Goal: Task Accomplishment & Management: Manage account settings

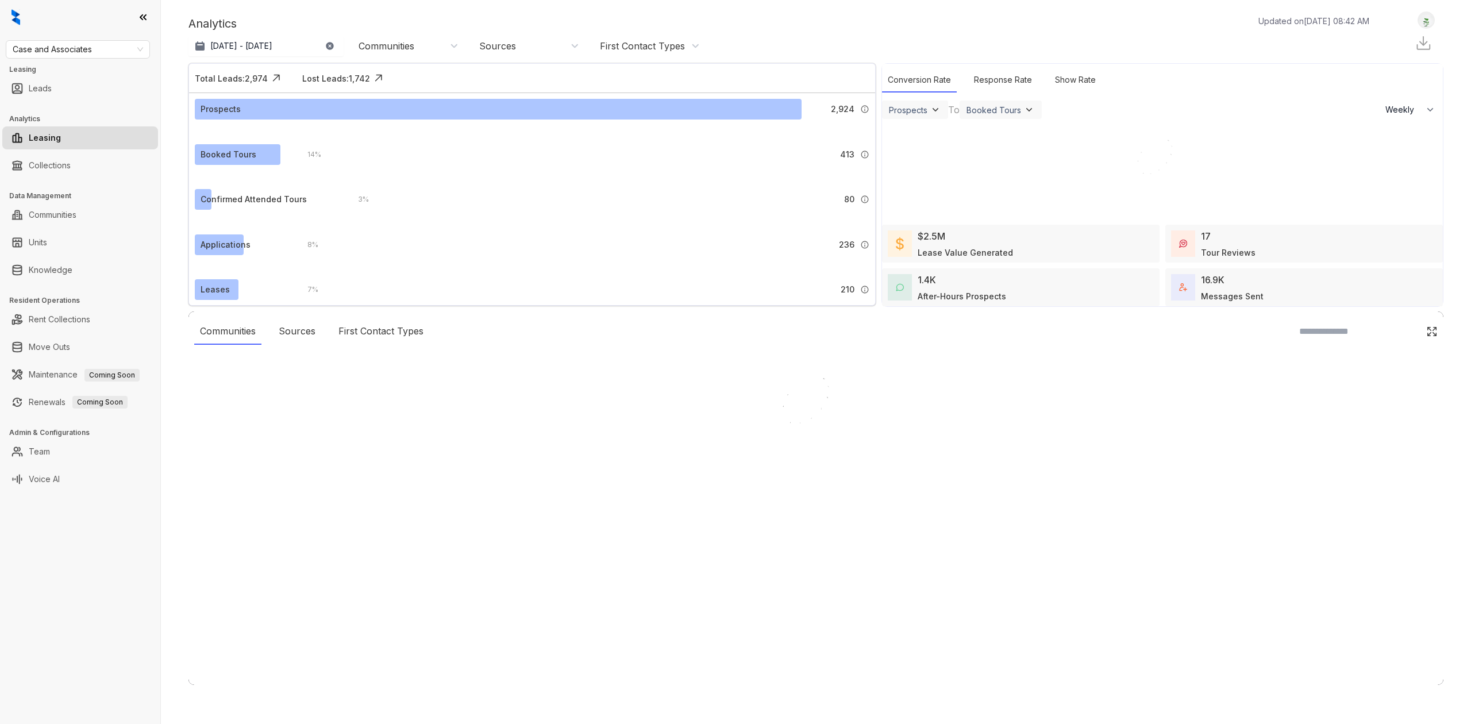
select select "******"
click at [69, 271] on div at bounding box center [735, 362] width 1471 height 724
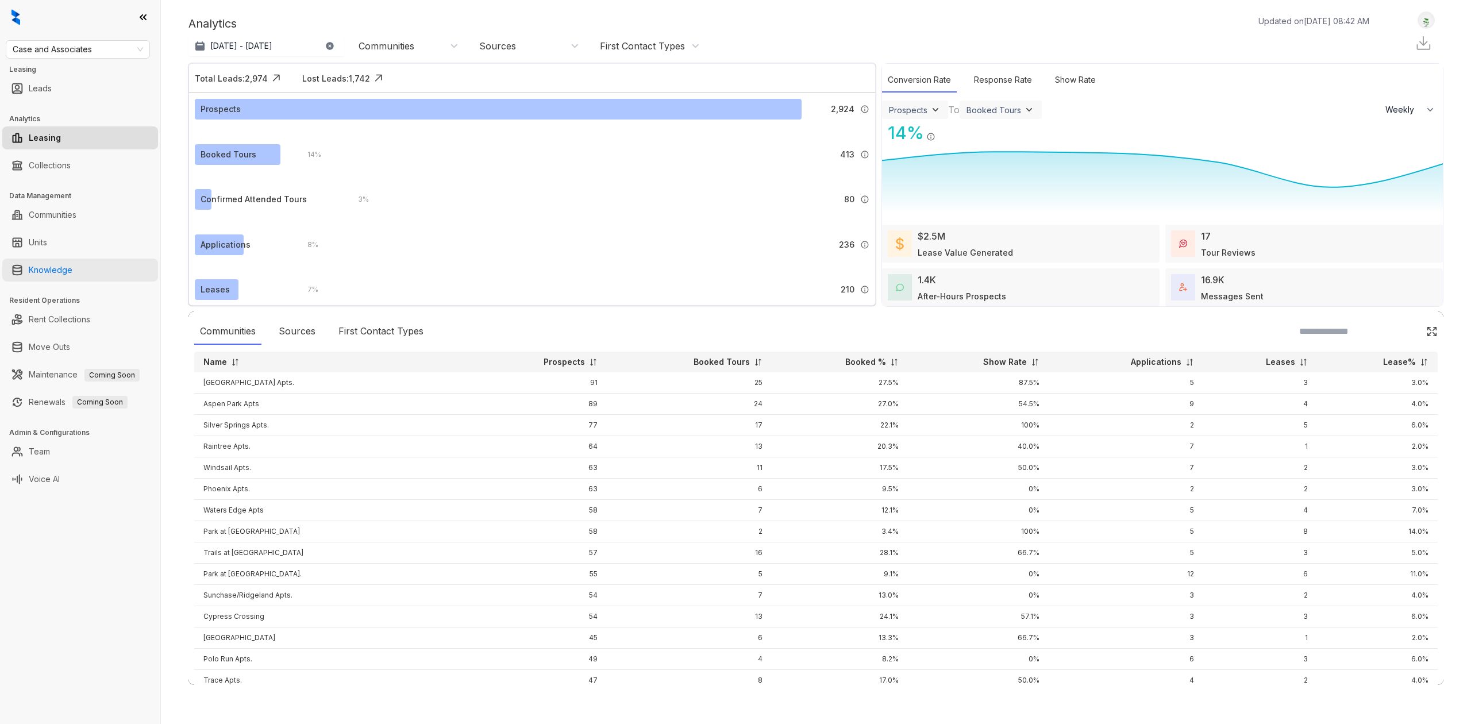
click at [72, 269] on link "Knowledge" at bounding box center [51, 270] width 44 height 23
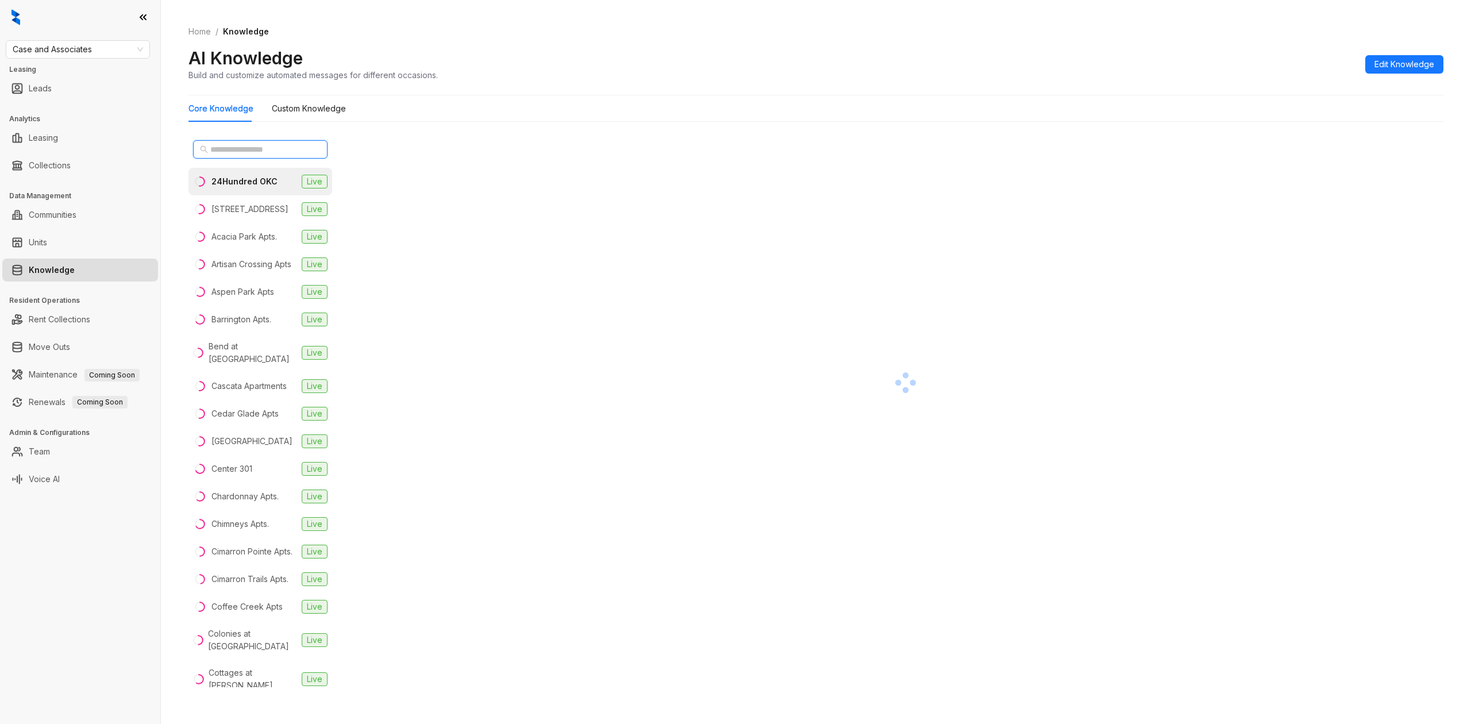
click at [248, 153] on input "text" at bounding box center [260, 149] width 101 height 13
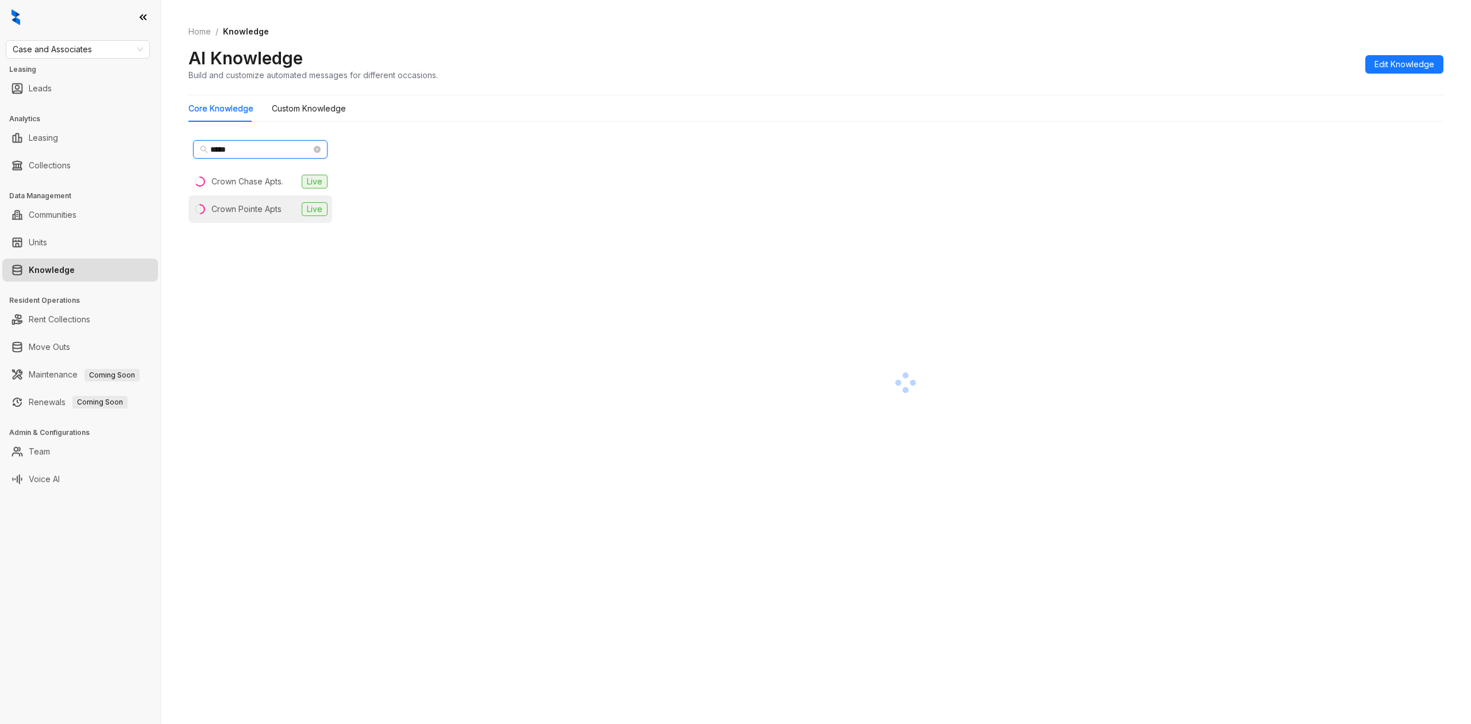
type input "*****"
click at [225, 203] on li "Crown Pointe Apts Live" at bounding box center [260, 209] width 144 height 28
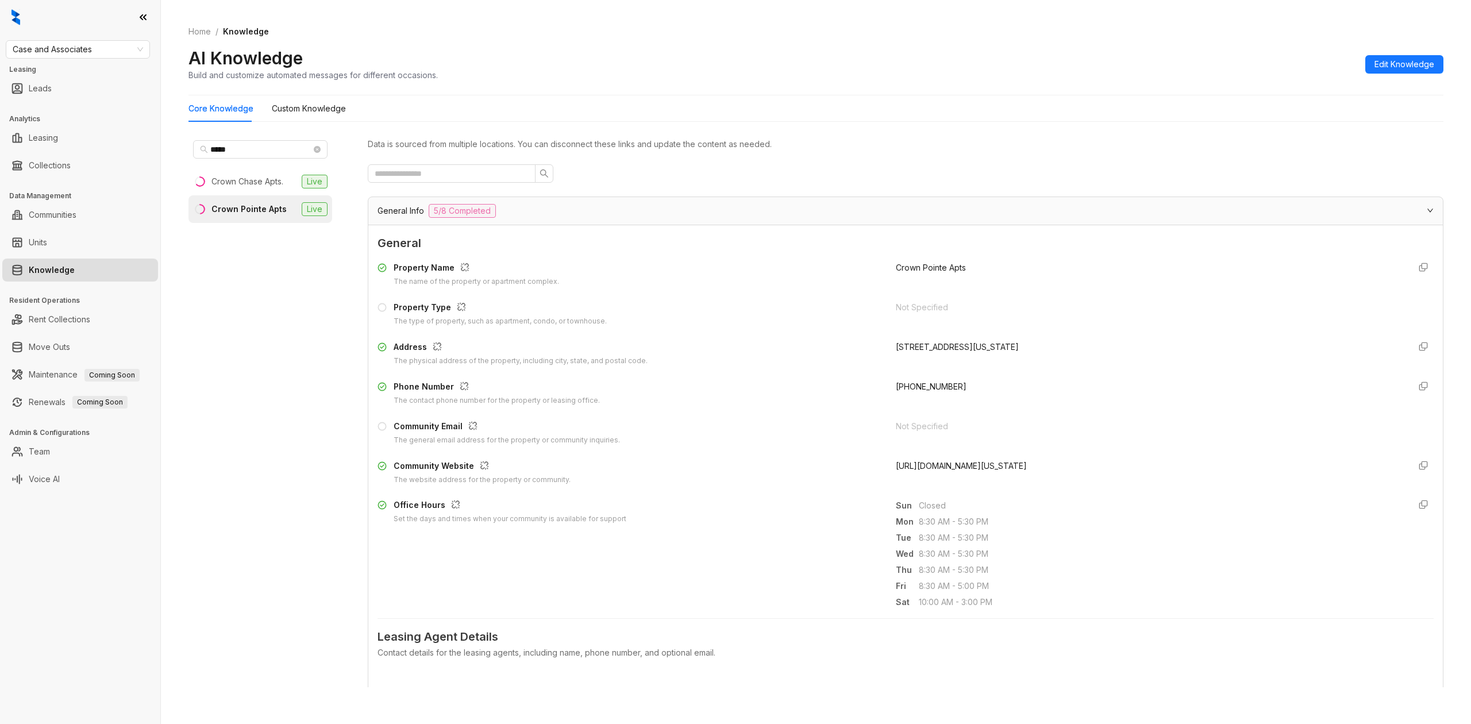
click at [746, 217] on div "General Info 5/8 Completed" at bounding box center [898, 211] width 1042 height 14
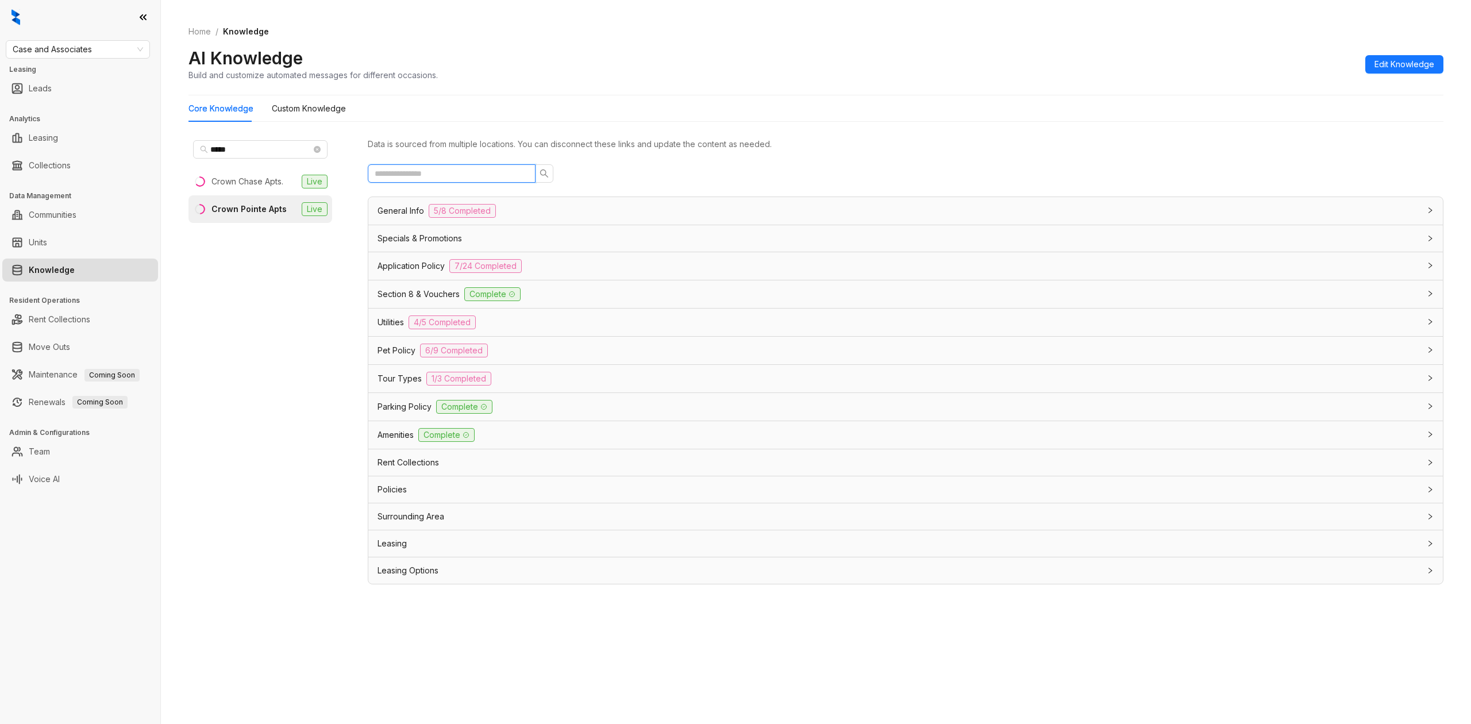
click at [436, 173] on input "text" at bounding box center [447, 173] width 145 height 13
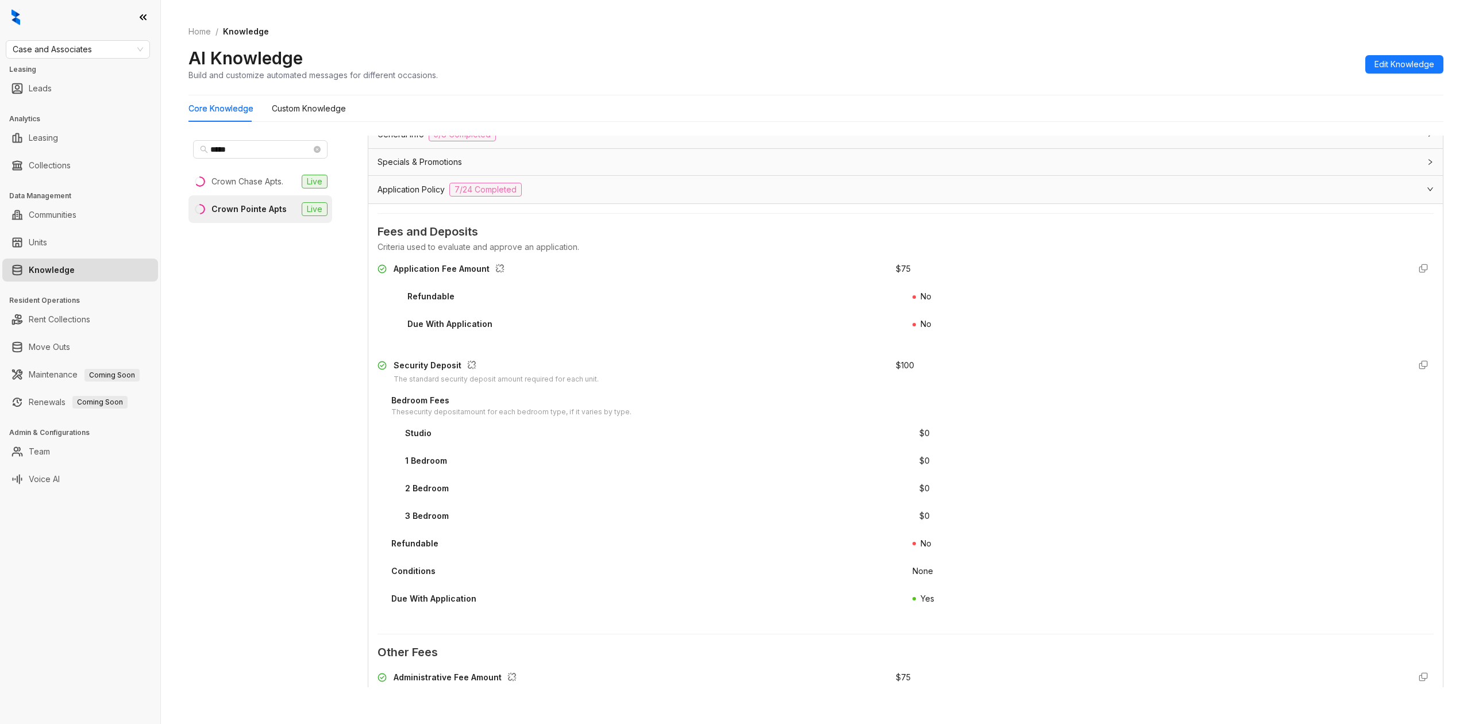
scroll to position [153, 0]
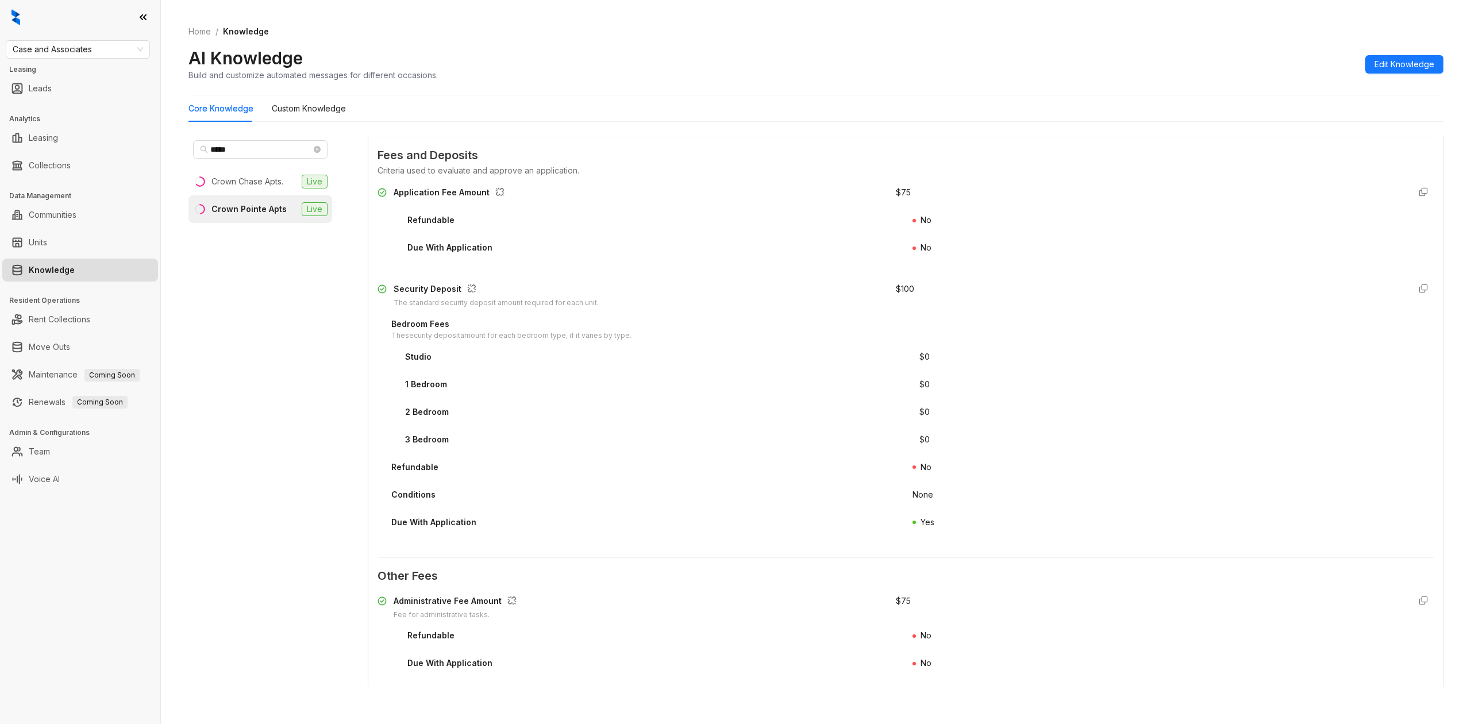
type input "***"
click at [50, 459] on link "Team" at bounding box center [39, 451] width 21 height 23
click at [50, 452] on link "Team" at bounding box center [39, 451] width 21 height 23
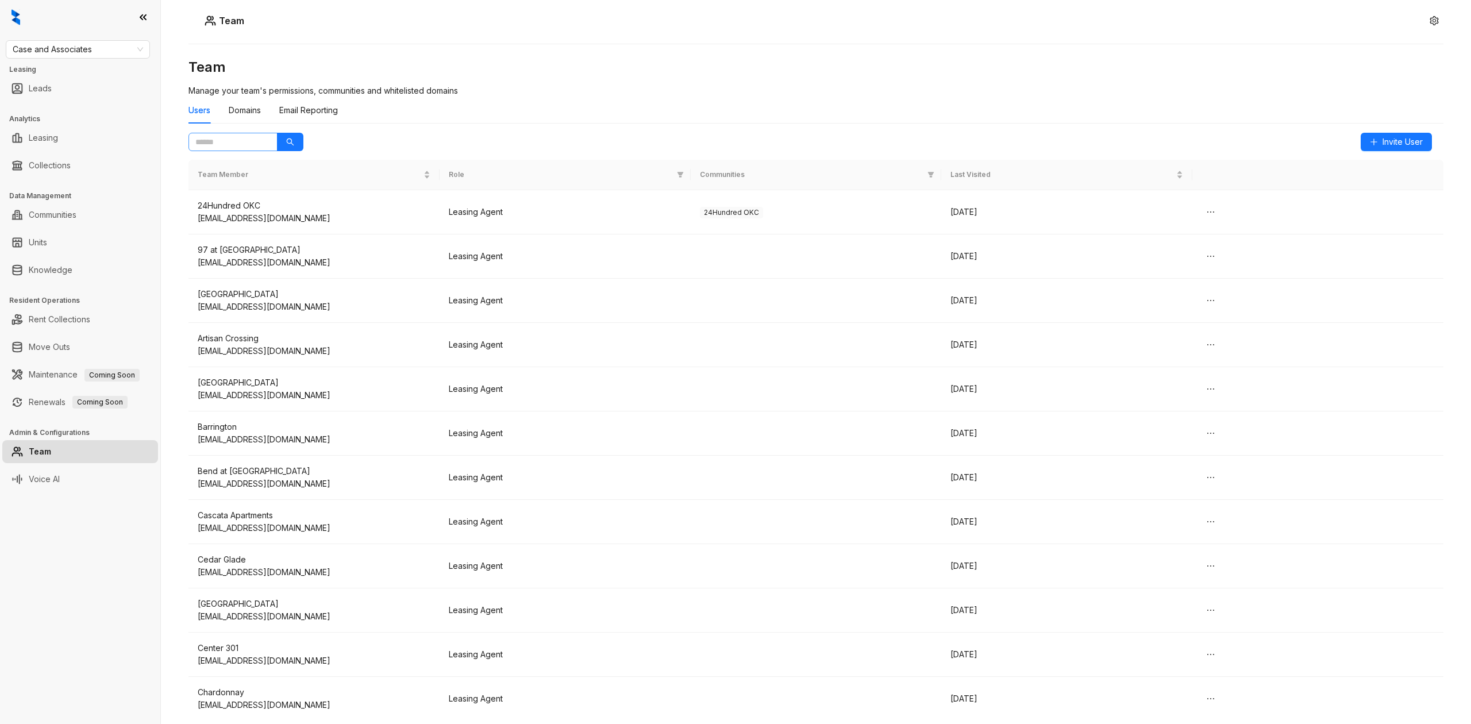
click at [245, 133] on span at bounding box center [232, 142] width 89 height 18
type input "******"
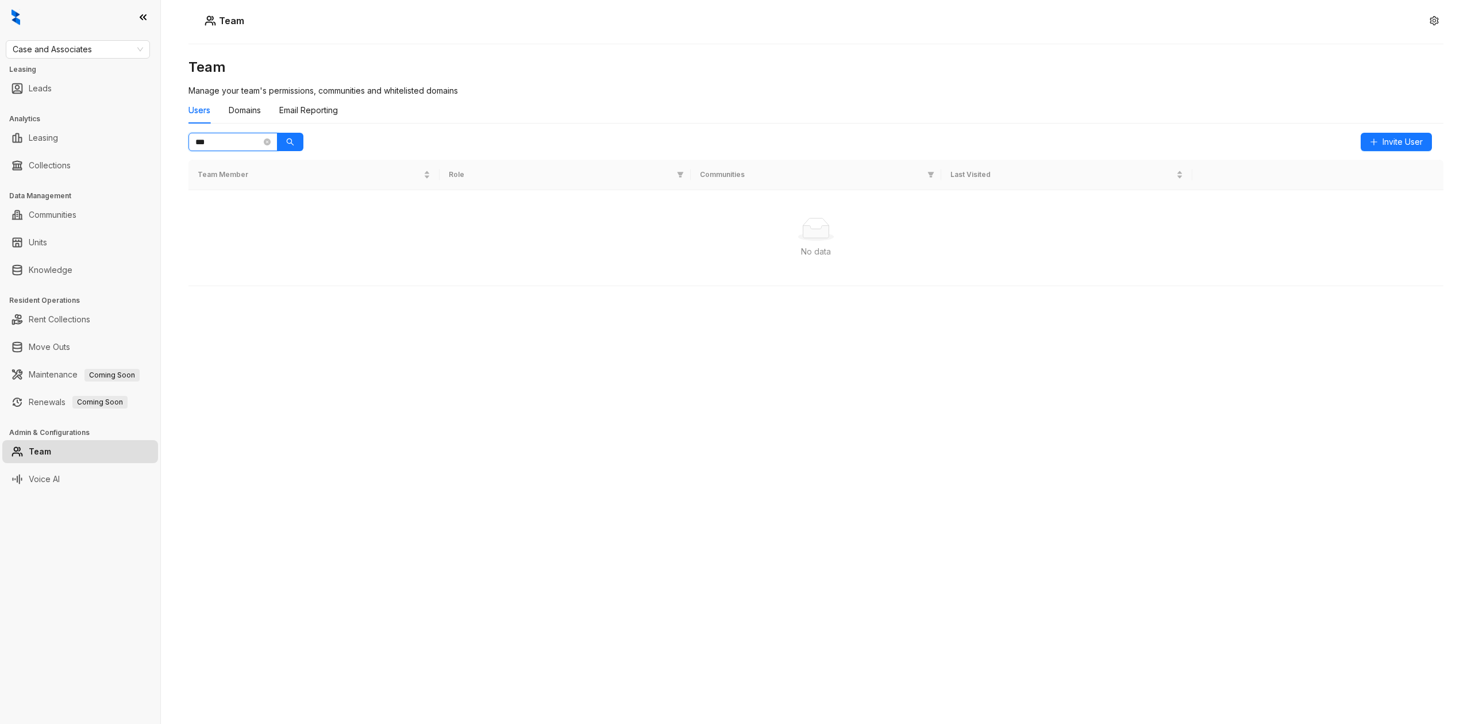
type input "***"
click at [286, 136] on button "button" at bounding box center [290, 142] width 26 height 18
click at [269, 138] on span at bounding box center [267, 142] width 7 height 13
click at [268, 139] on icon "close-circle" at bounding box center [267, 141] width 7 height 7
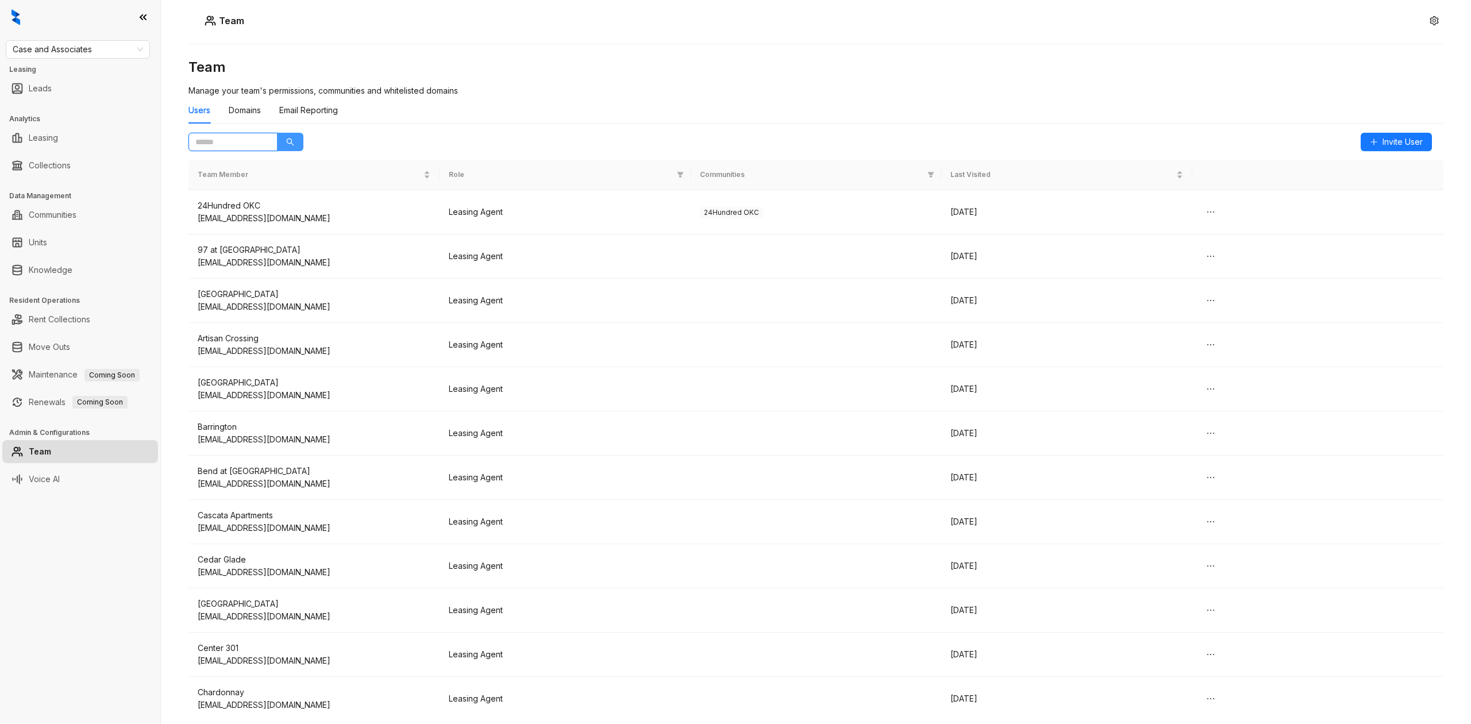
click at [287, 141] on icon "search" at bounding box center [290, 141] width 7 height 7
type input "**"
click at [277, 133] on button "button" at bounding box center [290, 142] width 26 height 18
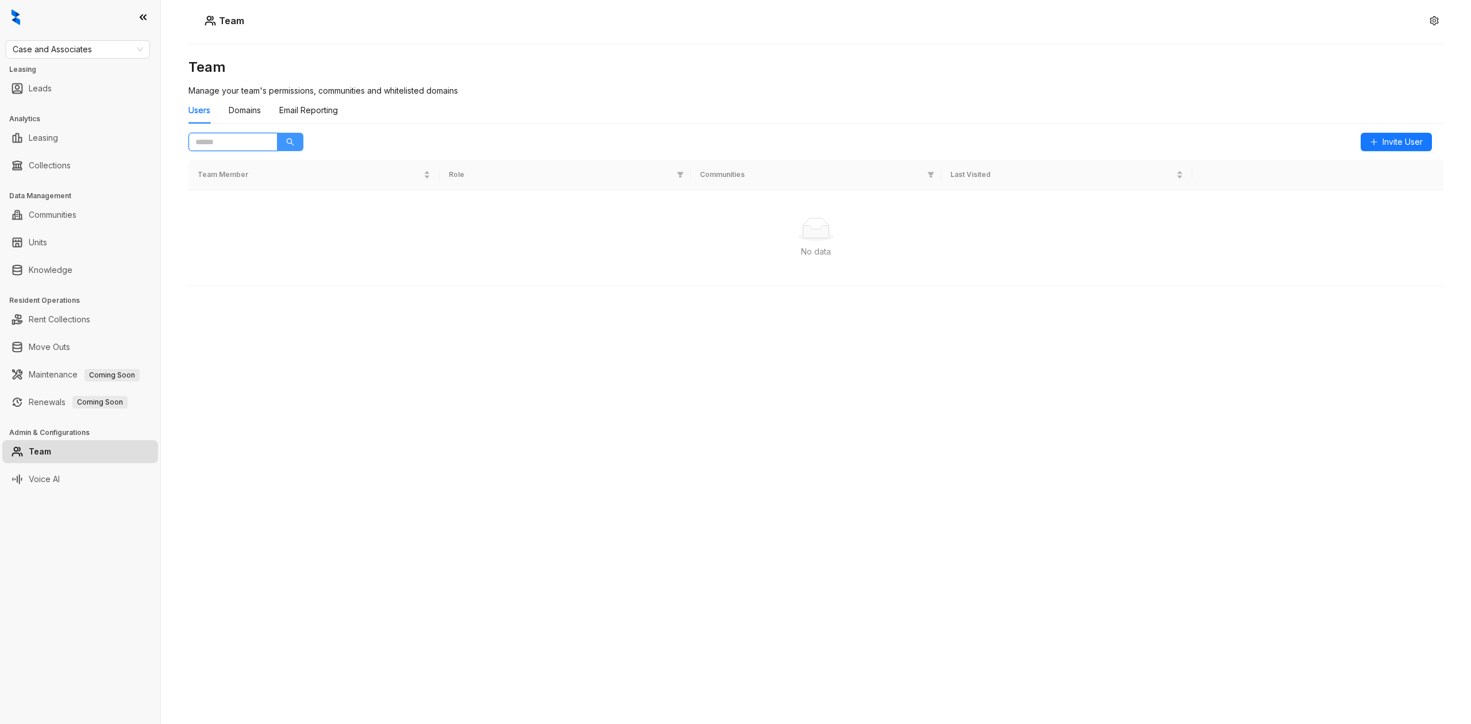
click at [296, 136] on button "button" at bounding box center [290, 142] width 26 height 18
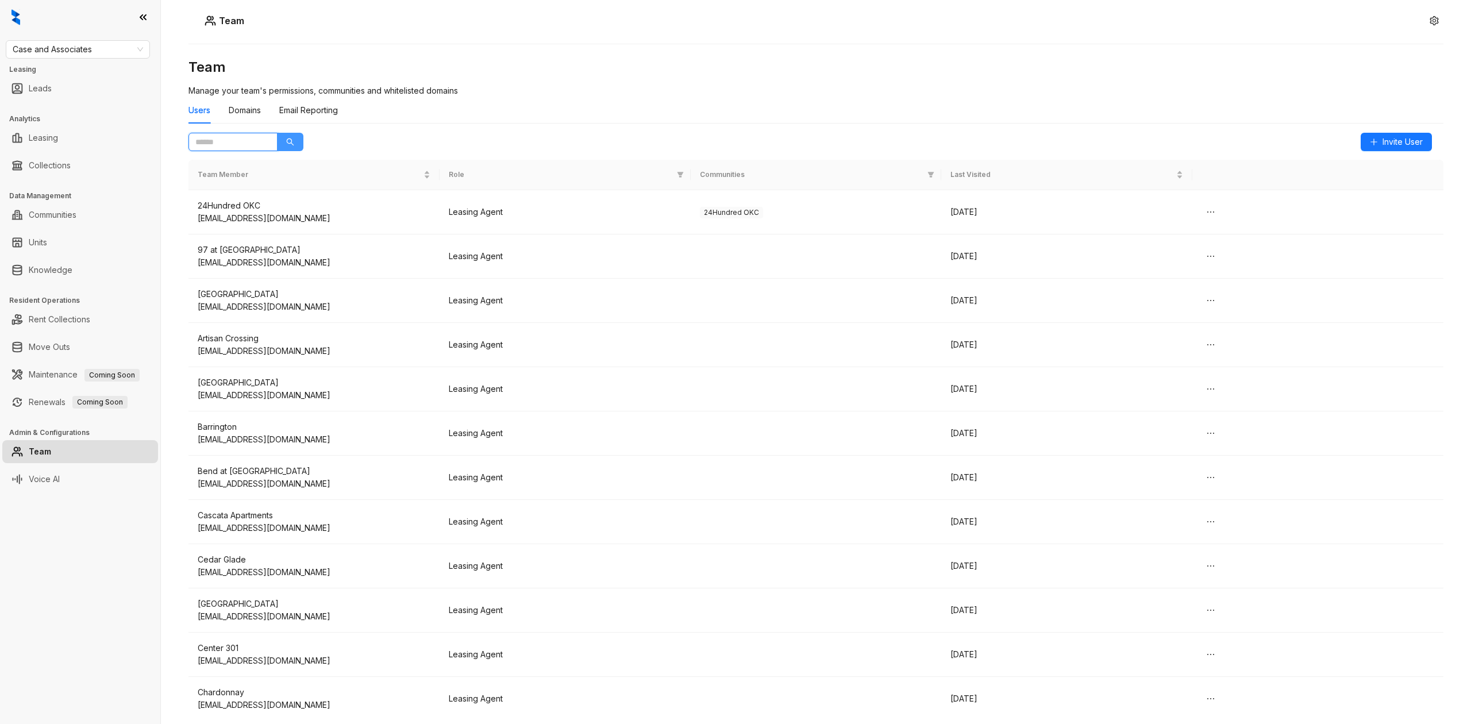
click at [296, 141] on button "button" at bounding box center [290, 142] width 26 height 18
click at [756, 170] on span "Communities" at bounding box center [812, 174] width 224 height 11
click at [310, 113] on div "Email Reporting" at bounding box center [308, 110] width 59 height 13
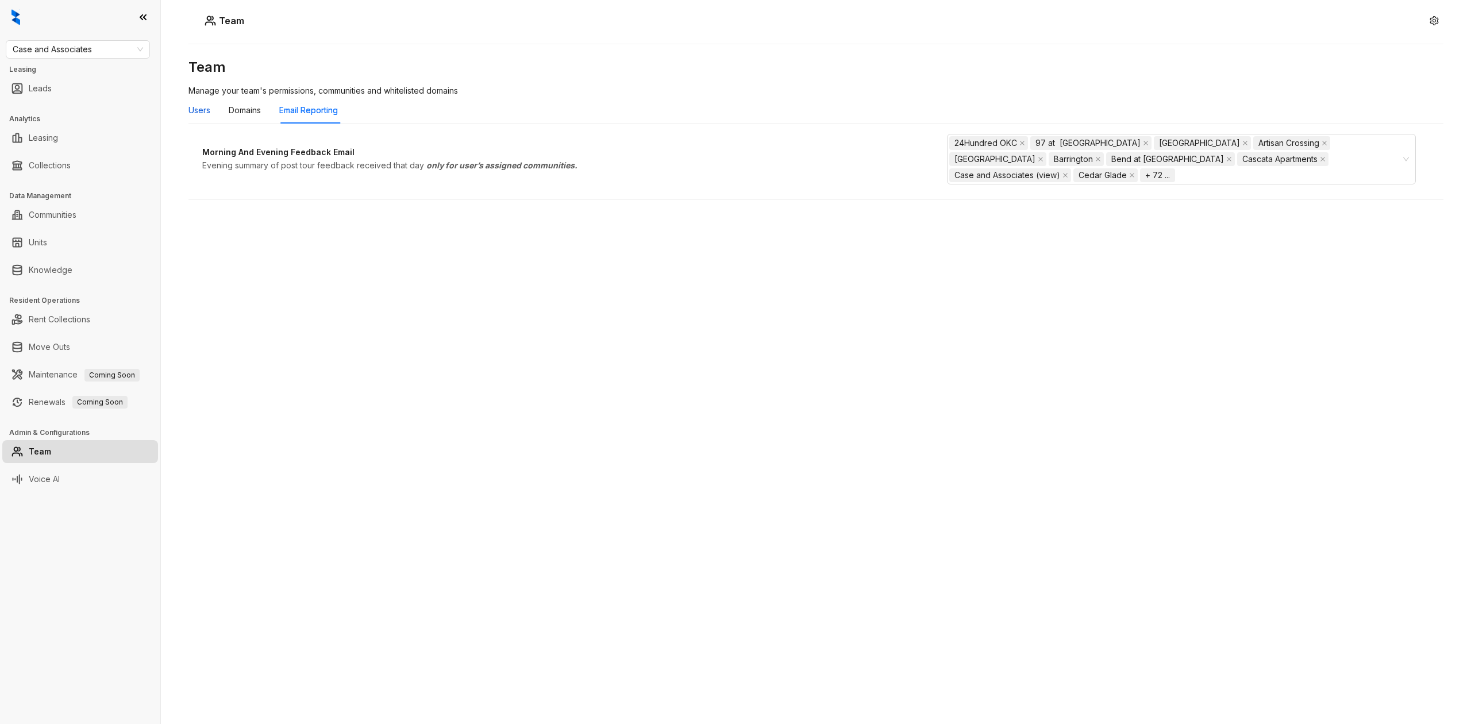
click at [198, 113] on div "Users" at bounding box center [199, 110] width 22 height 13
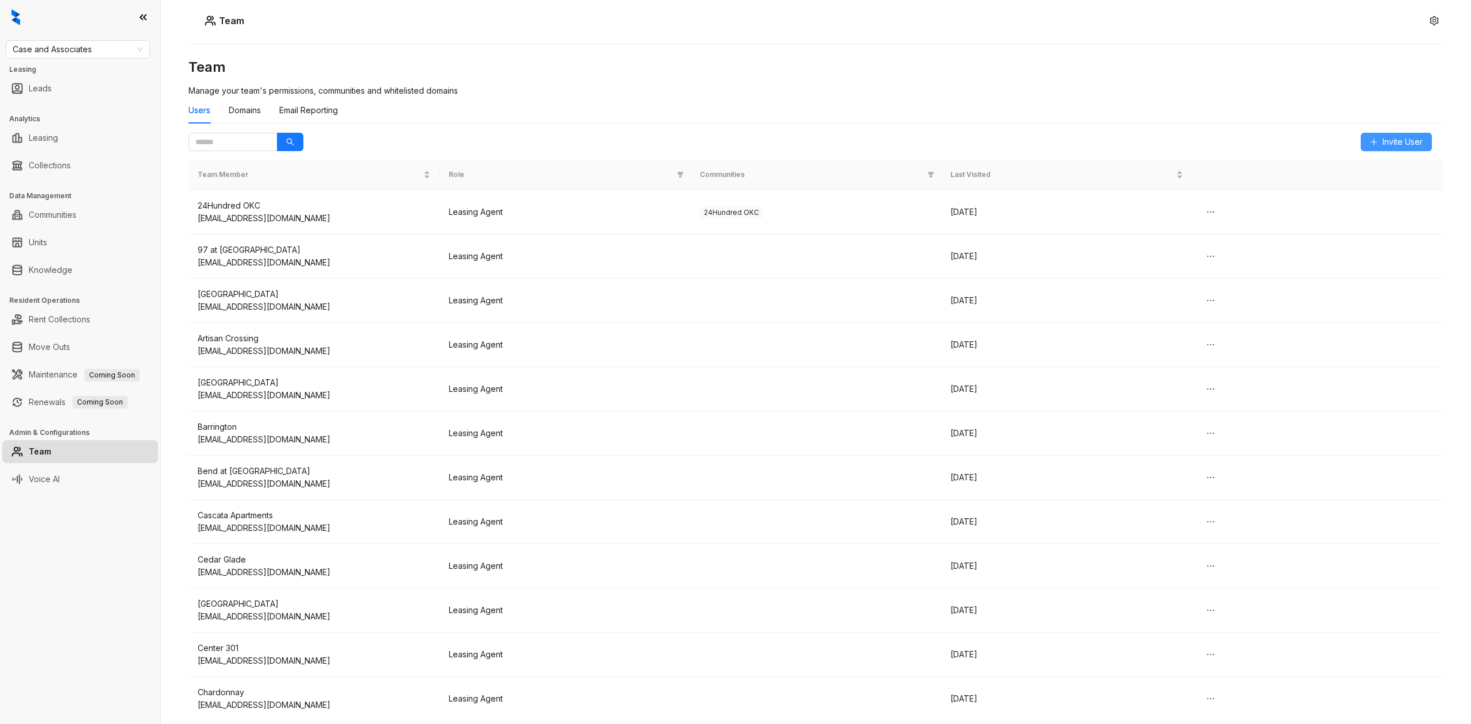
click at [1394, 137] on span "Invite User" at bounding box center [1402, 142] width 40 height 13
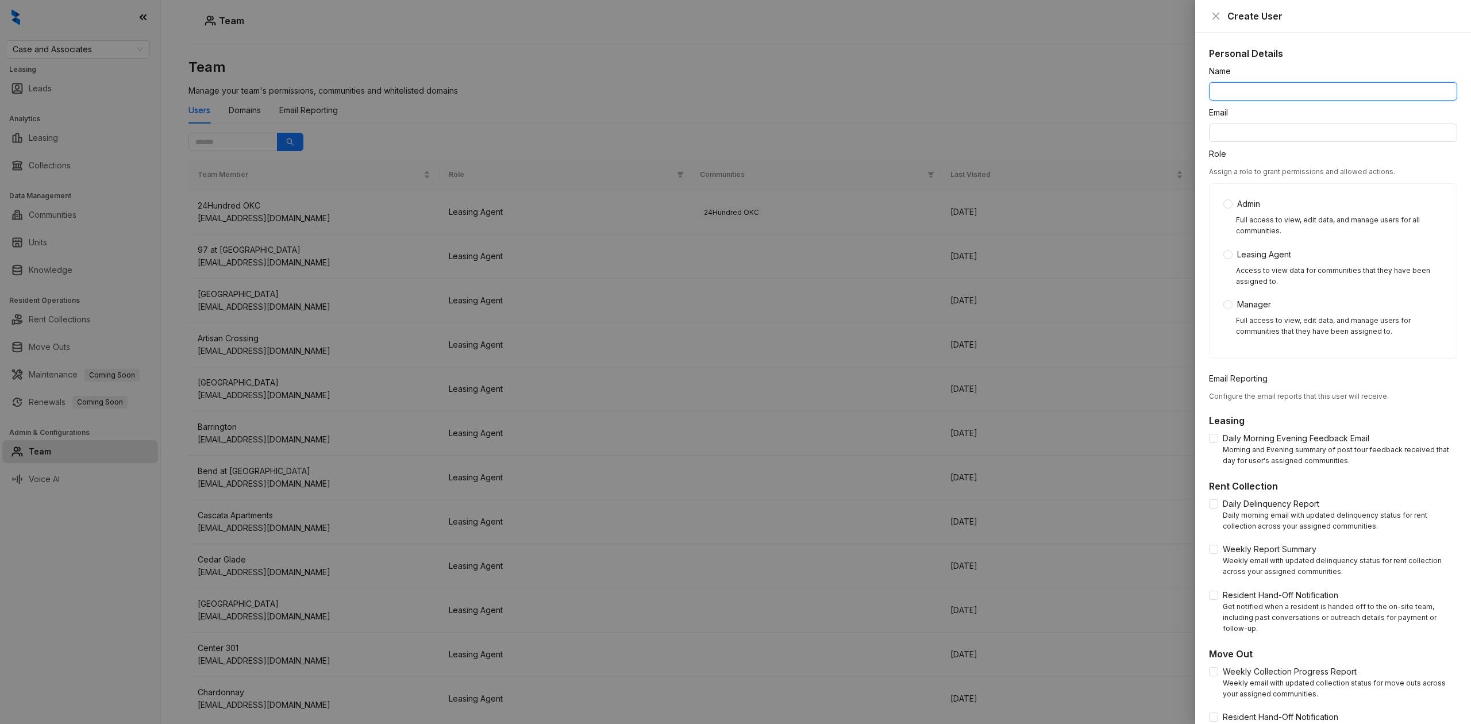
click at [1278, 92] on input "Name" at bounding box center [1333, 91] width 248 height 18
type input "**********"
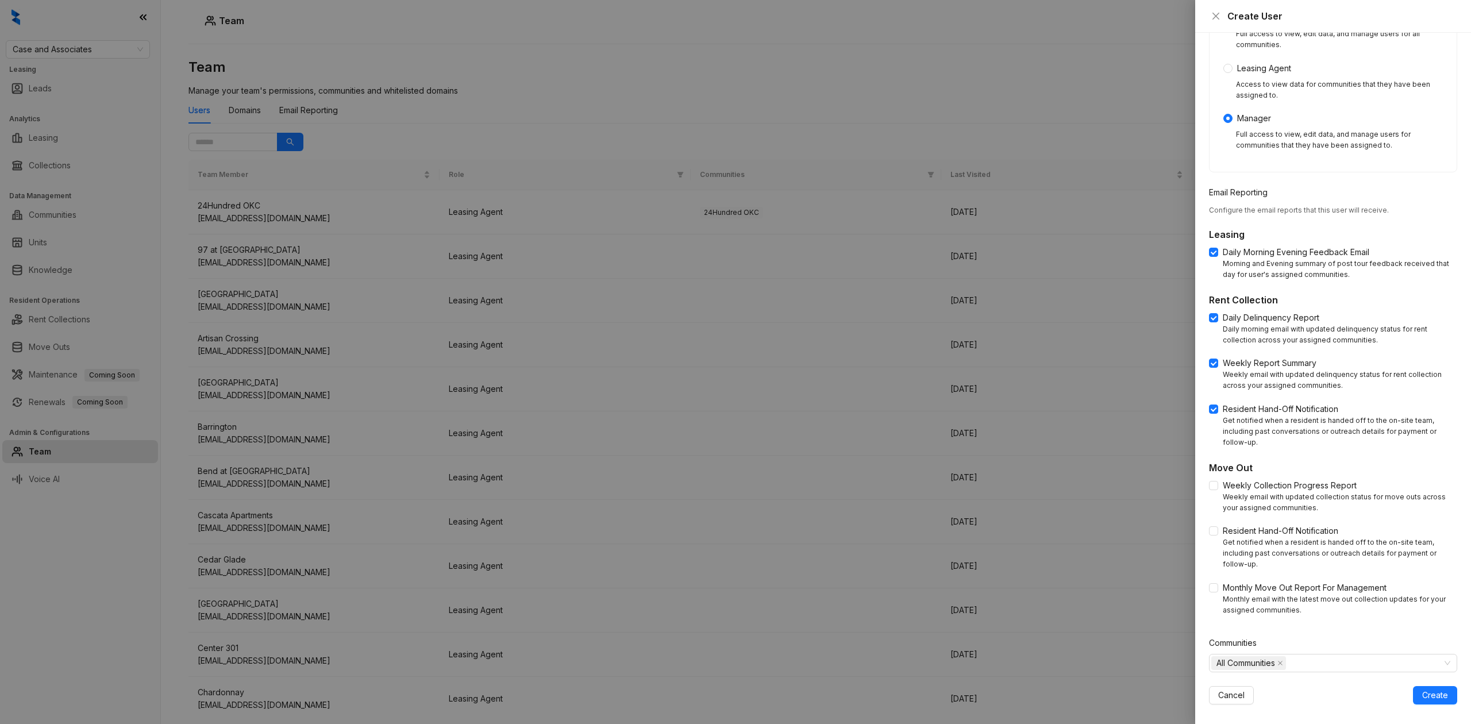
scroll to position [196, 0]
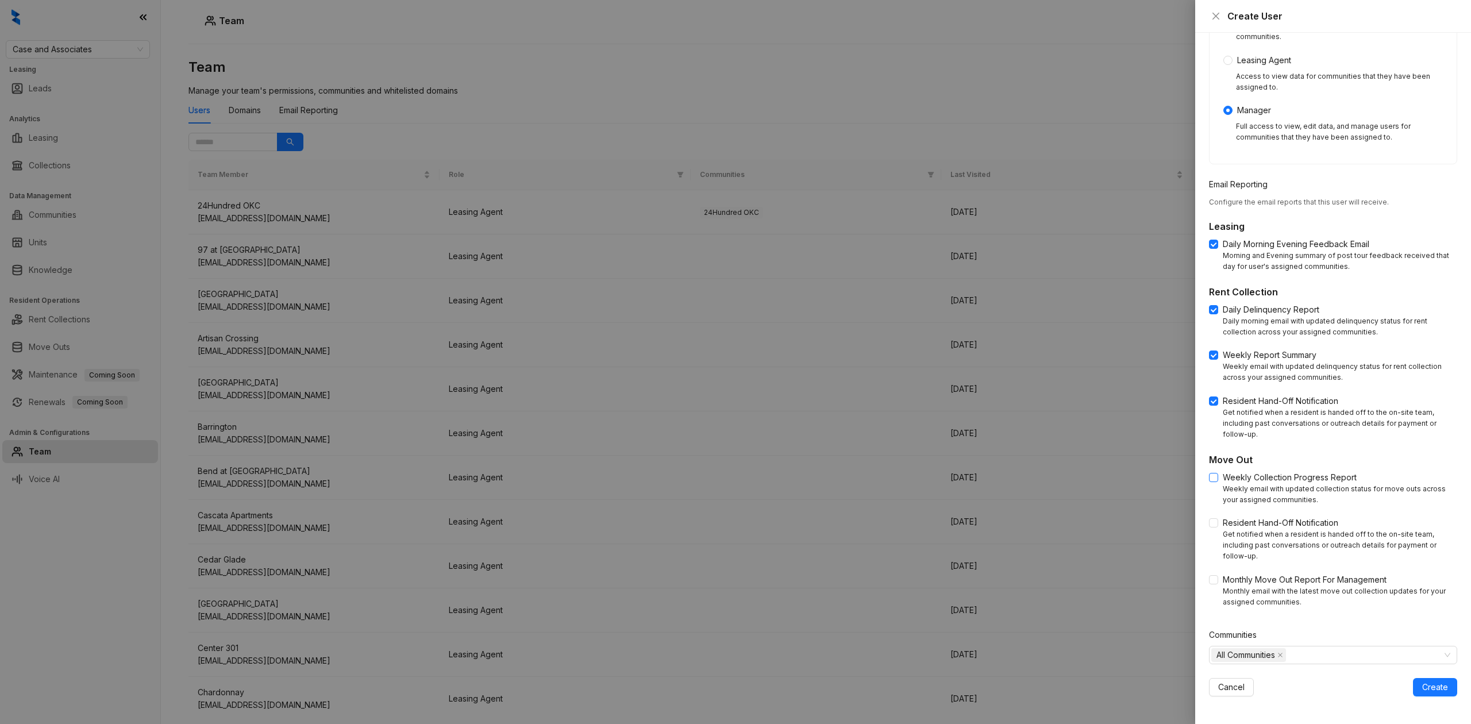
click at [1216, 483] on label "Weekly Collection Progress Report" at bounding box center [1285, 477] width 152 height 13
click at [1315, 649] on div "All Communities" at bounding box center [1327, 655] width 232 height 16
click at [1219, 676] on icon "caret-down" at bounding box center [1218, 679] width 6 height 6
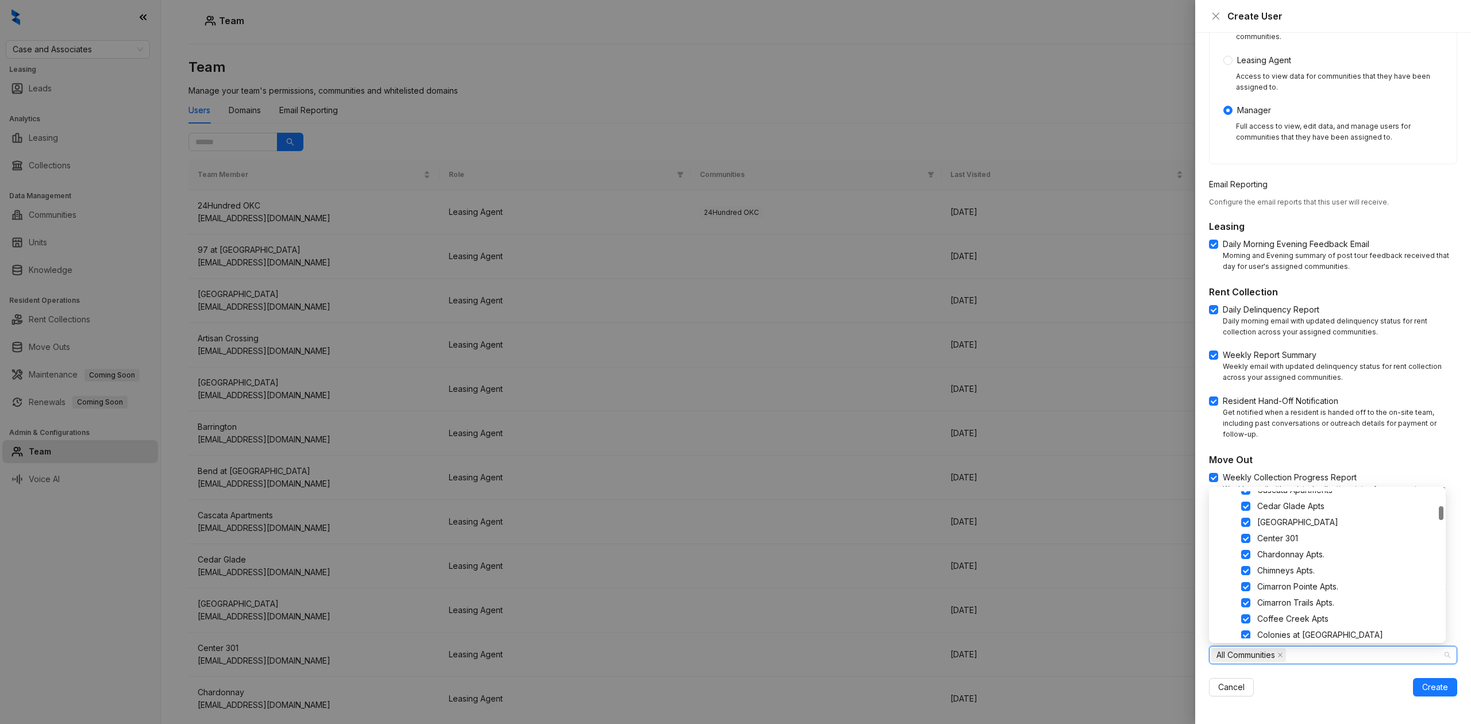
scroll to position [306, 0]
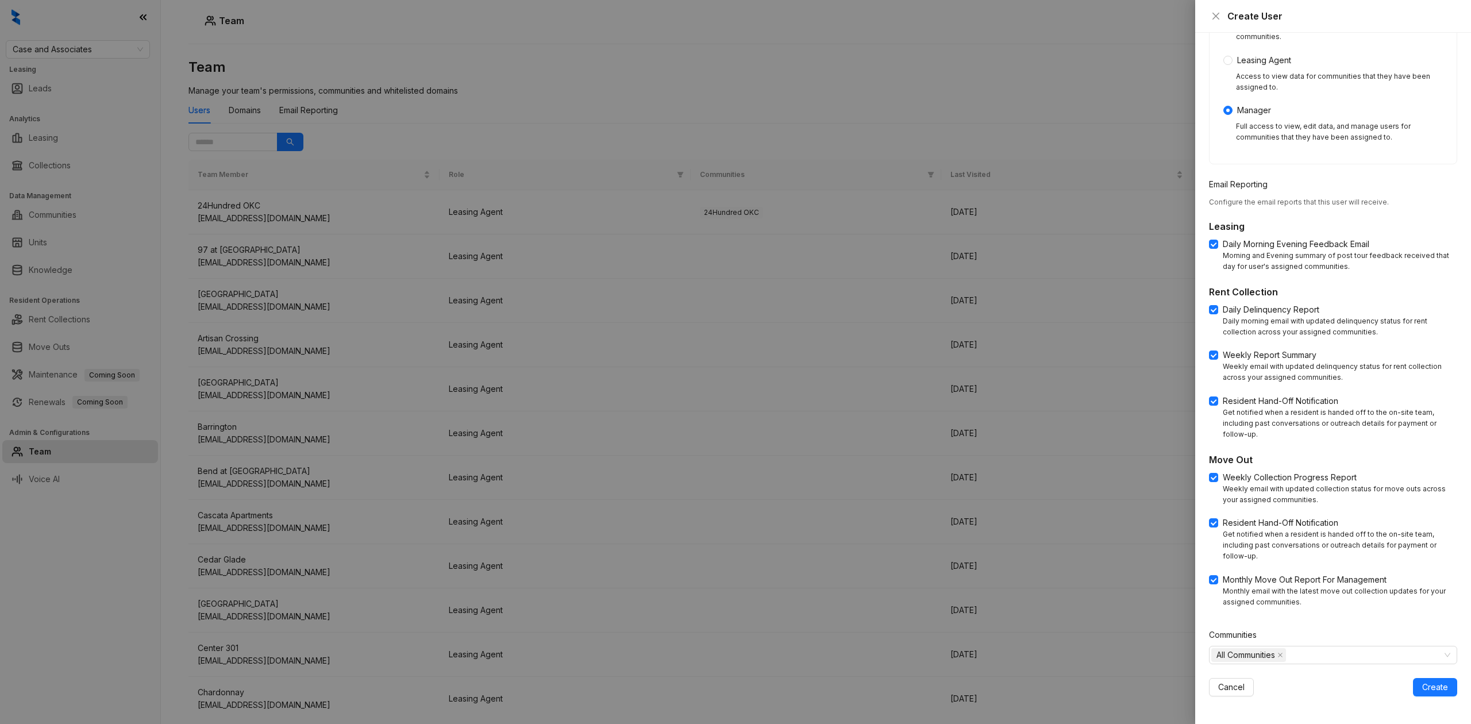
click at [1333, 695] on div "Cancel Create" at bounding box center [1333, 687] width 248 height 18
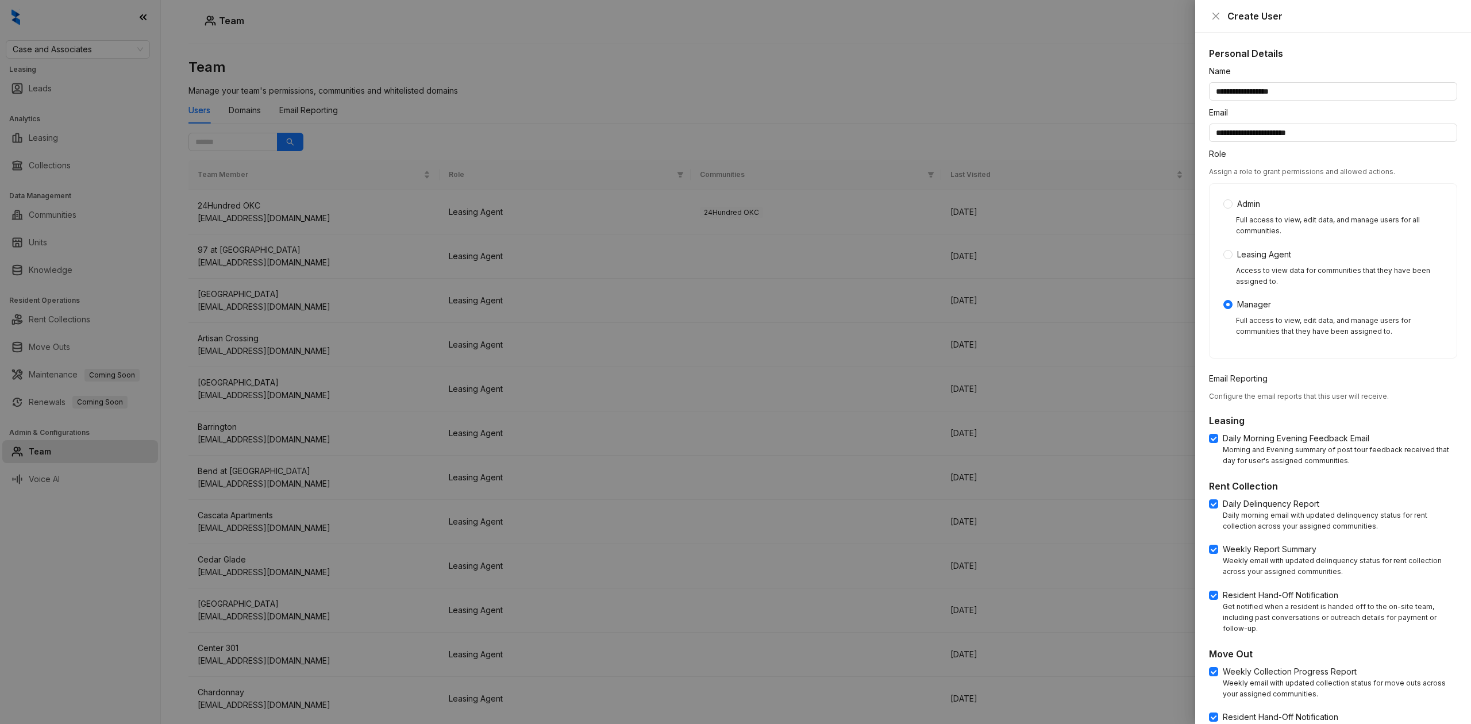
scroll to position [196, 0]
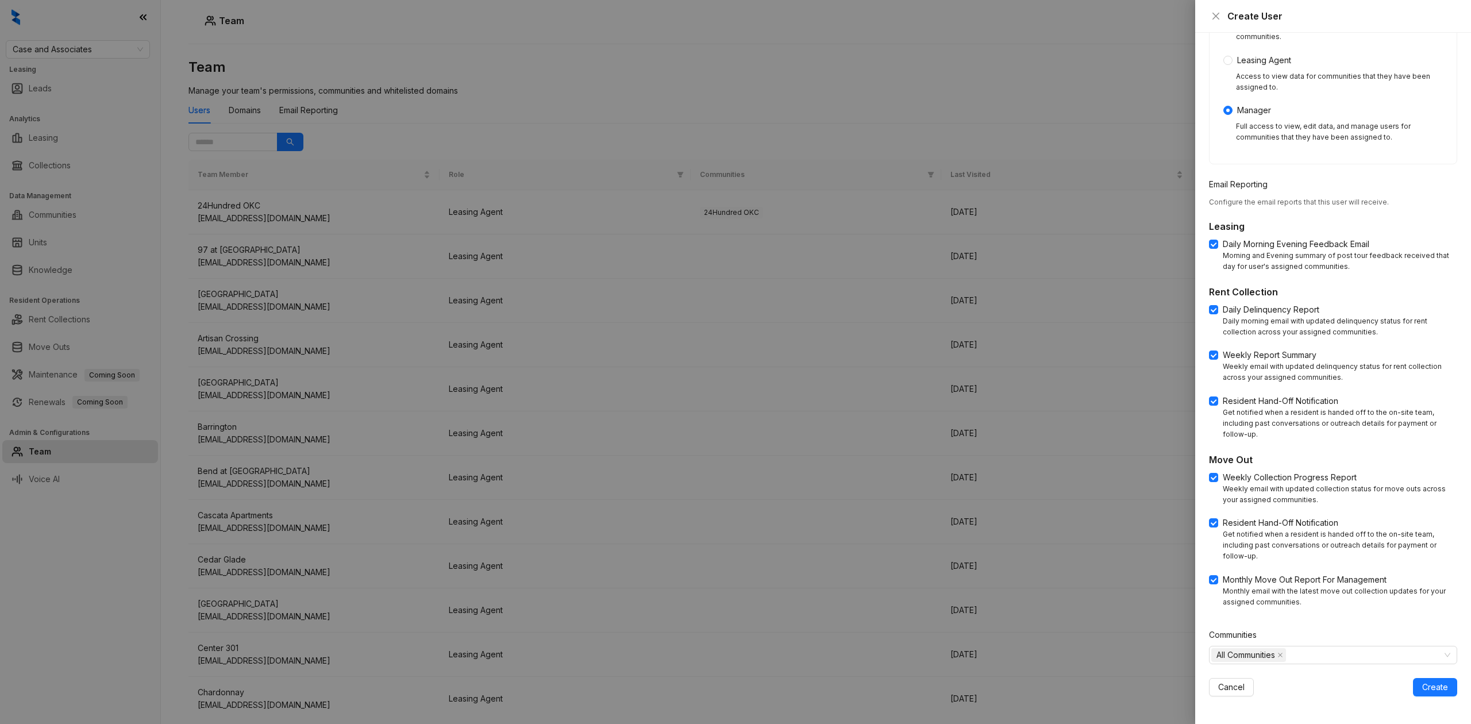
drag, startPoint x: 1436, startPoint y: 685, endPoint x: 1467, endPoint y: 686, distance: 31.0
click at [1436, 685] on button "Create" at bounding box center [1435, 687] width 44 height 18
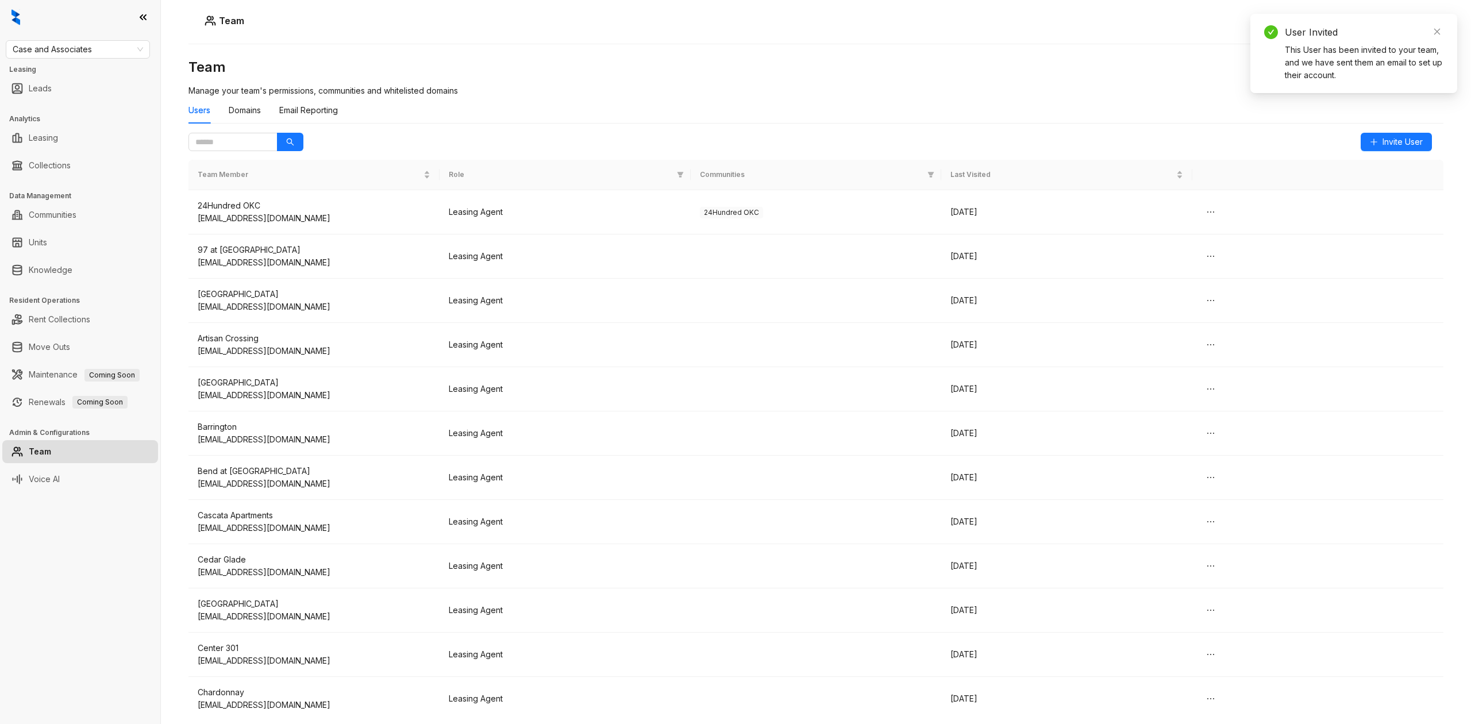
click at [1373, 132] on div "Users Domains Email Reporting" at bounding box center [815, 115] width 1255 height 36
click at [1382, 139] on span "Invite User" at bounding box center [1402, 142] width 40 height 13
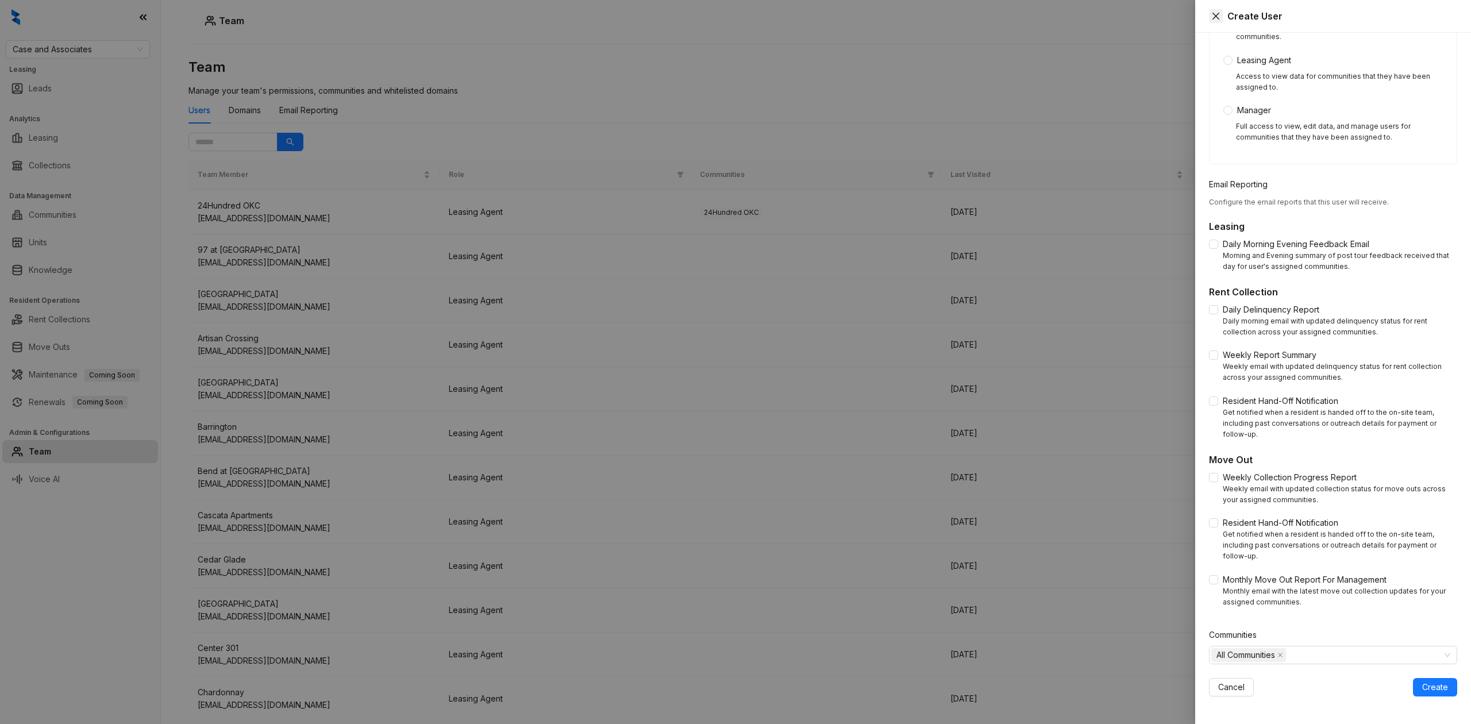
click at [1209, 21] on button "Close" at bounding box center [1216, 16] width 14 height 14
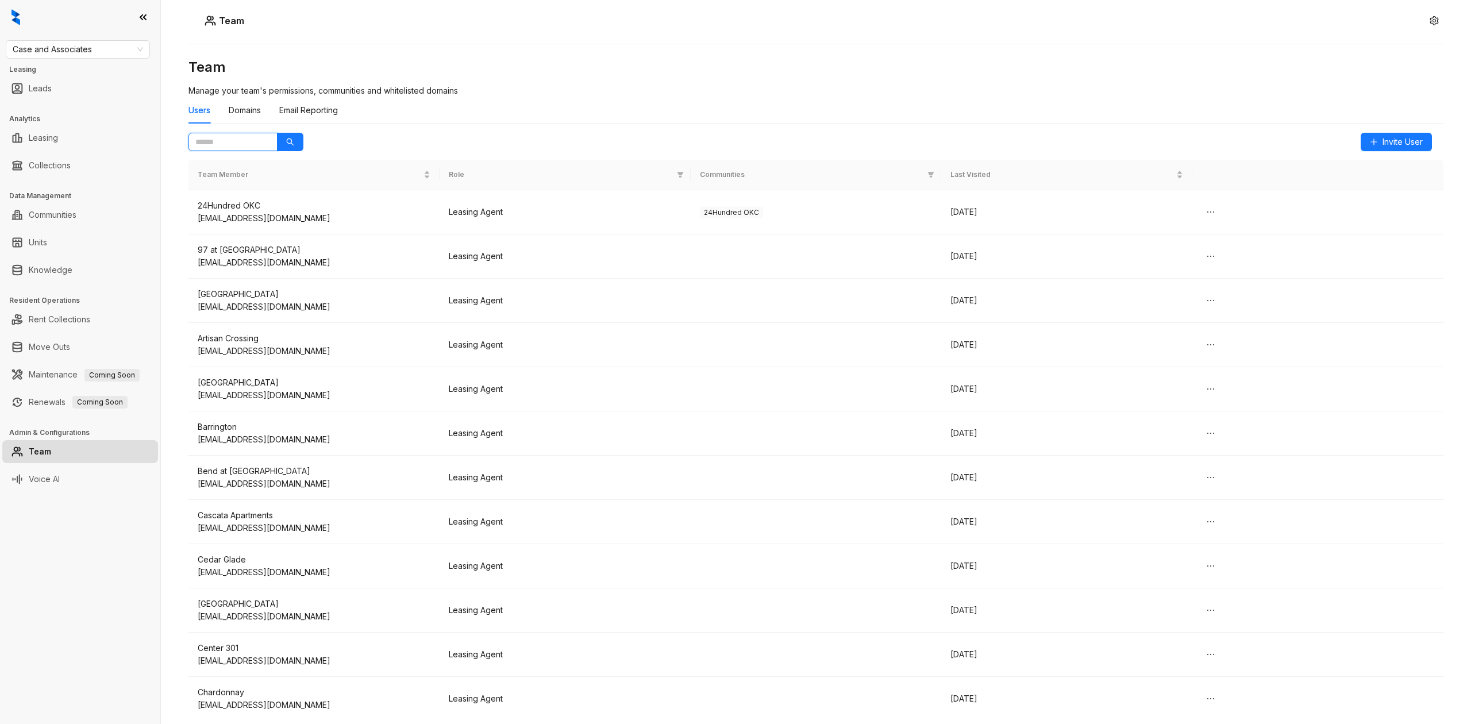
click at [228, 145] on input "text" at bounding box center [228, 142] width 66 height 13
click at [288, 148] on button "button" at bounding box center [290, 142] width 26 height 18
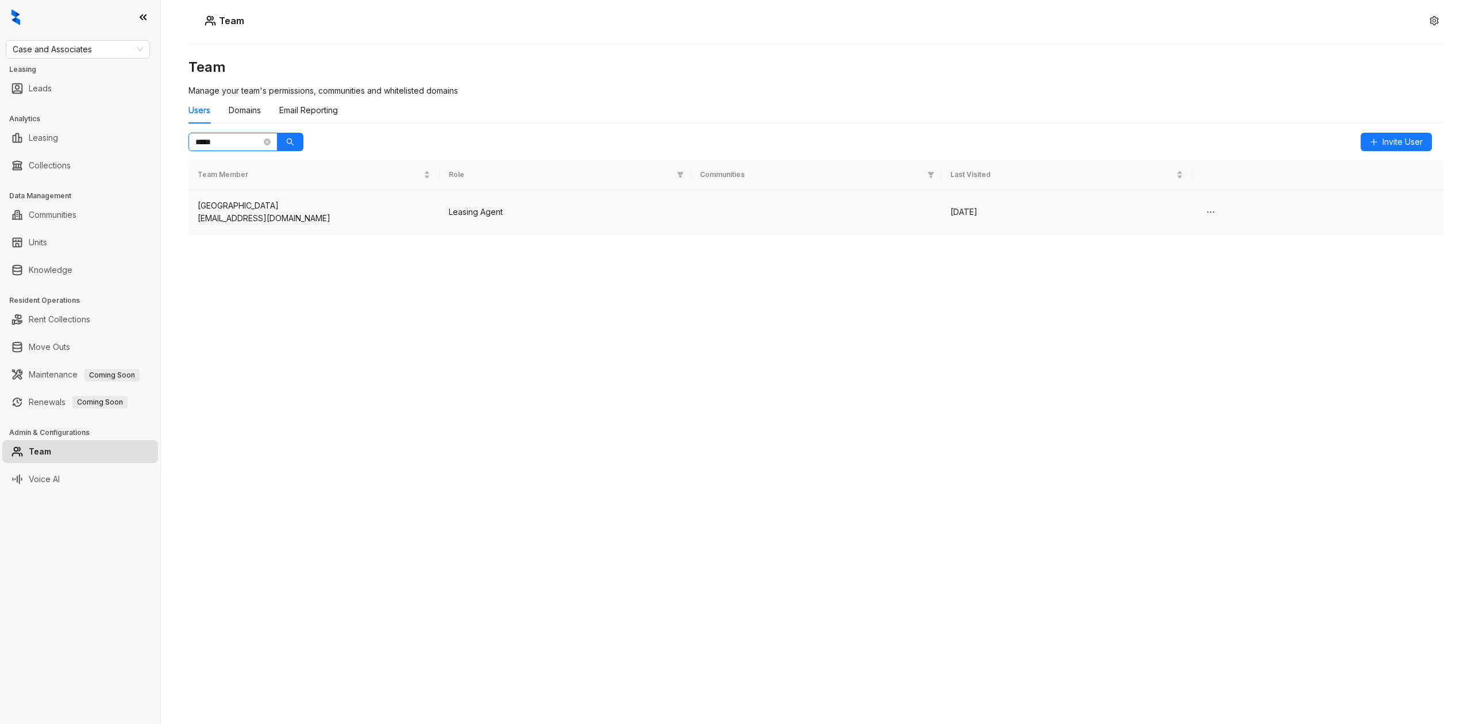
type input "*****"
click at [353, 211] on div "[GEOGRAPHIC_DATA]" at bounding box center [314, 205] width 233 height 13
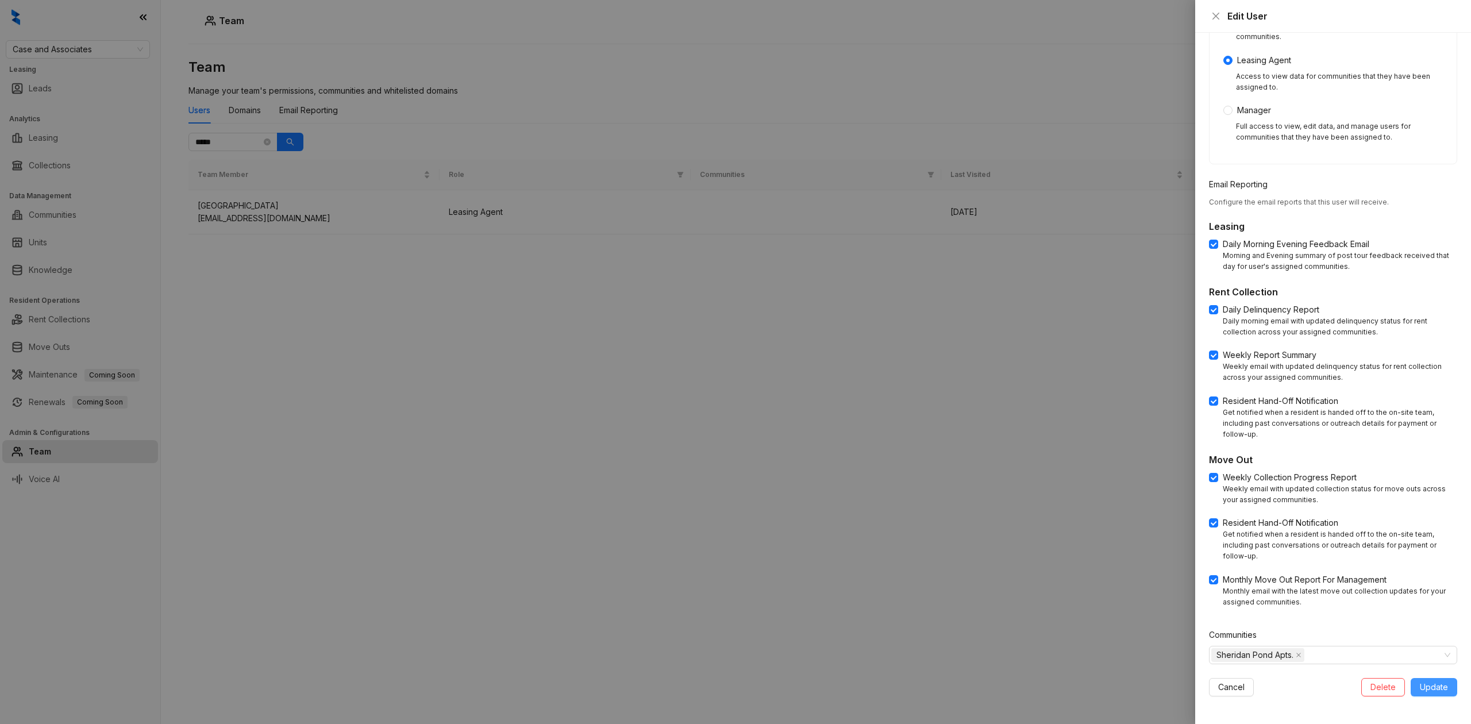
click at [1432, 691] on span "Update" at bounding box center [1434, 687] width 28 height 13
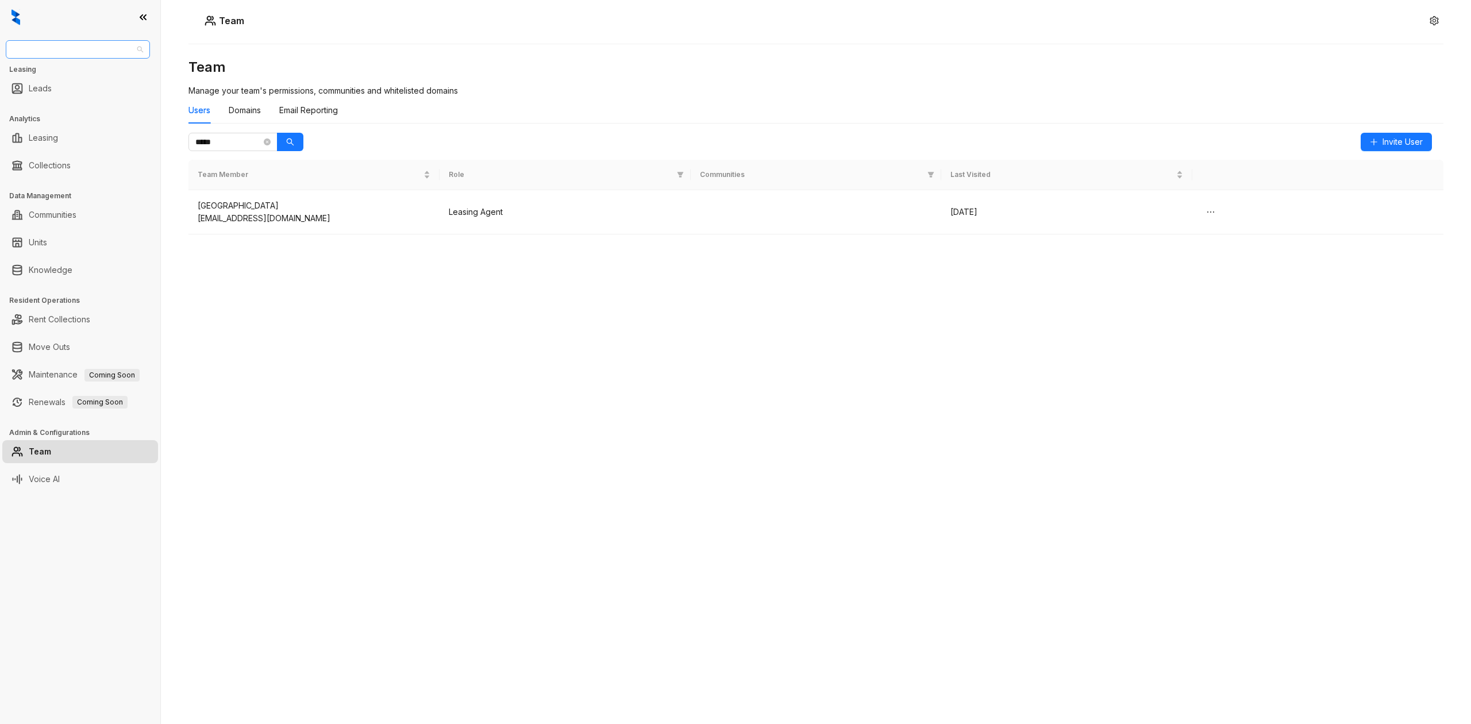
click at [35, 48] on span "Case and Associates" at bounding box center [78, 49] width 130 height 17
type input "*****"
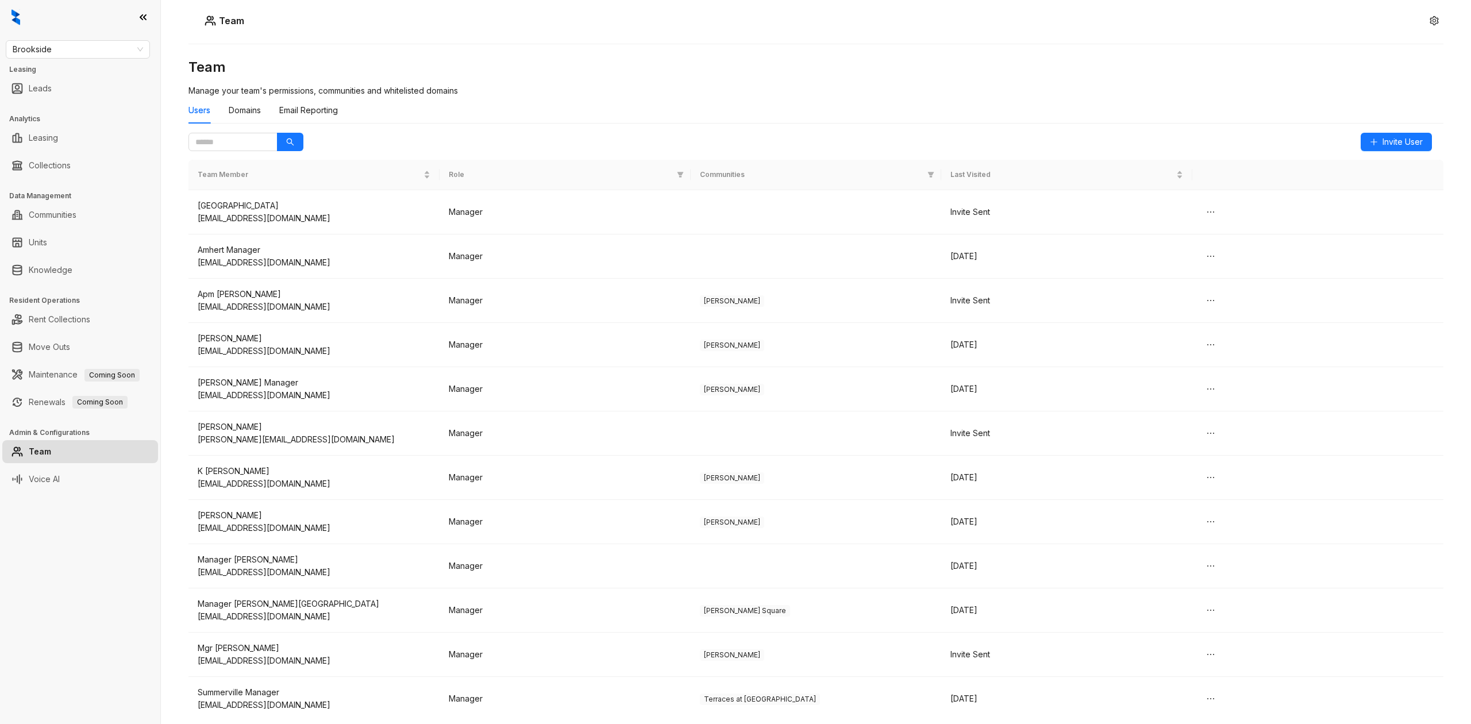
click at [76, 284] on div "Brookside Leasing Leads Analytics Leasing Collections Data Management Communiti…" at bounding box center [80, 362] width 160 height 724
click at [72, 277] on link "Knowledge" at bounding box center [51, 270] width 44 height 23
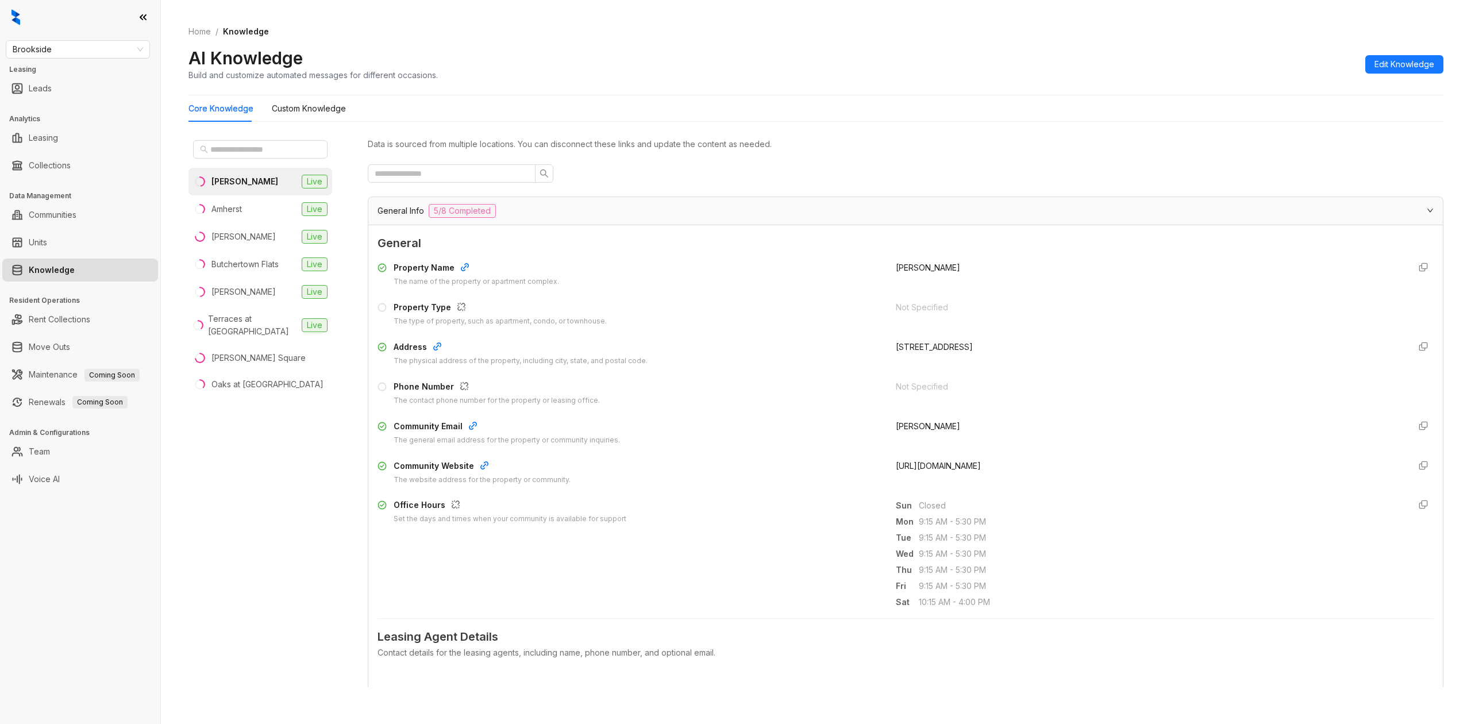
click at [524, 210] on div "General Info 5/8 Completed" at bounding box center [898, 211] width 1042 height 14
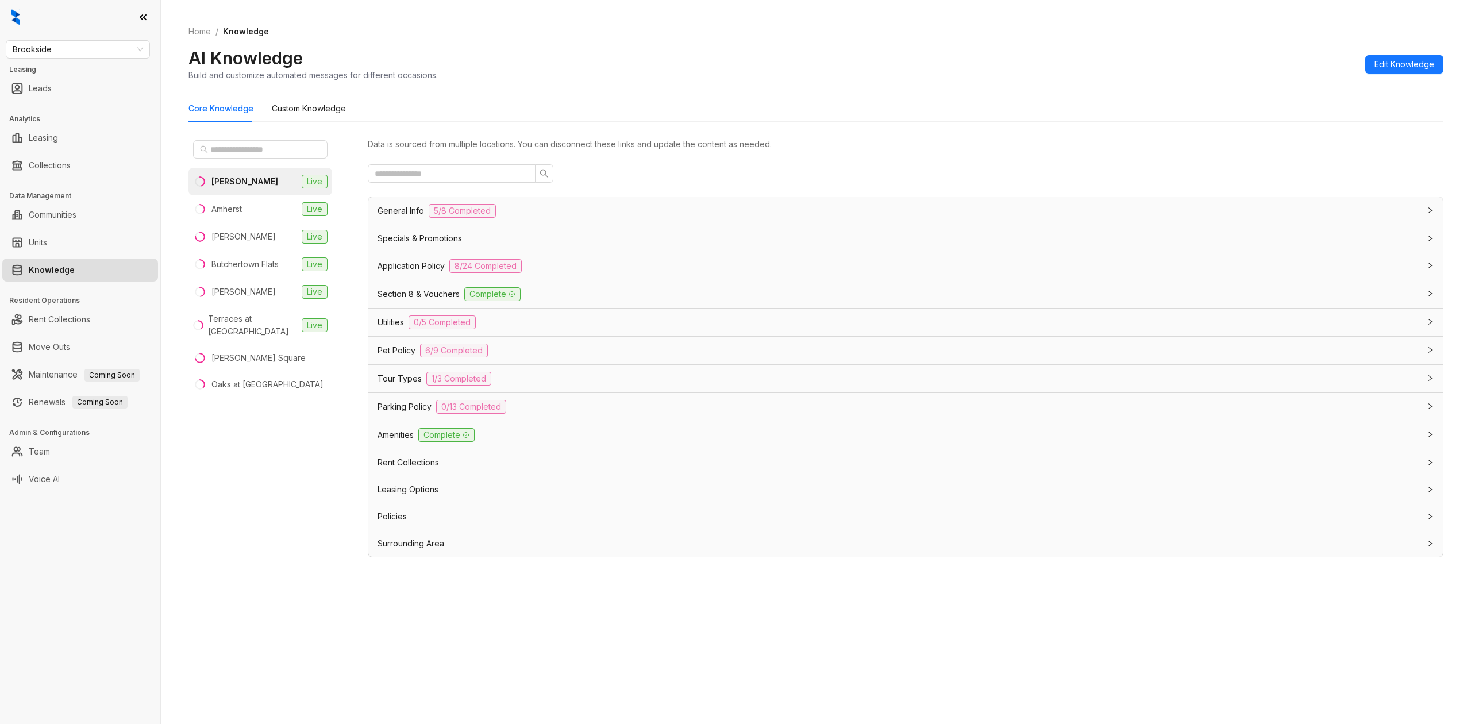
click at [430, 239] on span "Specials & Promotions" at bounding box center [419, 238] width 84 height 13
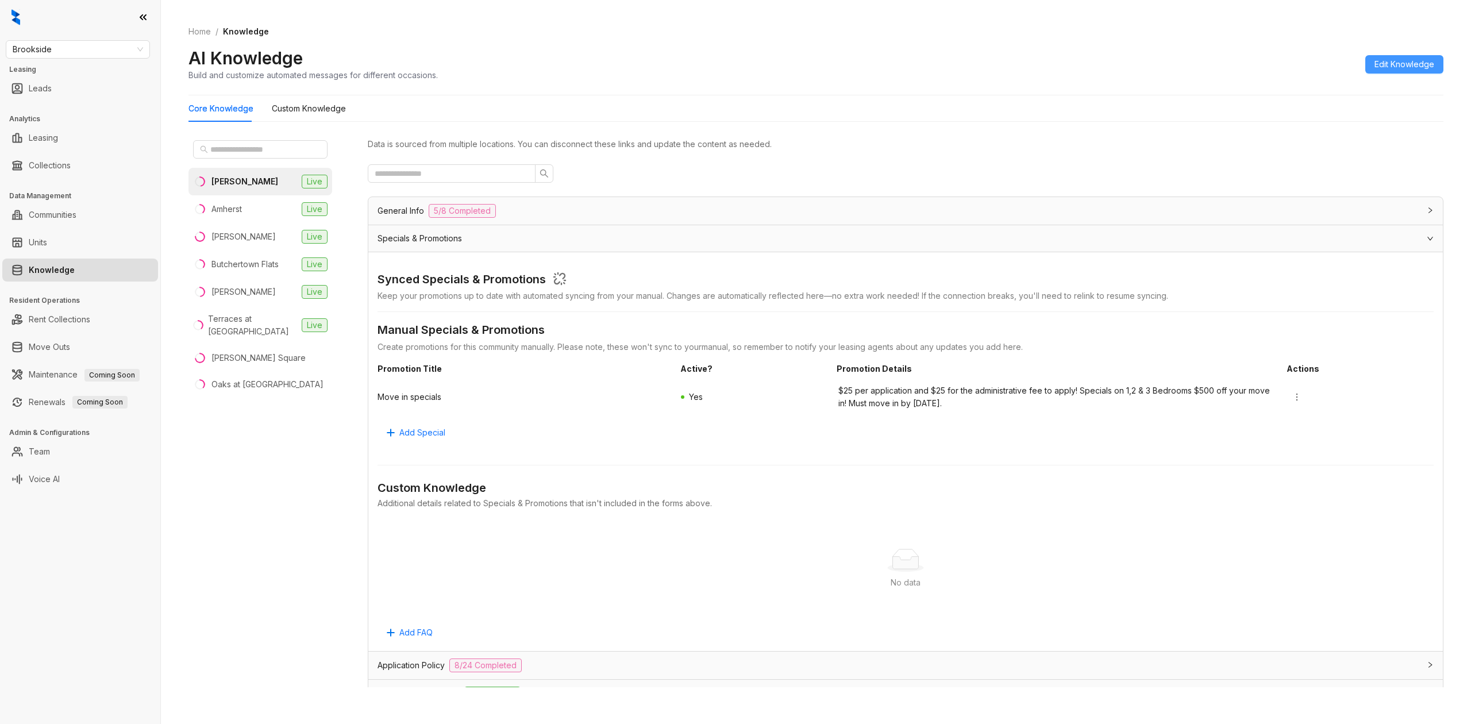
click at [1389, 63] on span "Edit Knowledge" at bounding box center [1404, 64] width 60 height 13
click at [1288, 391] on button "button" at bounding box center [1297, 397] width 18 height 18
click at [1304, 418] on span "Edit" at bounding box center [1297, 421] width 41 height 13
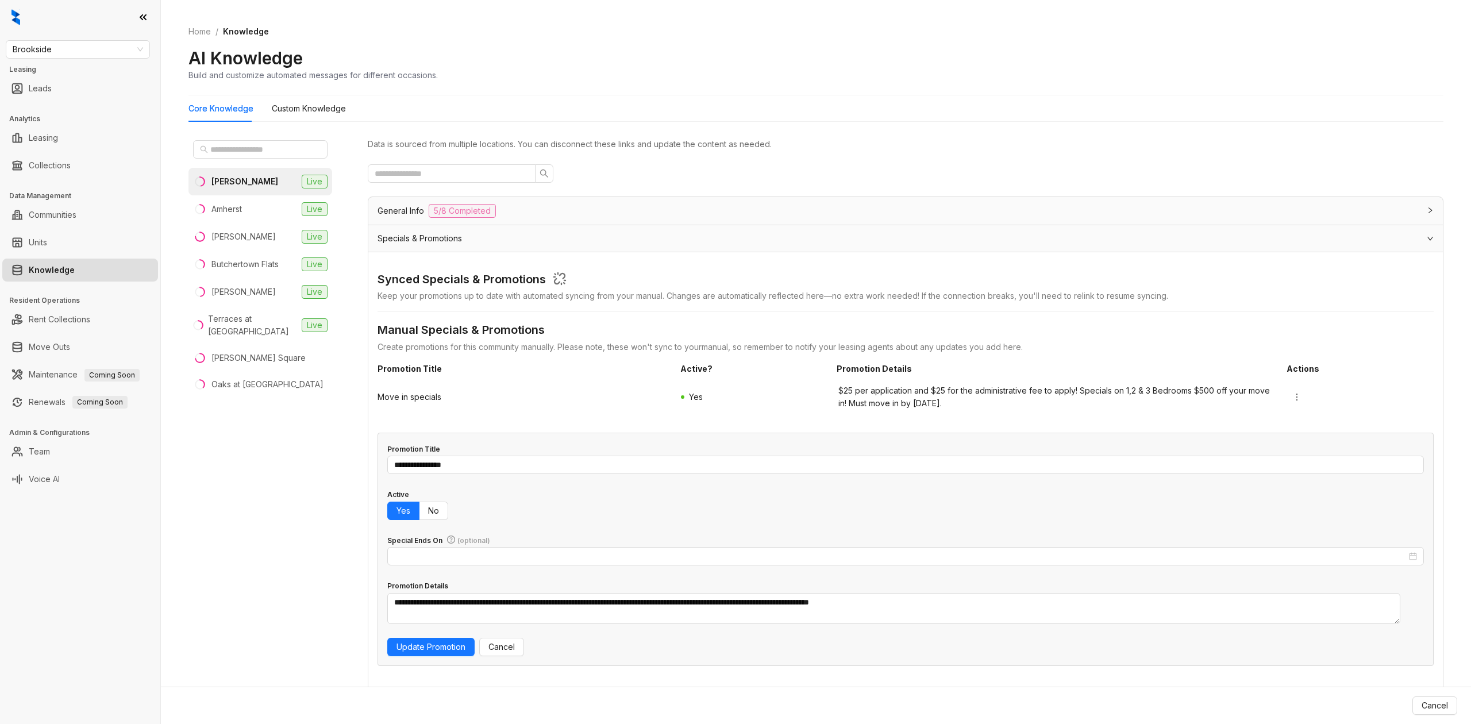
click at [924, 394] on span "$25 per application and $25 for the administrative fee to apply! Specials on 1,…" at bounding box center [1057, 396] width 438 height 25
click at [977, 395] on span "$25 per application and $25 for the administrative fee to apply! Specials on 1,…" at bounding box center [1057, 396] width 438 height 25
click at [1292, 396] on icon "more" at bounding box center [1296, 396] width 9 height 9
click at [1293, 423] on span "Edit" at bounding box center [1297, 421] width 41 height 13
click at [1292, 401] on icon "more" at bounding box center [1296, 396] width 9 height 9
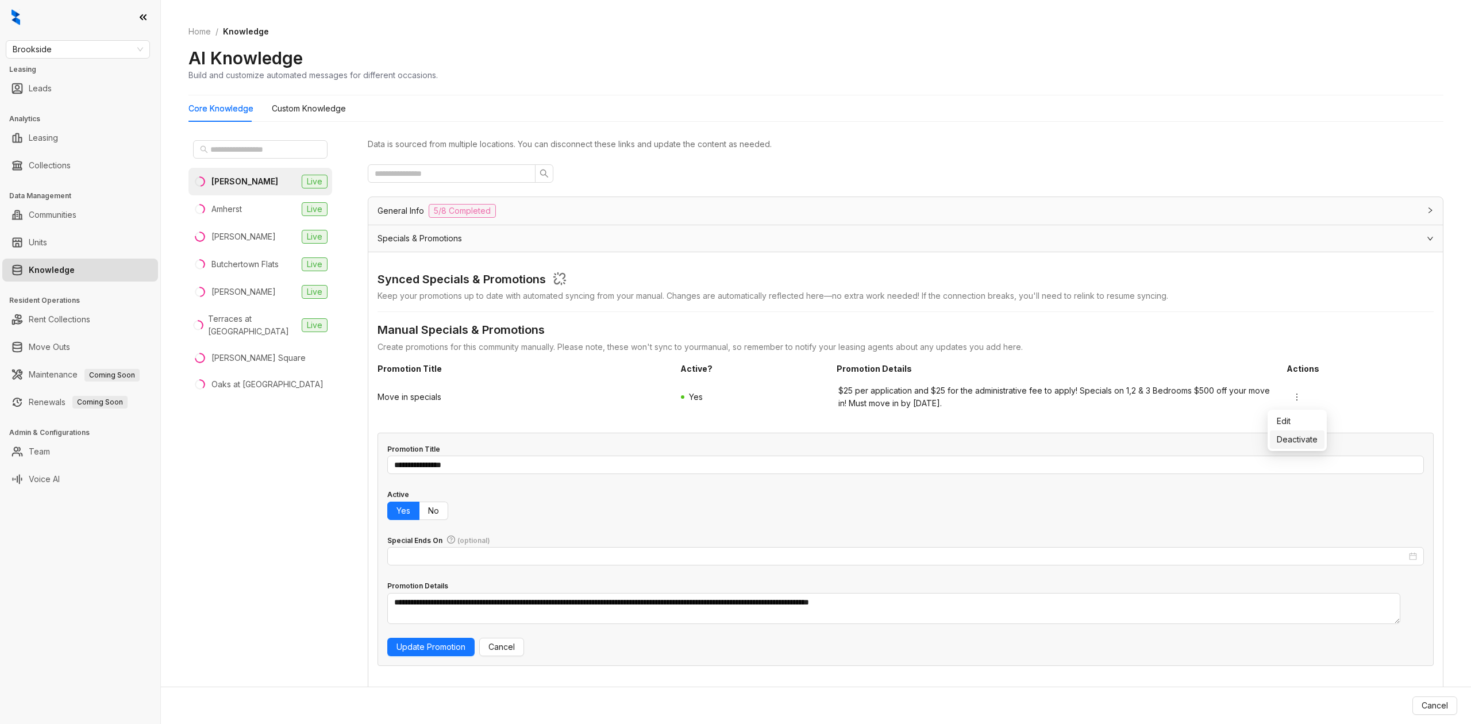
click at [1297, 438] on span "Deactivate" at bounding box center [1297, 439] width 41 height 13
click at [1288, 384] on div "Move in specials No $25 per application and $25 for the administrative fee to a…" at bounding box center [905, 397] width 1056 height 34
click at [1288, 389] on button "button" at bounding box center [1297, 397] width 18 height 18
click at [1286, 415] on span "Edit" at bounding box center [1292, 421] width 30 height 13
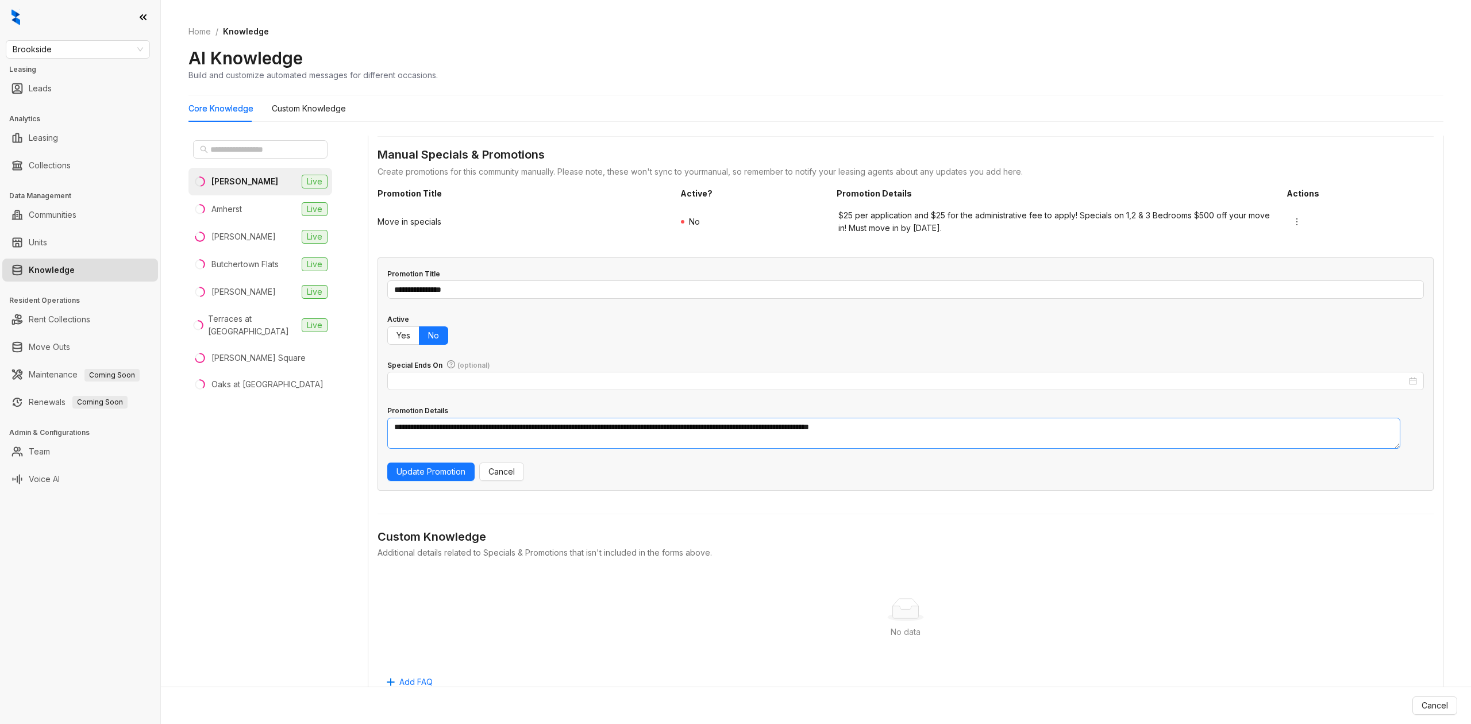
scroll to position [153, 0]
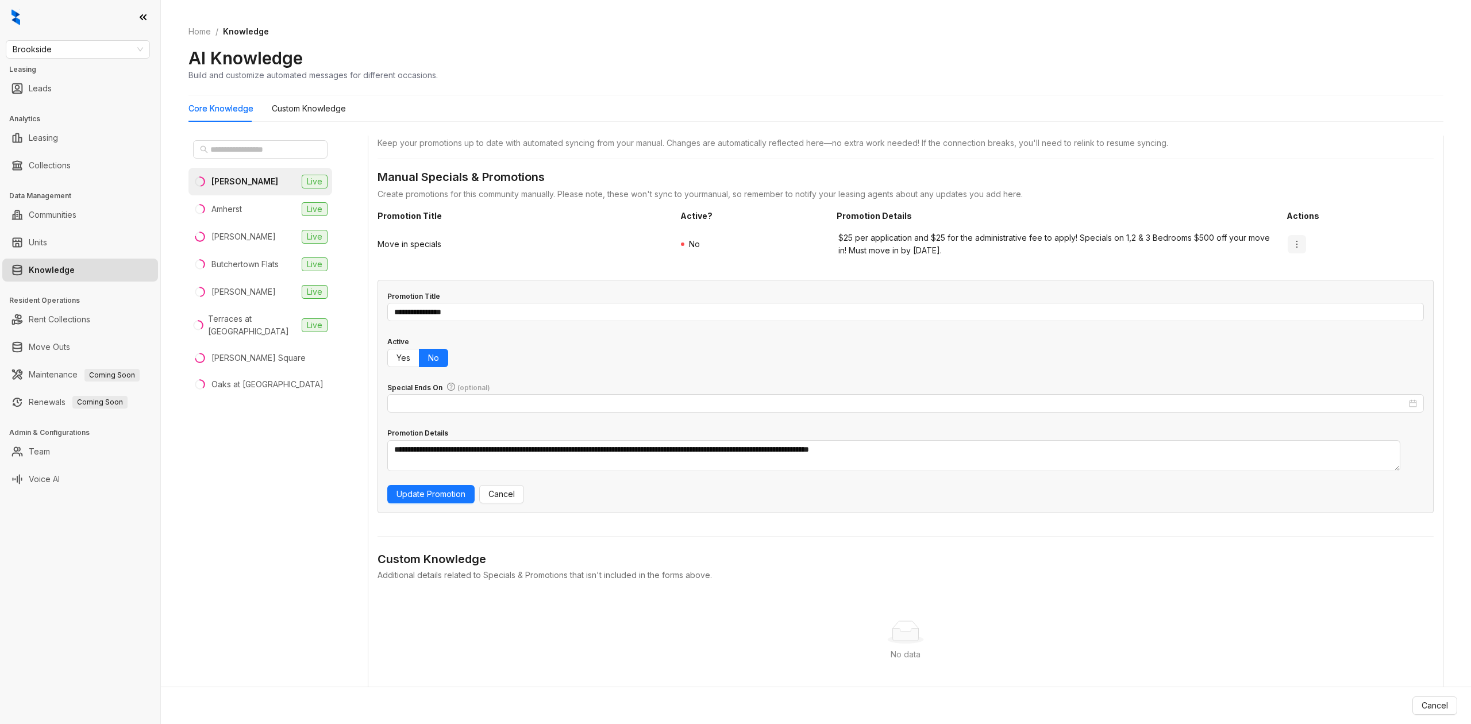
click at [1292, 242] on icon "more" at bounding box center [1296, 244] width 9 height 9
click at [1284, 292] on span "Activate" at bounding box center [1292, 286] width 30 height 13
click at [1292, 246] on icon "more" at bounding box center [1296, 244] width 9 height 9
click at [1297, 264] on span "Edit" at bounding box center [1297, 268] width 41 height 13
click at [993, 447] on textarea "**********" at bounding box center [893, 456] width 1013 height 32
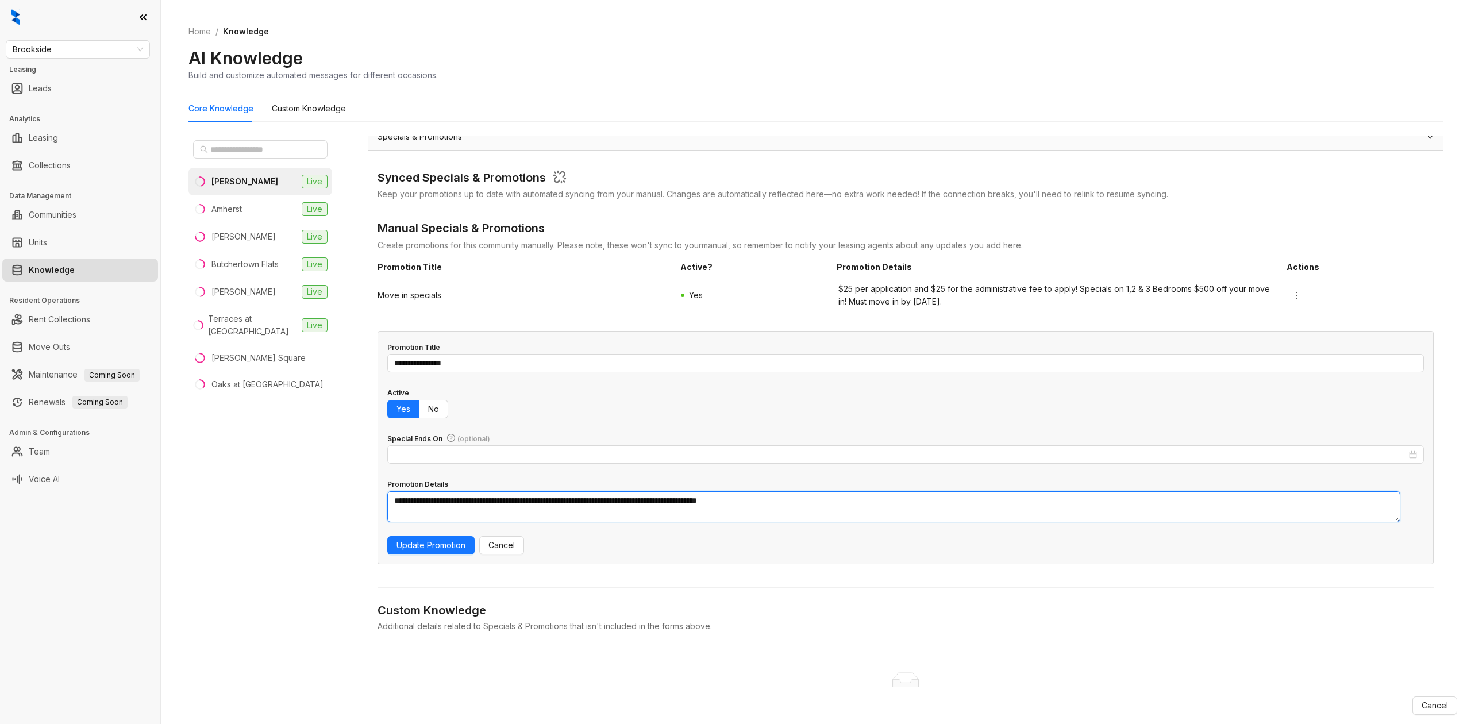
scroll to position [76, 0]
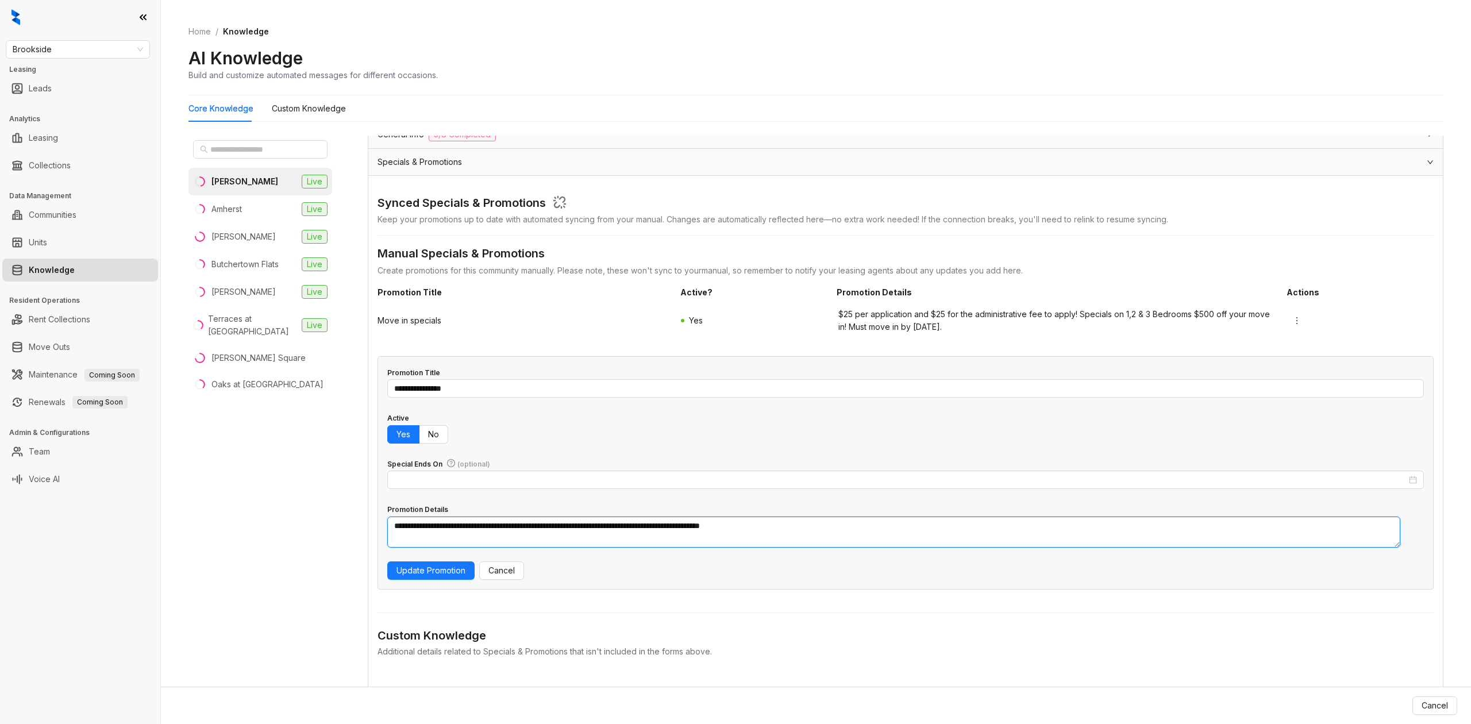
click at [895, 519] on textarea "**********" at bounding box center [893, 533] width 1013 height 32
type textarea "**********"
click at [414, 569] on span "Update Promotion" at bounding box center [430, 570] width 69 height 13
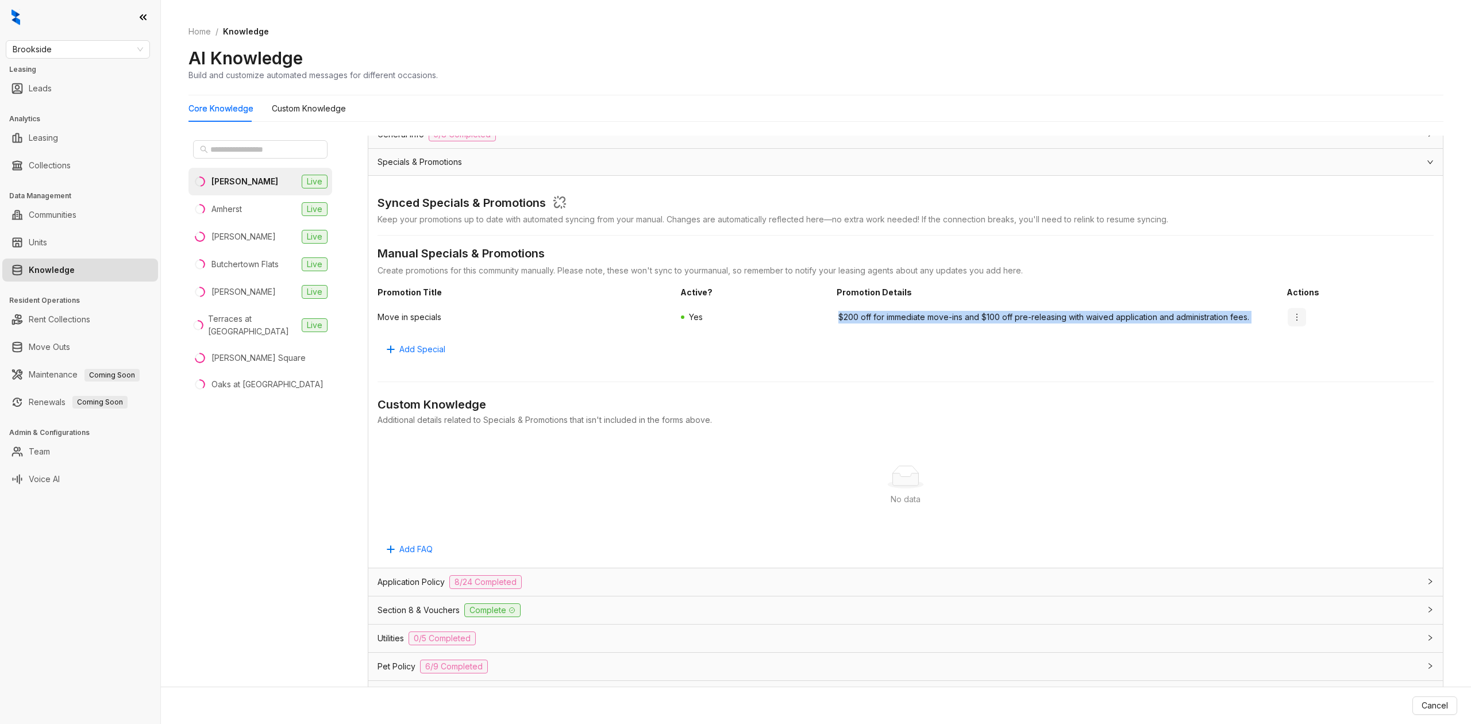
drag, startPoint x: 827, startPoint y: 317, endPoint x: 1276, endPoint y: 313, distance: 448.2
click at [1274, 313] on div "Move in specials Yes $200 off for immediate move-ins and $100 off pre-releasing…" at bounding box center [905, 317] width 1056 height 28
copy div "$200 off for immediate move-ins and $100 off pre-releasing with waived applicat…"
click at [1035, 322] on span "$200 off for immediate move-ins and $100 off pre-releasing with waived applicat…" at bounding box center [1057, 317] width 438 height 13
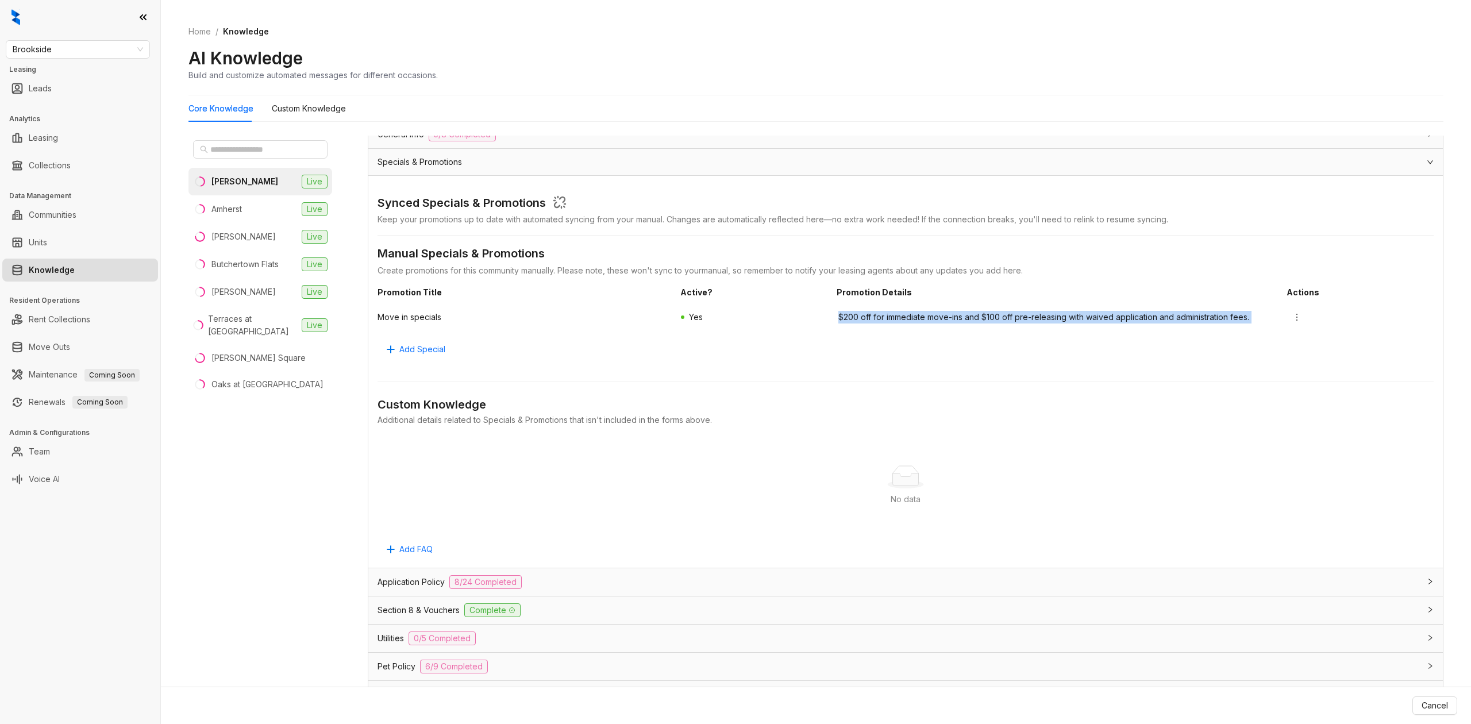
click at [1035, 322] on span "$200 off for immediate move-ins and $100 off pre-releasing with waived applicat…" at bounding box center [1057, 317] width 438 height 13
click at [1292, 317] on icon "more" at bounding box center [1296, 317] width 9 height 9
click at [1313, 340] on span "Edit" at bounding box center [1297, 341] width 41 height 13
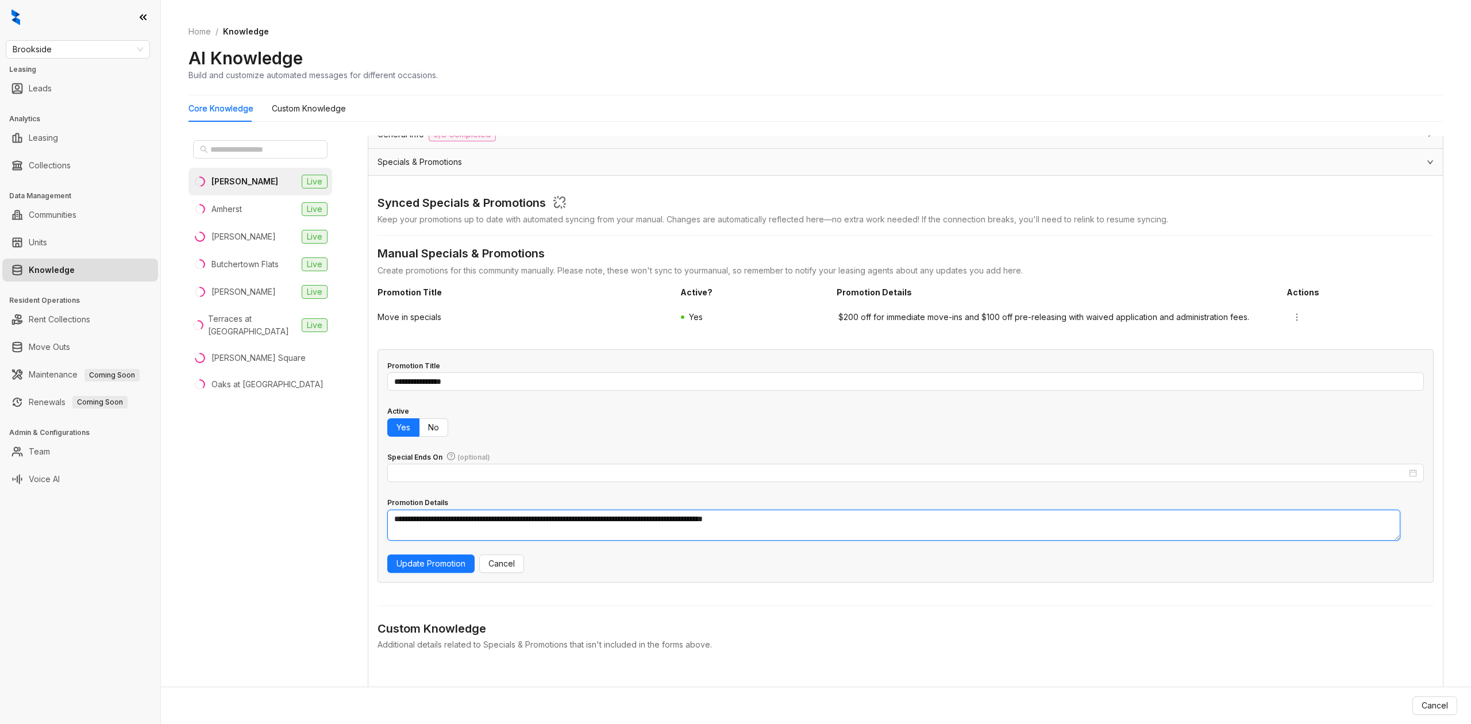
click at [623, 525] on textarea "**********" at bounding box center [893, 526] width 1013 height 32
click at [1257, 320] on div "Move in specials Yes $200 off for immediate move-ins and $100 off pre-releasing…" at bounding box center [905, 317] width 1056 height 28
click at [1288, 322] on button "button" at bounding box center [1297, 317] width 18 height 18
click at [1284, 360] on span "Deactivate" at bounding box center [1297, 359] width 41 height 13
click at [259, 274] on li "Butchertown Flats Live" at bounding box center [260, 265] width 144 height 28
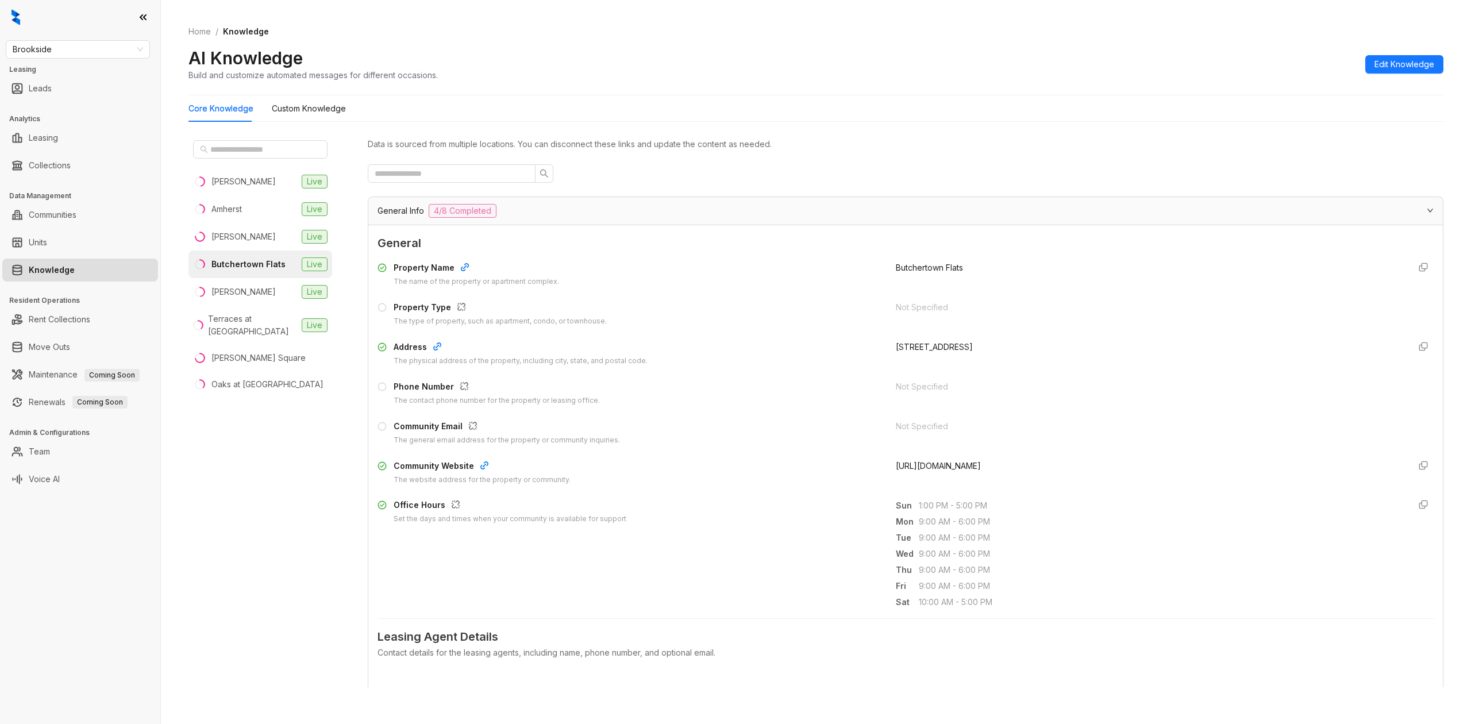
click at [699, 217] on div "General Info 4/8 Completed" at bounding box center [898, 211] width 1042 height 14
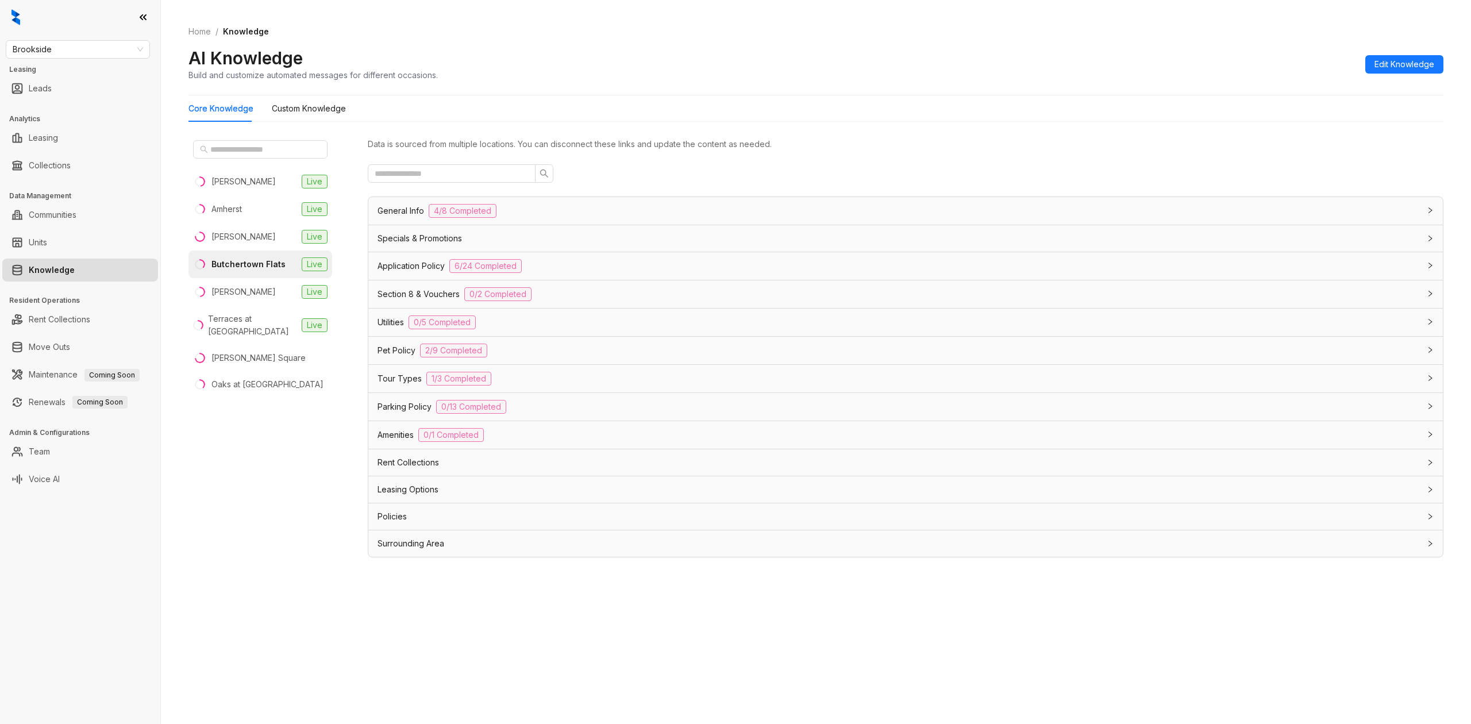
click at [404, 296] on span "Section 8 & Vouchers" at bounding box center [418, 294] width 82 height 13
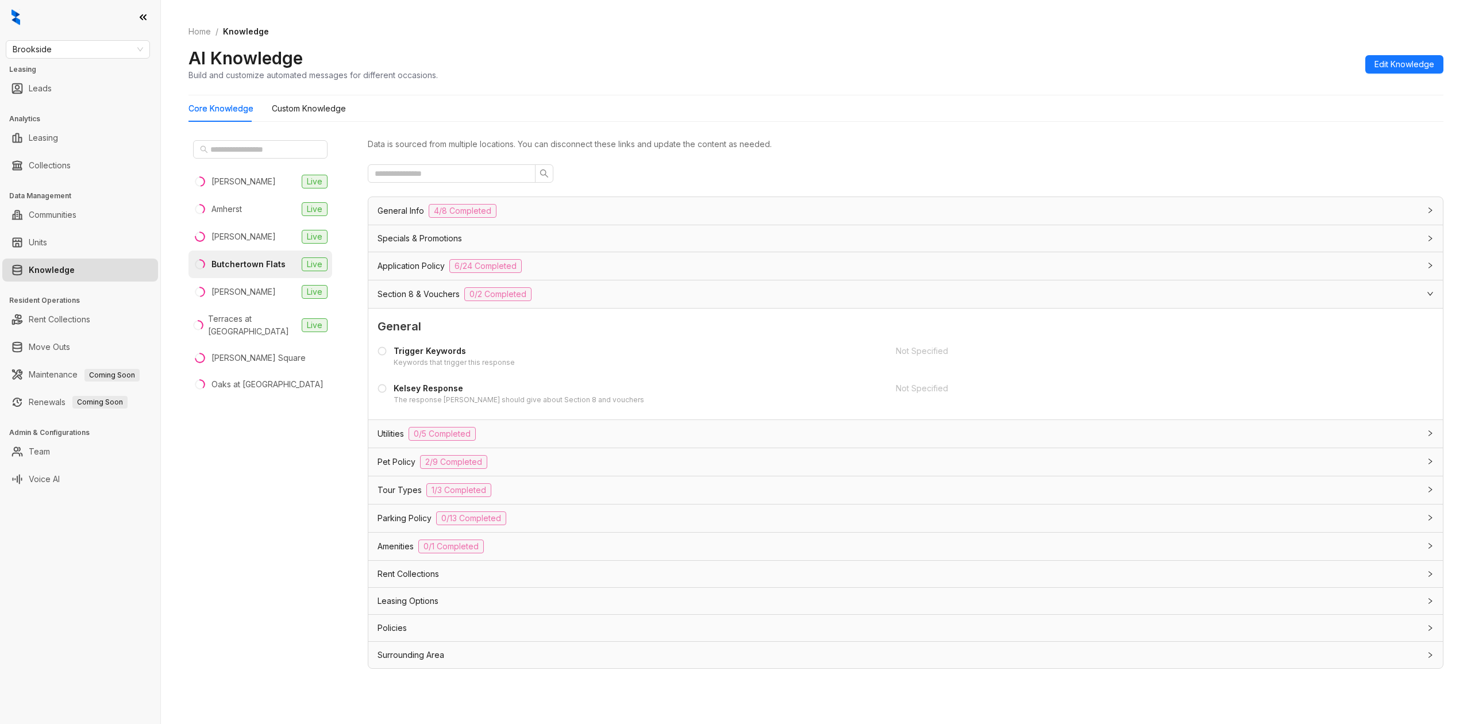
click at [404, 296] on span "Section 8 & Vouchers" at bounding box center [418, 294] width 82 height 13
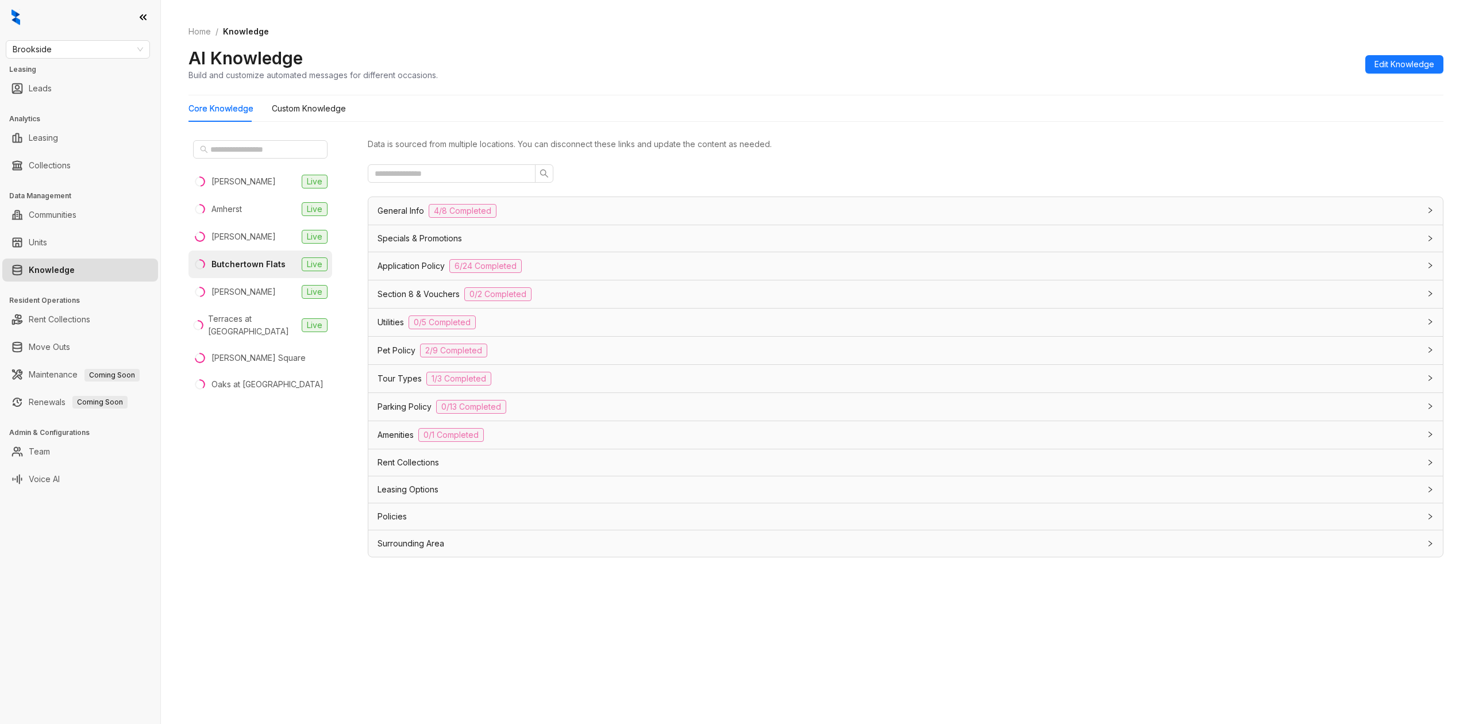
click at [410, 292] on span "Section 8 & Vouchers" at bounding box center [418, 294] width 82 height 13
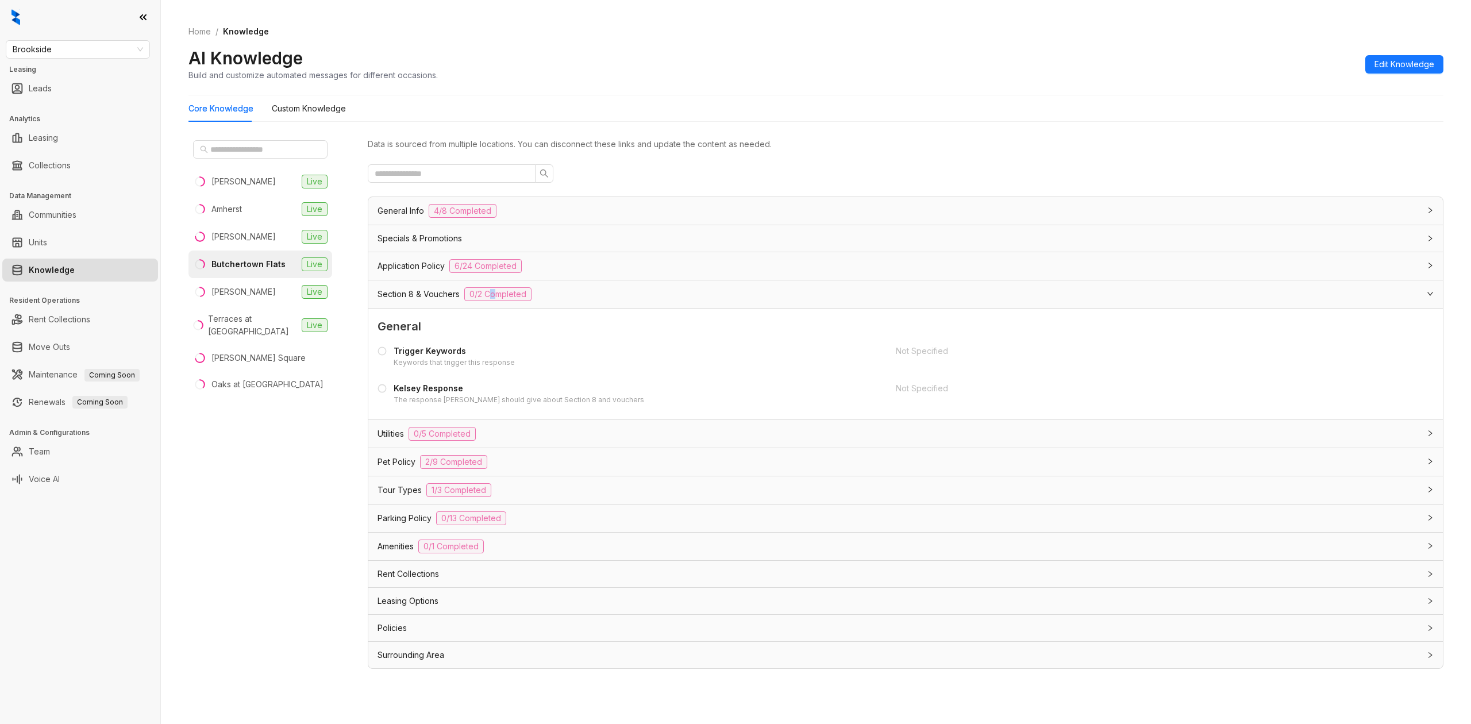
click at [492, 293] on span "0/2 Completed" at bounding box center [497, 294] width 67 height 14
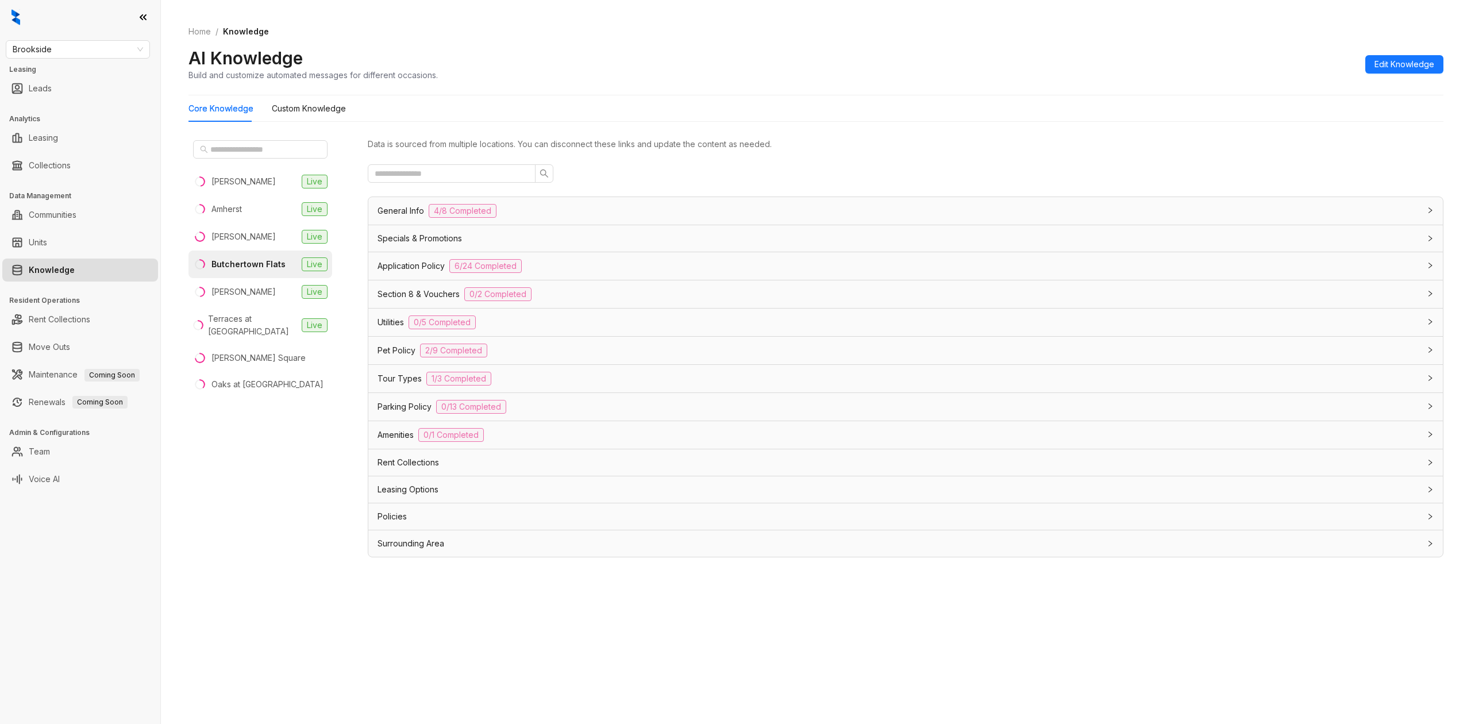
click at [513, 247] on div "Specials & Promotions" at bounding box center [905, 238] width 1074 height 26
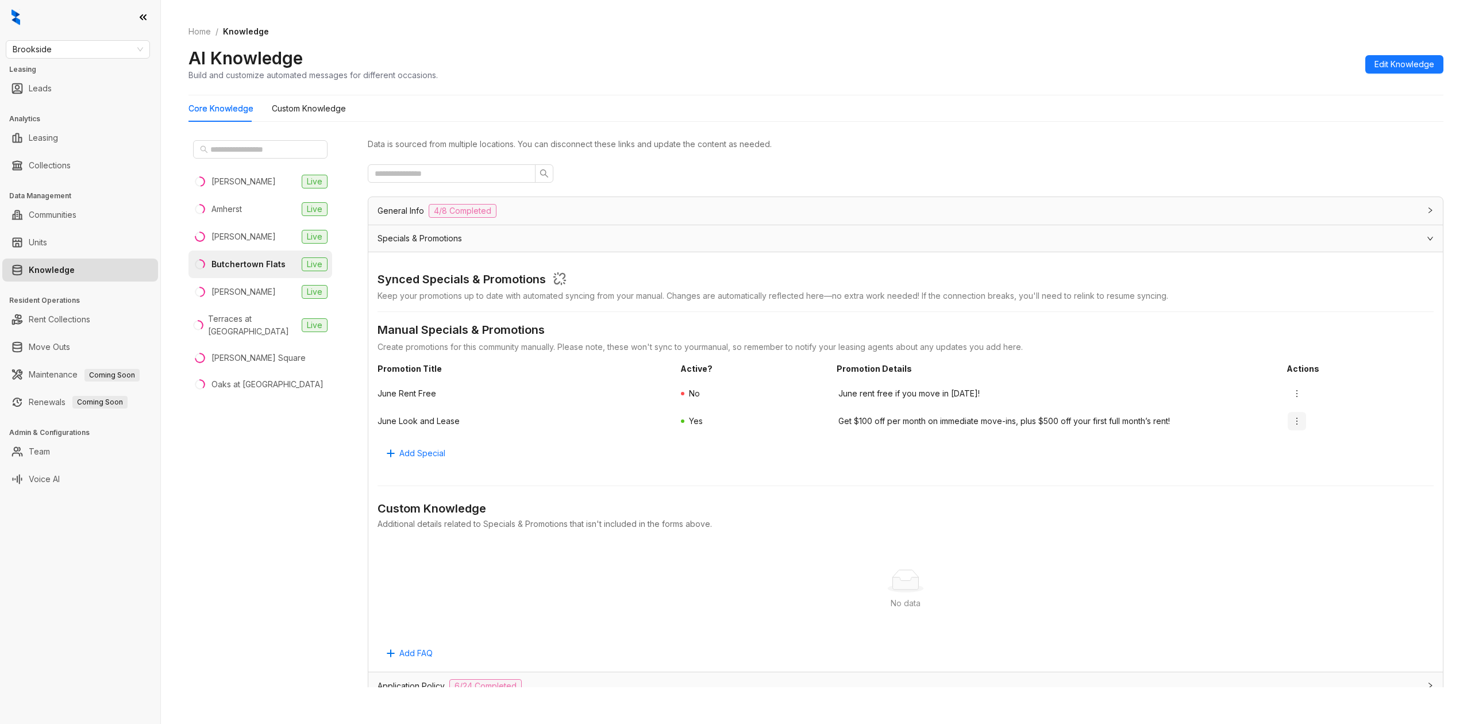
click at [1288, 424] on button "button" at bounding box center [1297, 421] width 18 height 18
click at [1304, 442] on span "Edit" at bounding box center [1297, 445] width 41 height 13
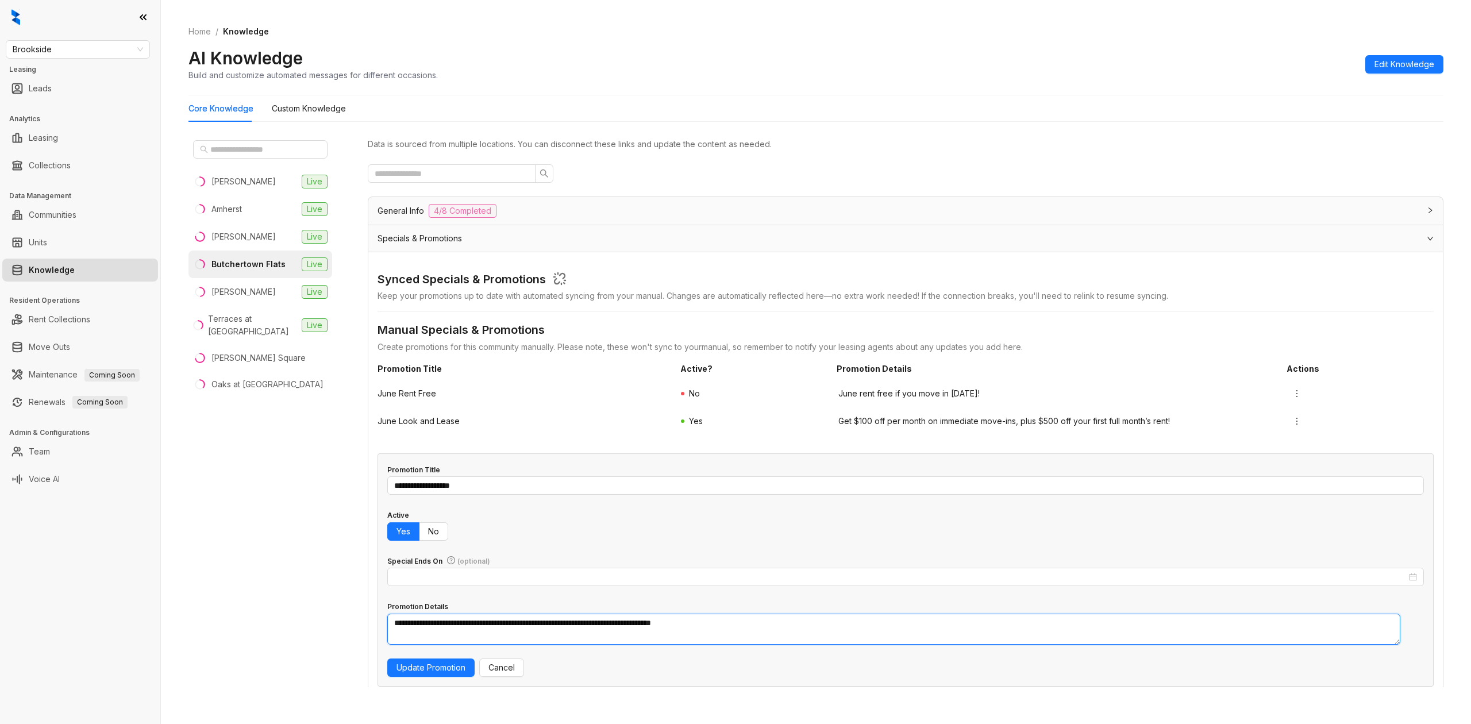
click at [611, 626] on textarea "**********" at bounding box center [893, 630] width 1013 height 32
paste textarea "**********"
type textarea "**********"
click at [413, 657] on form "**********" at bounding box center [905, 560] width 1037 height 195
click at [437, 668] on span "Update Promotion" at bounding box center [430, 667] width 69 height 13
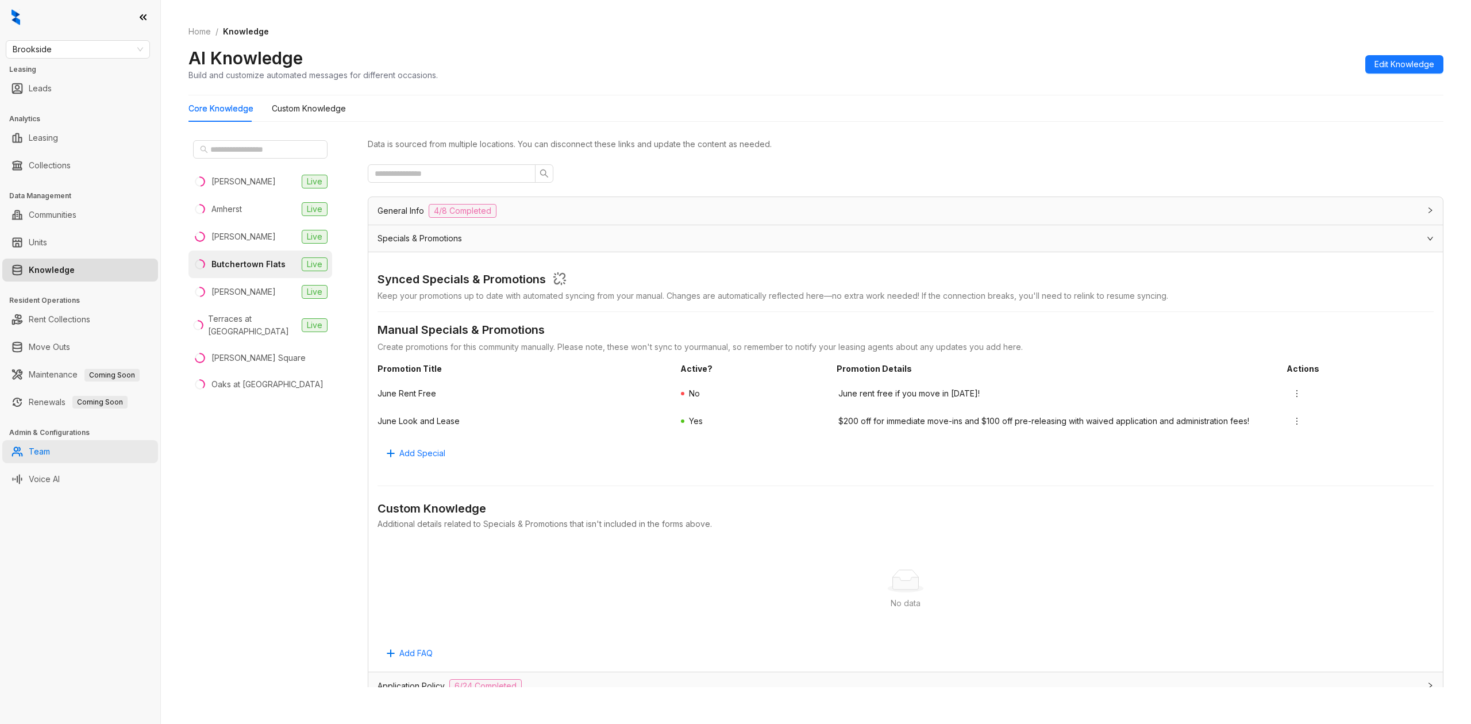
click at [47, 455] on link "Team" at bounding box center [39, 451] width 21 height 23
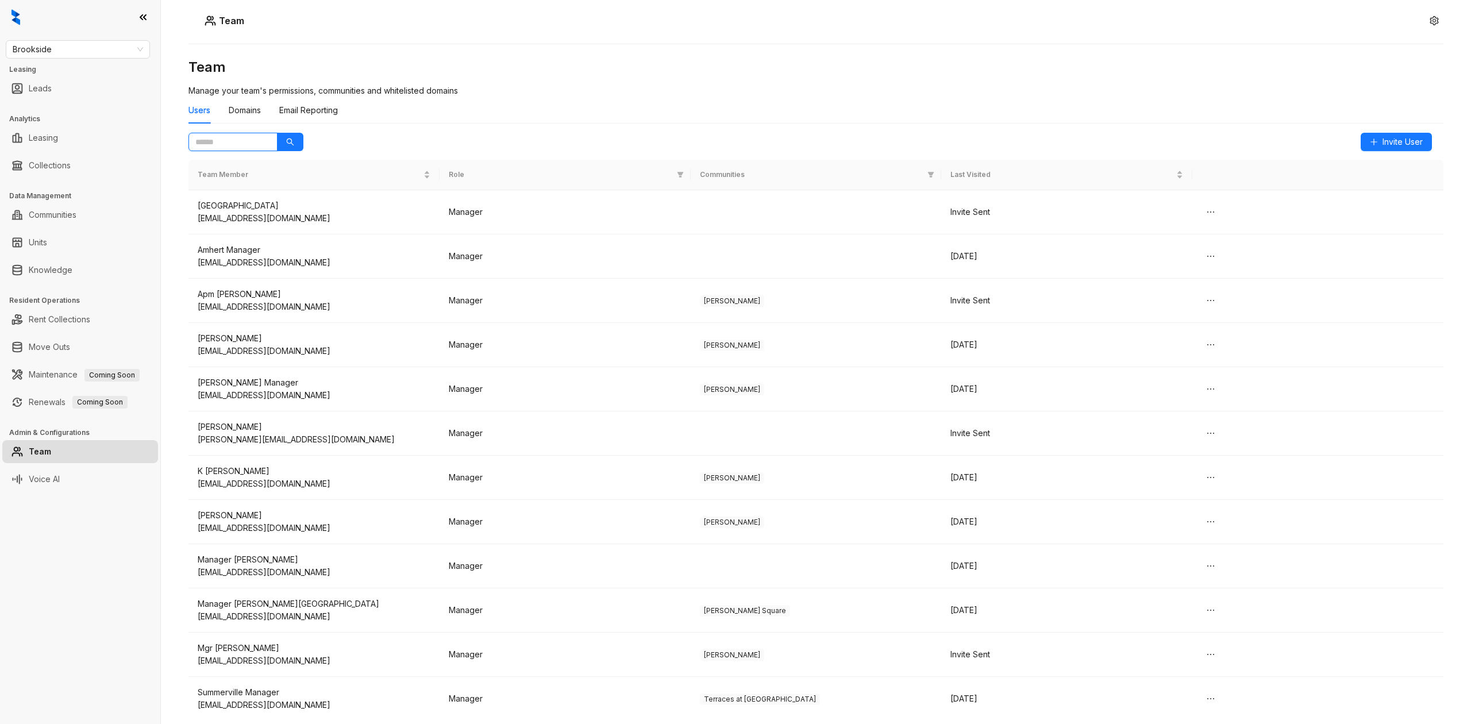
click at [238, 142] on input "text" at bounding box center [228, 142] width 66 height 13
drag, startPoint x: 256, startPoint y: 152, endPoint x: 247, endPoint y: 146, distance: 10.8
click at [251, 148] on div "Team Manage your team's permissions, communities and whitelisted domains Users …" at bounding box center [815, 338] width 1255 height 560
click at [247, 146] on input "text" at bounding box center [228, 142] width 66 height 13
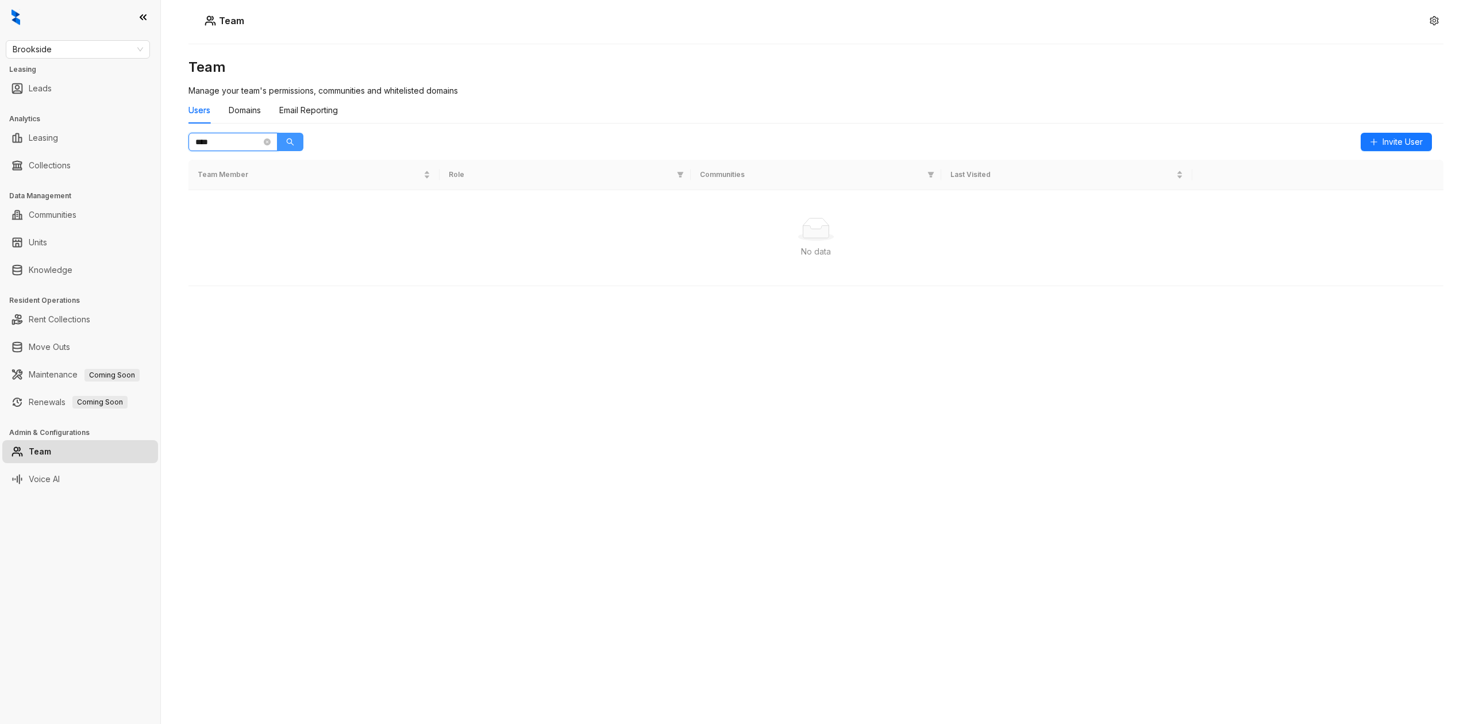
click at [292, 140] on icon "search" at bounding box center [290, 142] width 8 height 8
drag, startPoint x: 202, startPoint y: 126, endPoint x: 224, endPoint y: 143, distance: 27.5
click at [203, 128] on div "Users Domains Email Reporting" at bounding box center [815, 115] width 1255 height 36
click at [224, 143] on input "****" at bounding box center [228, 142] width 66 height 13
click at [295, 137] on button "button" at bounding box center [290, 142] width 26 height 18
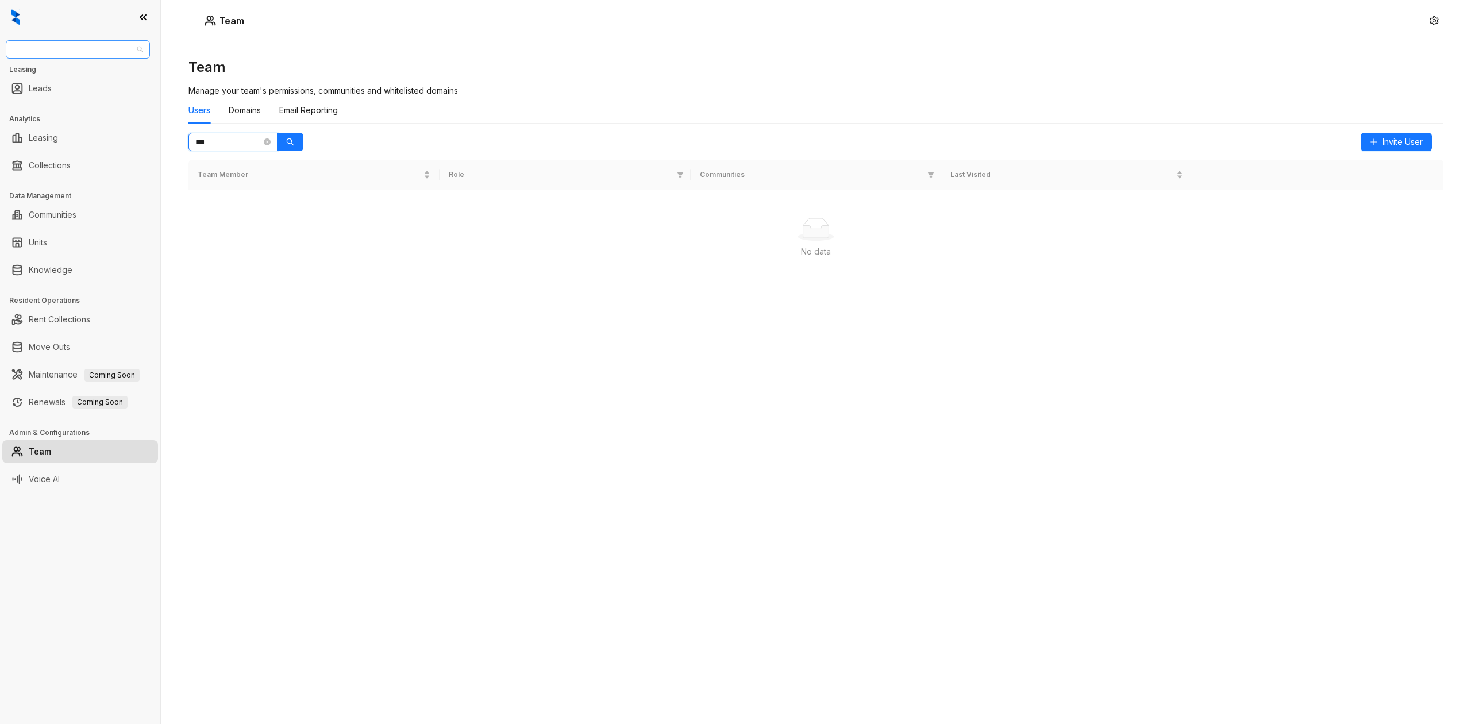
click at [107, 48] on span "Brookside" at bounding box center [78, 49] width 130 height 17
type input "***"
type input "****"
click at [85, 70] on div "Case and Associates" at bounding box center [78, 72] width 126 height 13
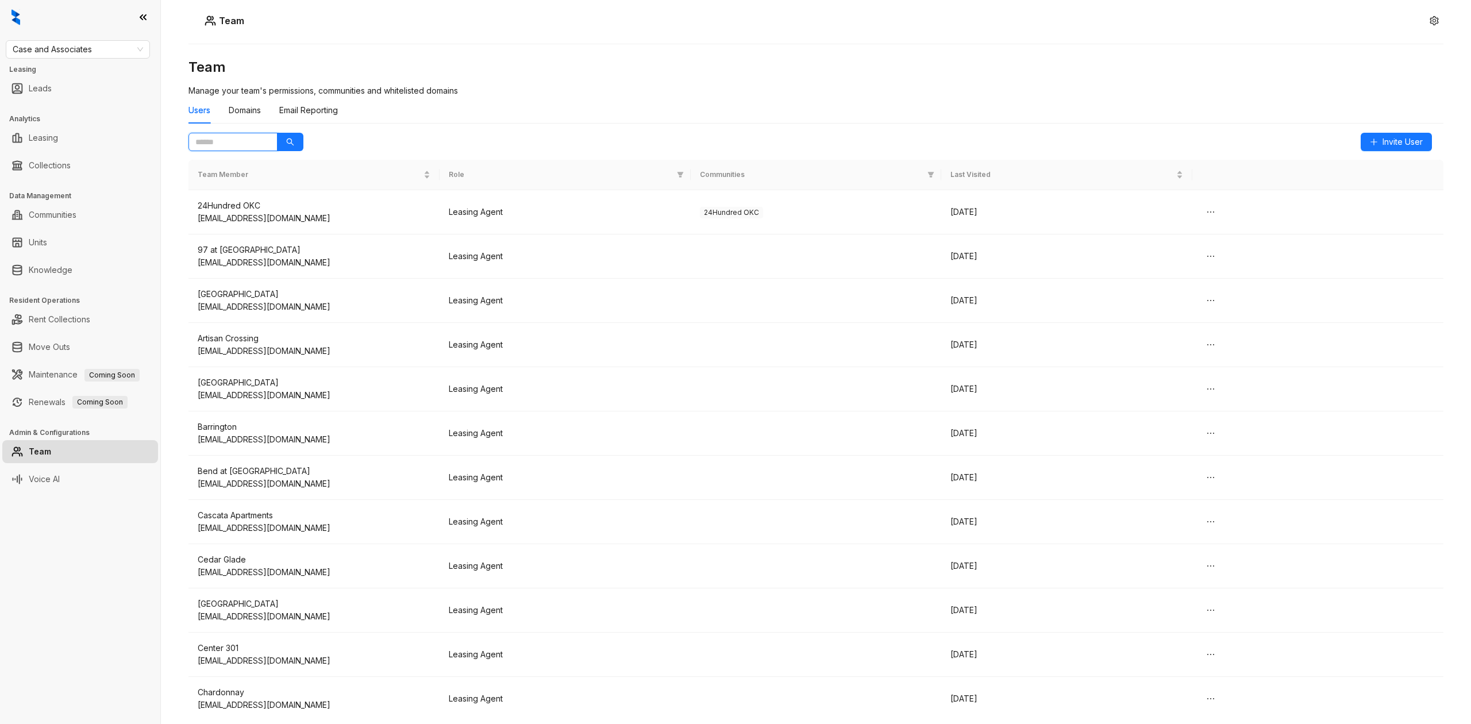
click at [236, 137] on input "text" at bounding box center [228, 142] width 66 height 13
type input "****"
click at [291, 130] on div "Users Domains Email Reporting" at bounding box center [815, 115] width 1255 height 36
click at [292, 138] on icon "search" at bounding box center [290, 142] width 8 height 8
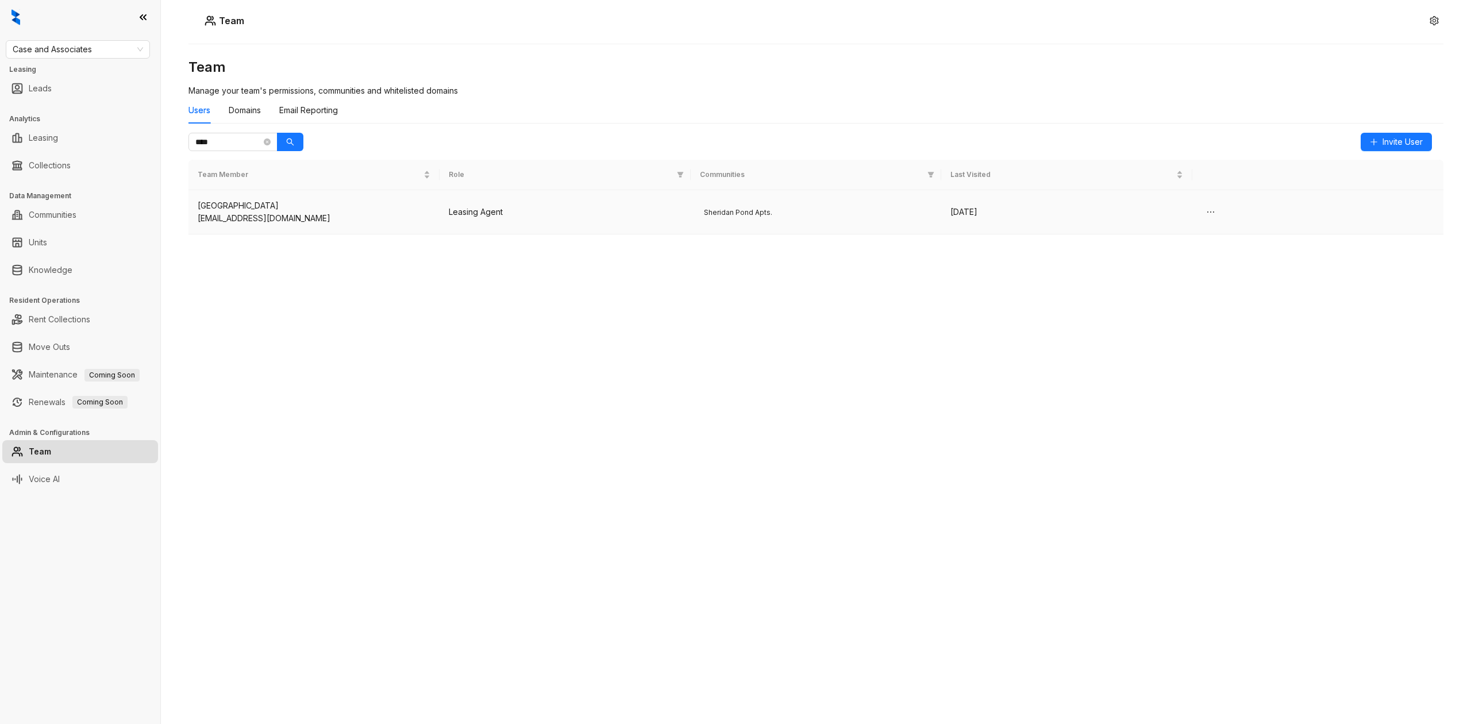
click at [1122, 217] on div "[DATE]" at bounding box center [1066, 212] width 233 height 13
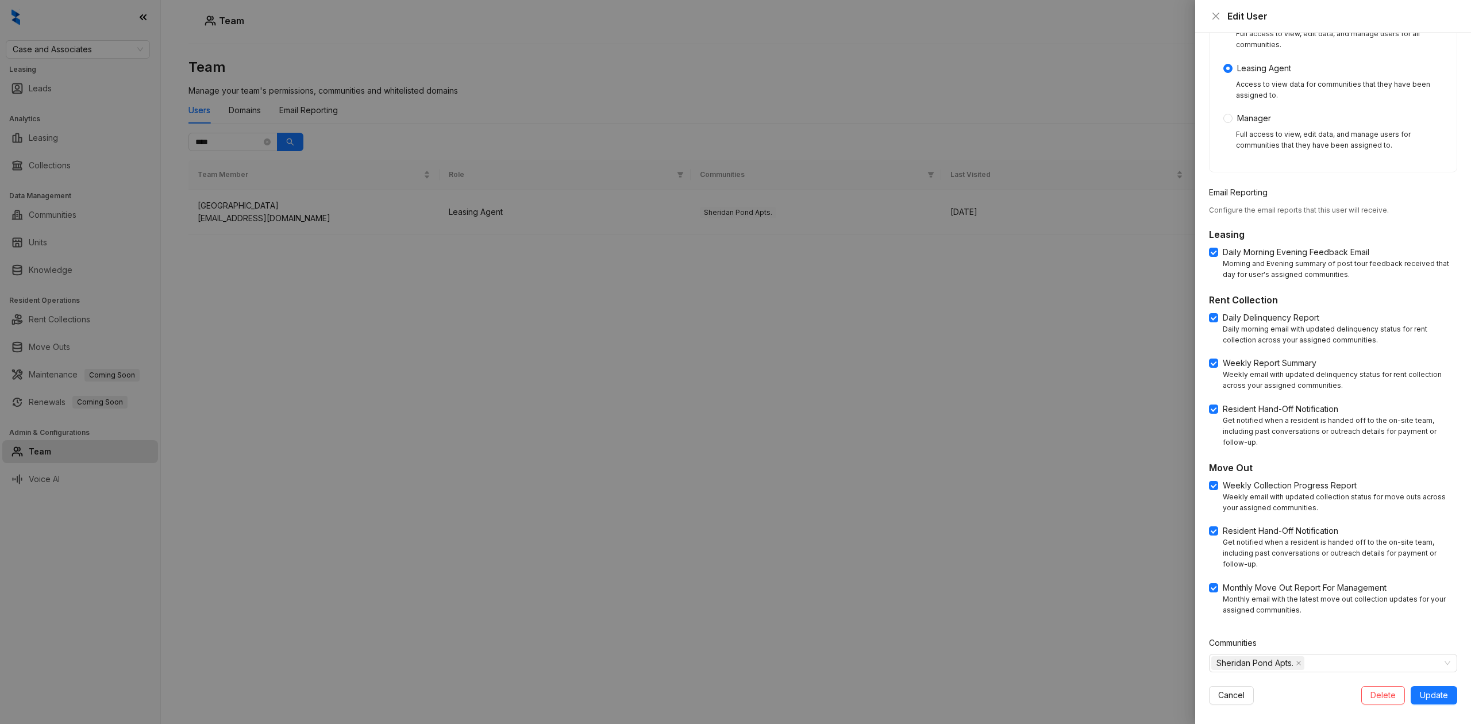
scroll to position [196, 0]
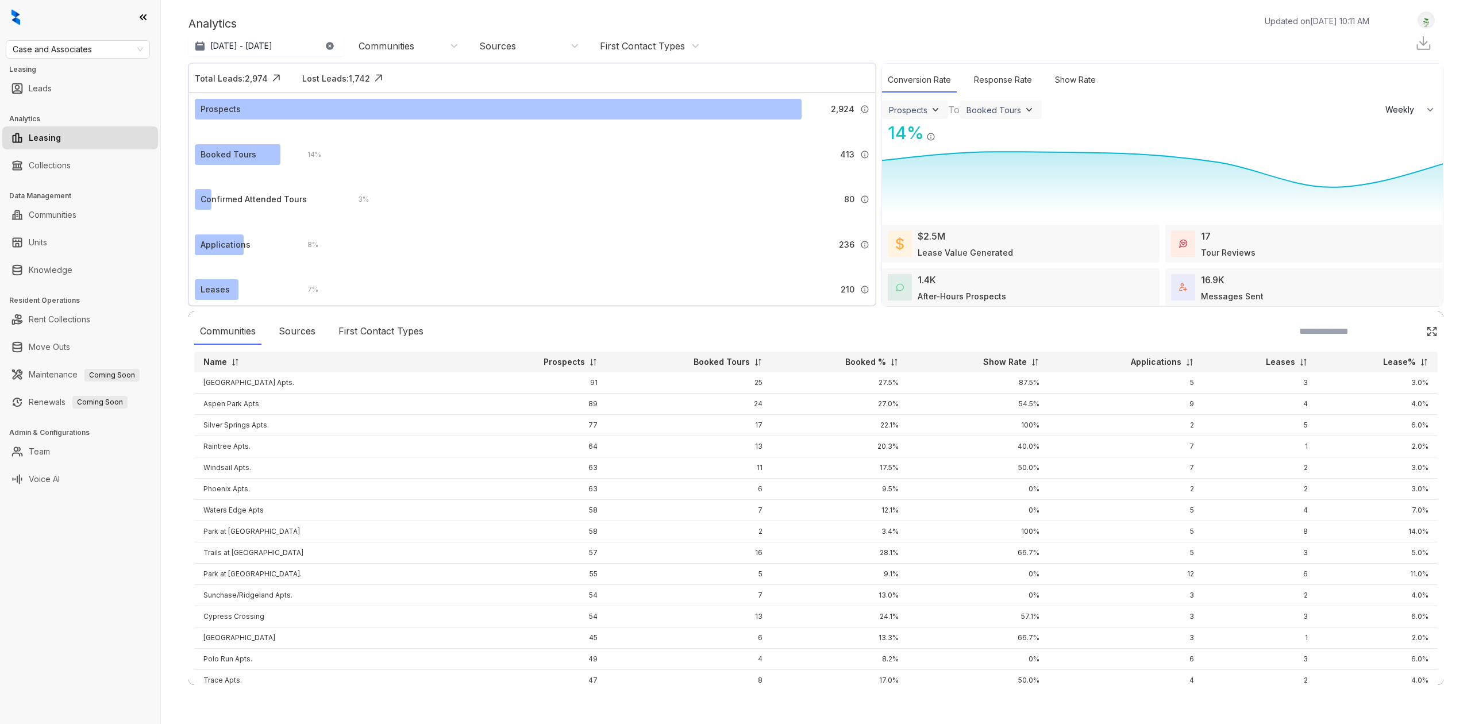
select select "******"
click at [50, 444] on link "Team" at bounding box center [39, 451] width 21 height 23
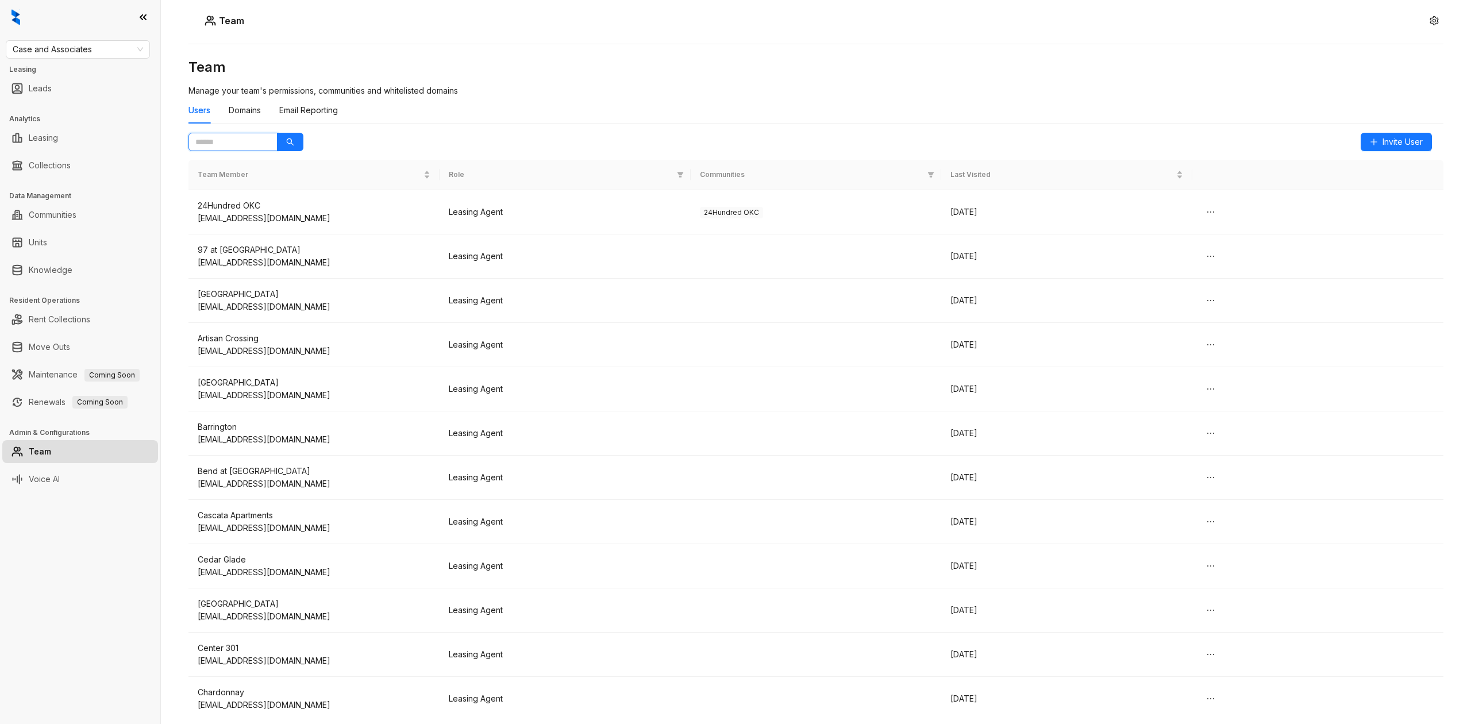
click at [231, 145] on input "text" at bounding box center [228, 142] width 66 height 13
type input "**"
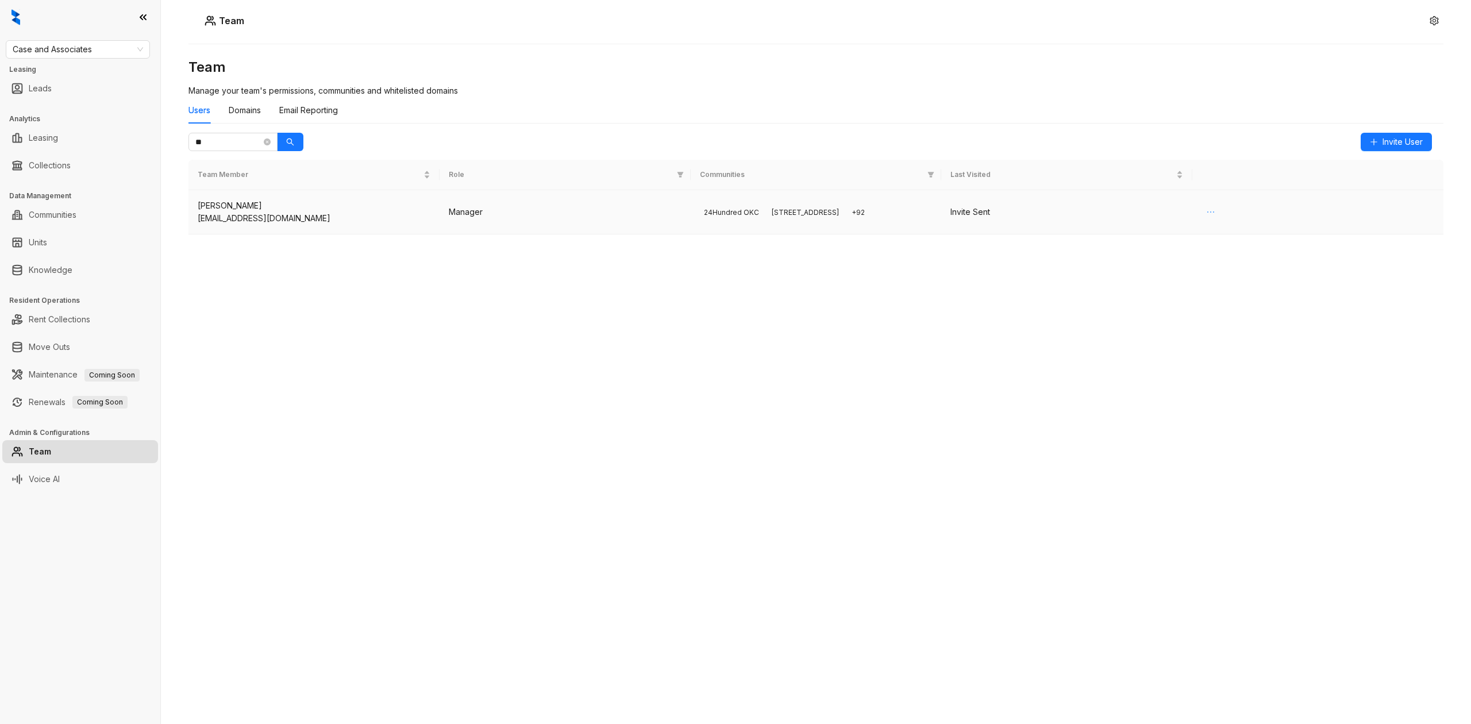
click at [1216, 213] on button "button" at bounding box center [1210, 212] width 18 height 18
click at [920, 201] on td "24Hundred OKC 97 North Oak + 92" at bounding box center [816, 212] width 251 height 44
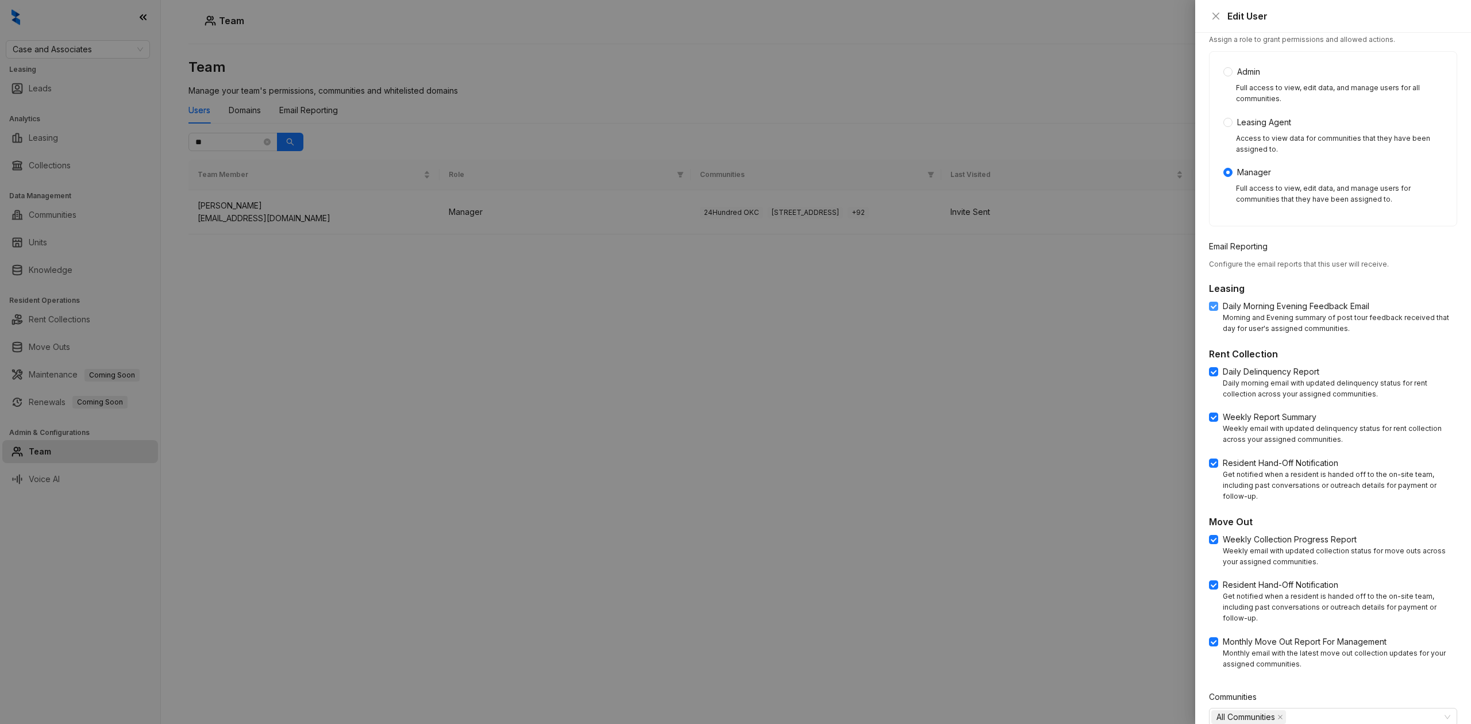
scroll to position [196, 0]
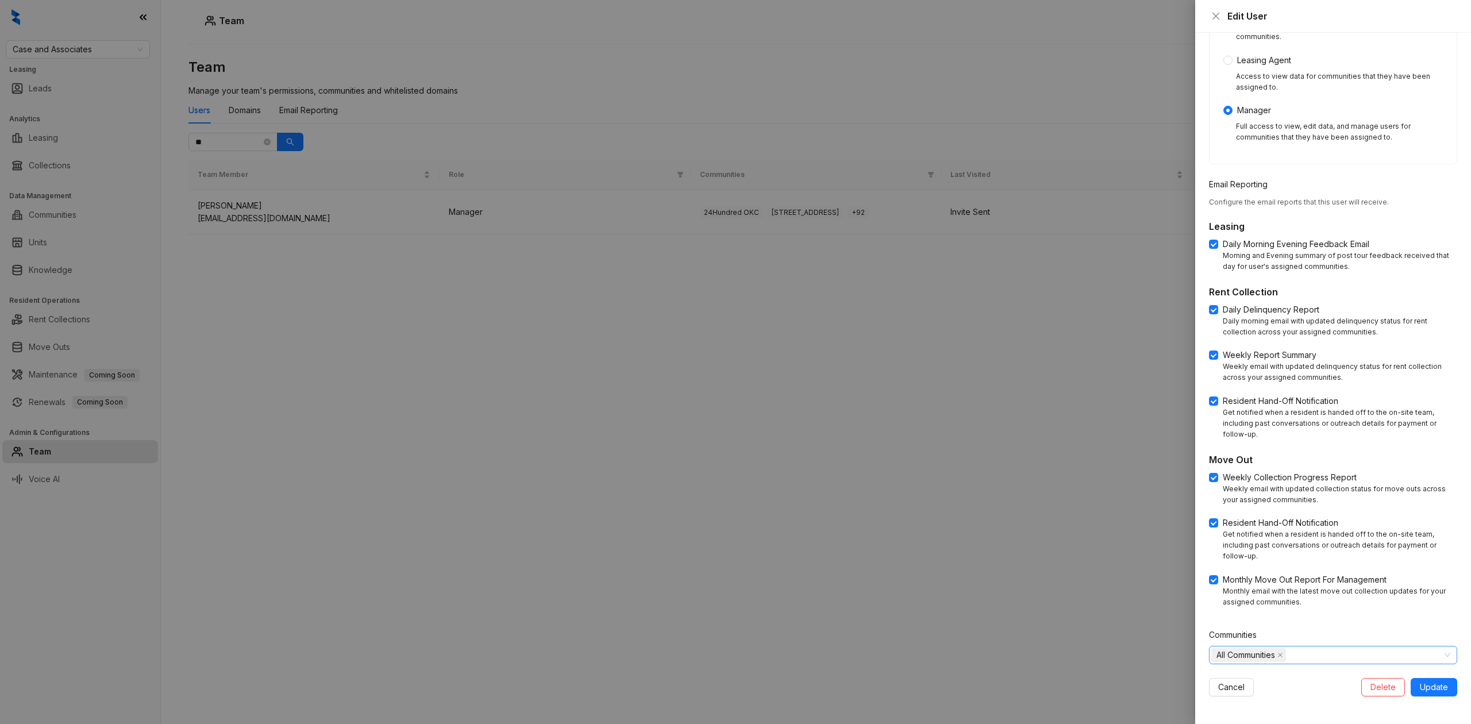
click at [1288, 658] on div "All Communities" at bounding box center [1249, 655] width 77 height 16
click at [1233, 680] on span at bounding box center [1231, 677] width 9 height 9
click at [1332, 658] on div at bounding box center [1327, 655] width 232 height 16
type input "*****"
click at [1218, 677] on icon "caret-down" at bounding box center [1218, 679] width 2 height 4
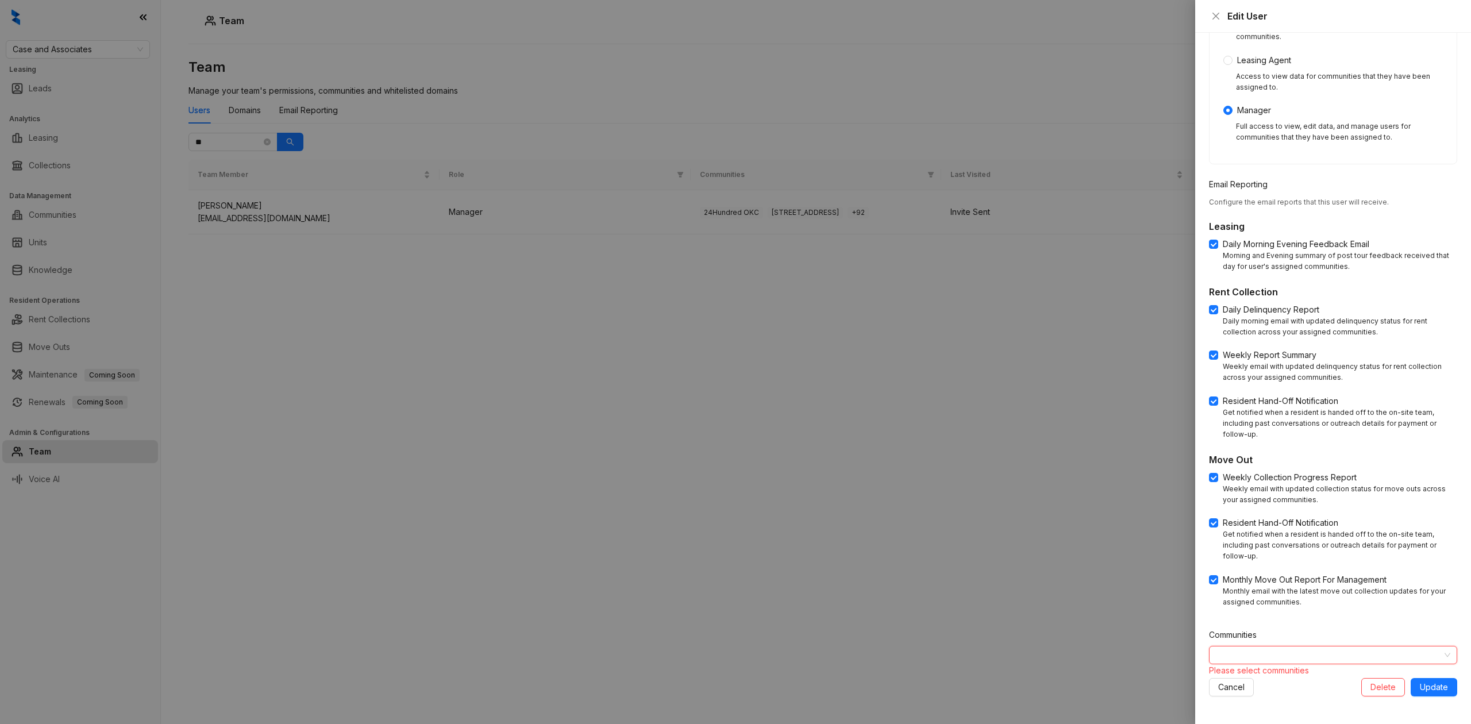
click at [1258, 654] on div at bounding box center [1327, 655] width 232 height 16
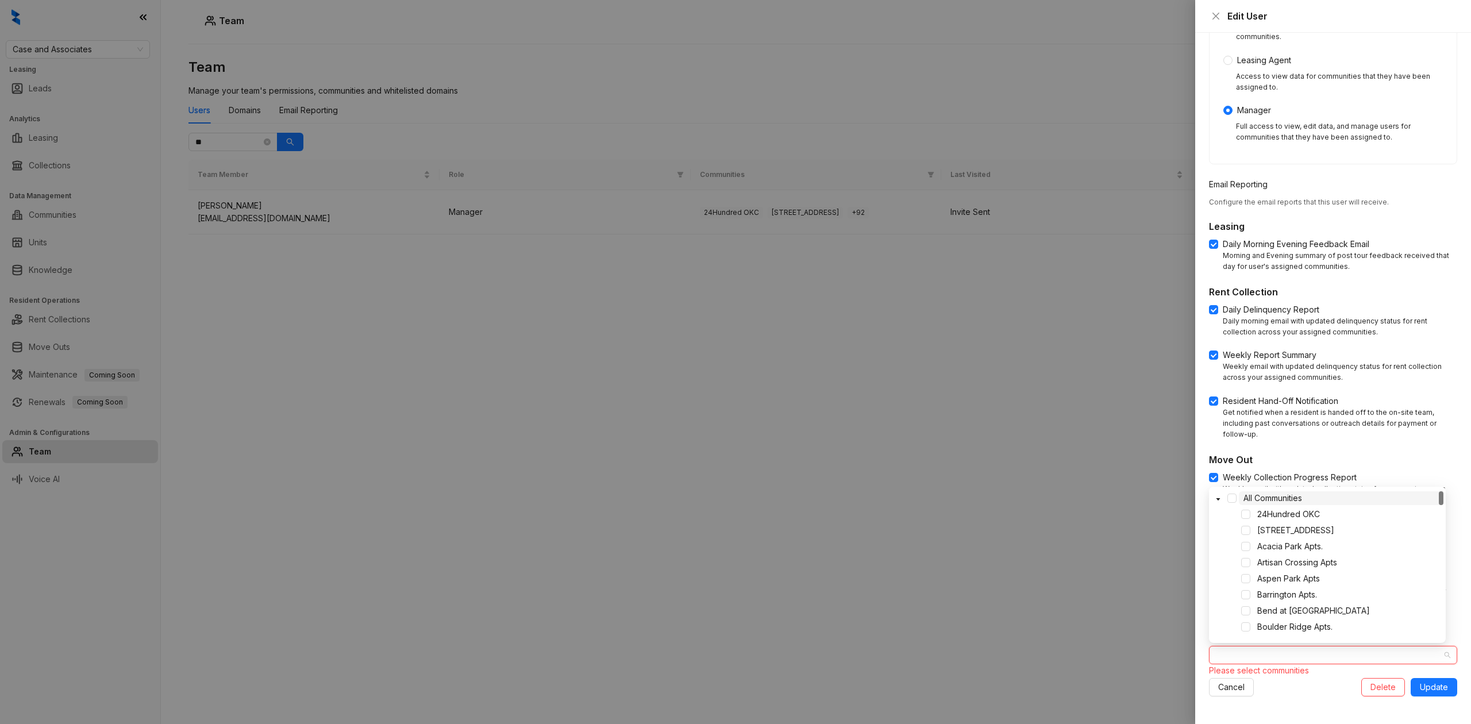
click at [1258, 654] on div at bounding box center [1327, 655] width 232 height 16
click at [1245, 610] on span at bounding box center [1245, 612] width 9 height 9
click at [1435, 686] on span "Update" at bounding box center [1434, 687] width 28 height 13
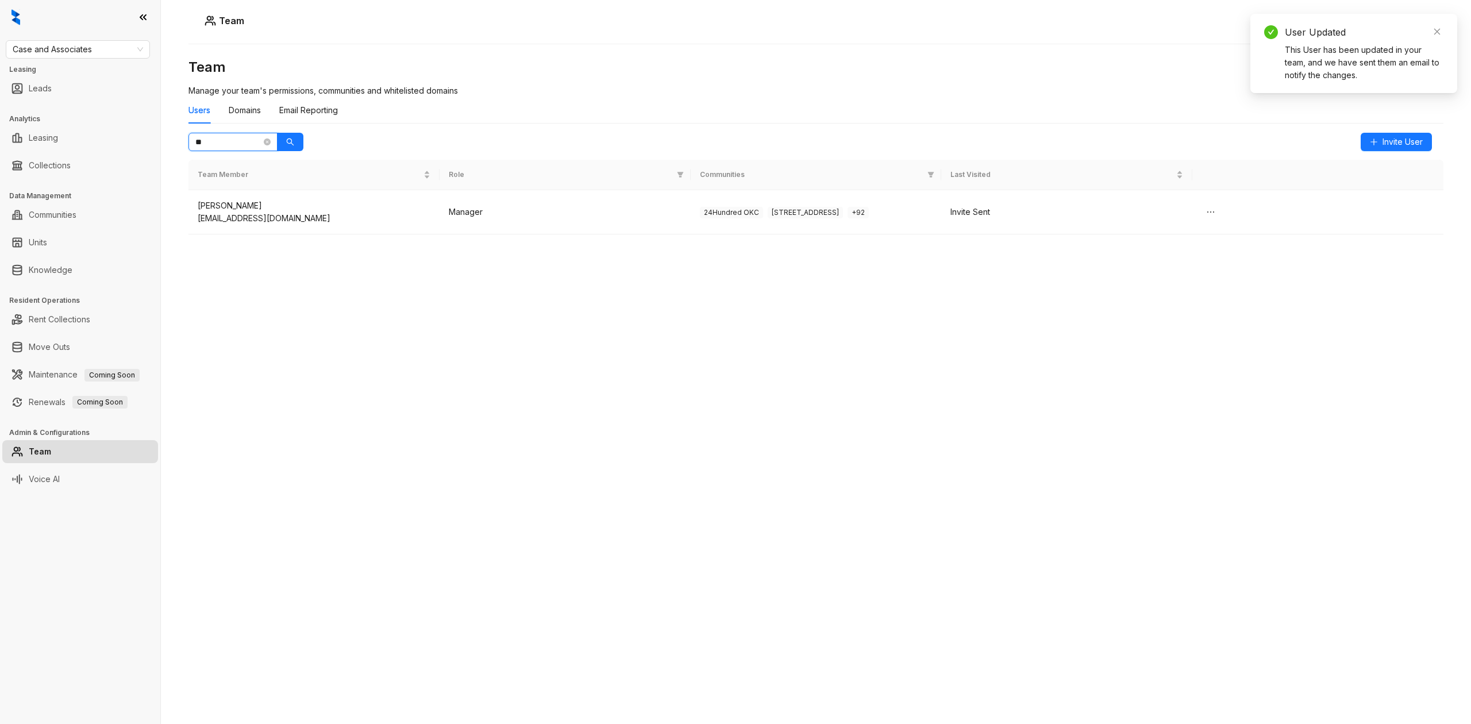
click at [224, 138] on input "**" at bounding box center [228, 142] width 66 height 13
type input "***"
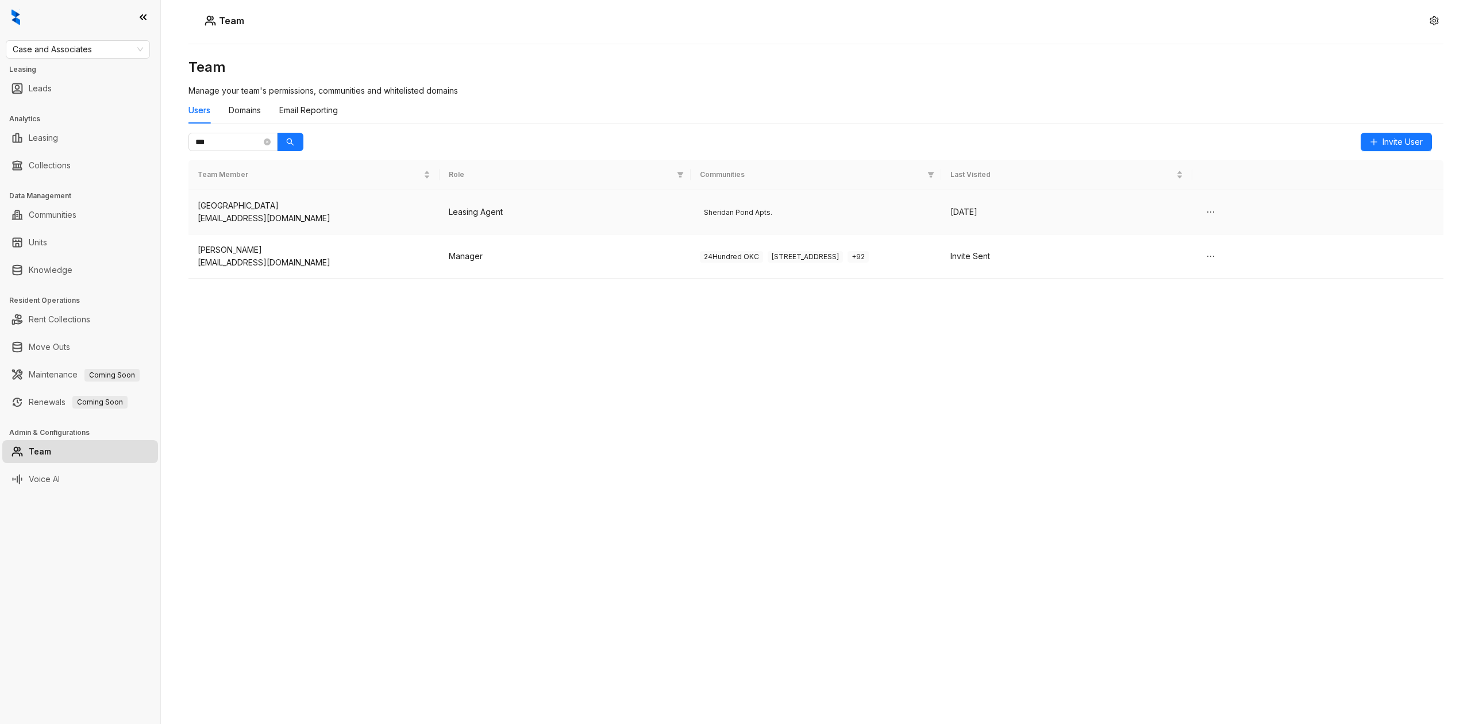
click at [1335, 219] on td at bounding box center [1317, 212] width 251 height 44
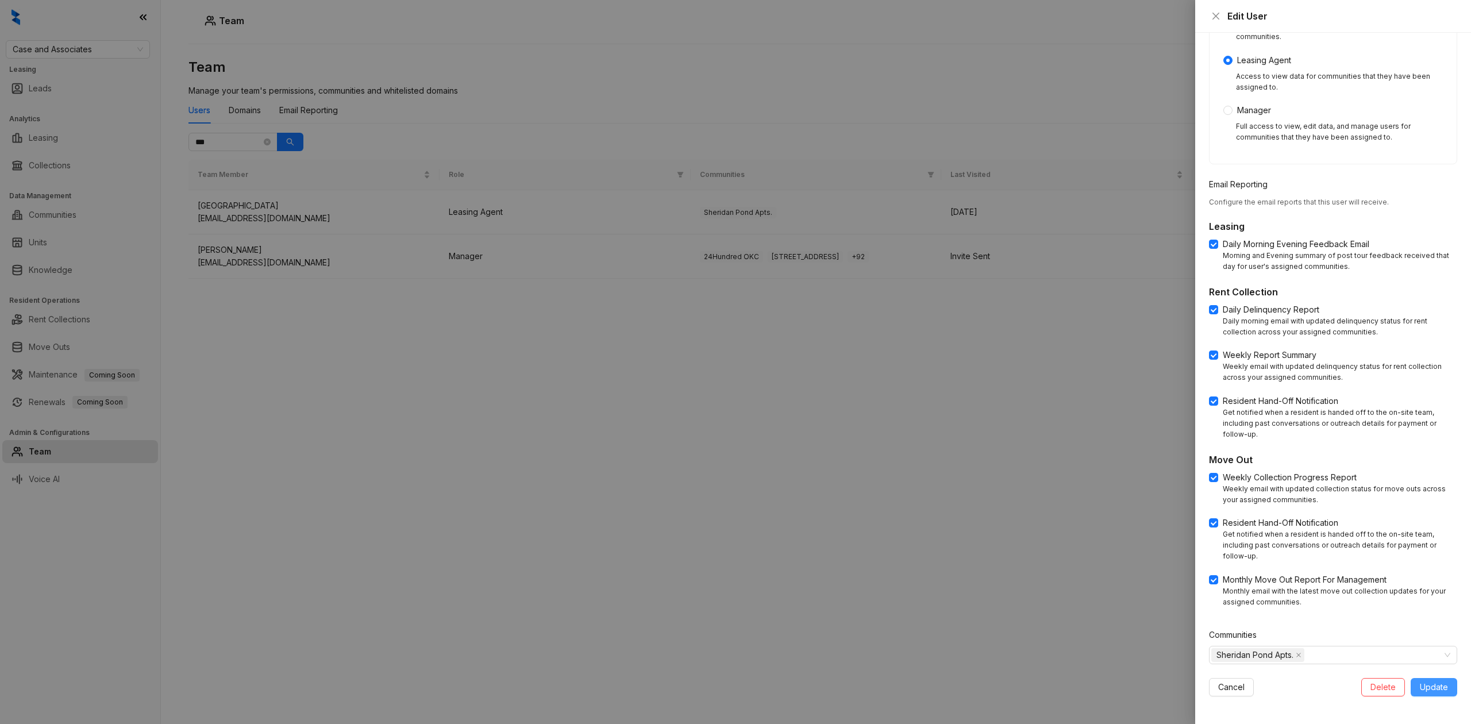
click at [1437, 685] on button "Update" at bounding box center [1434, 687] width 47 height 18
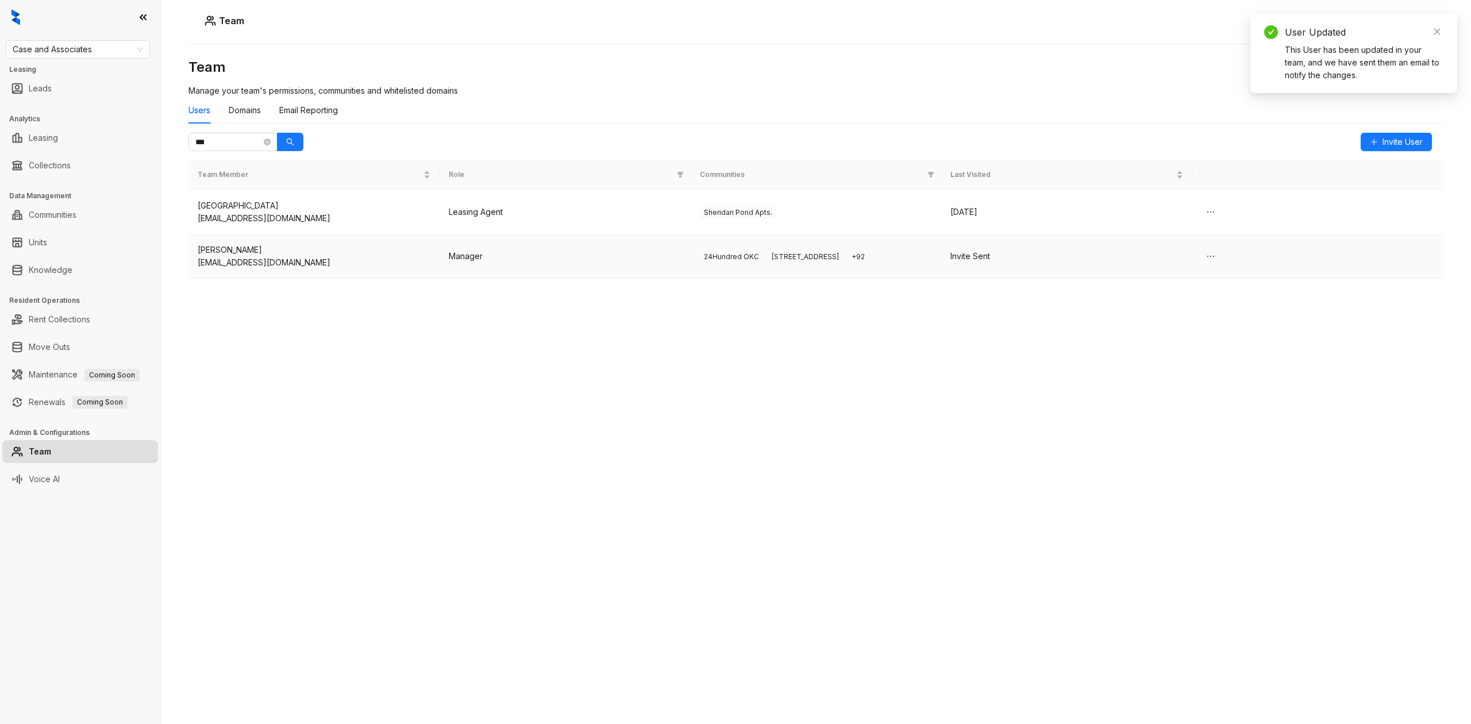
click at [367, 260] on div "[EMAIL_ADDRESS][DOMAIN_NAME]" at bounding box center [314, 262] width 233 height 13
type input "**********"
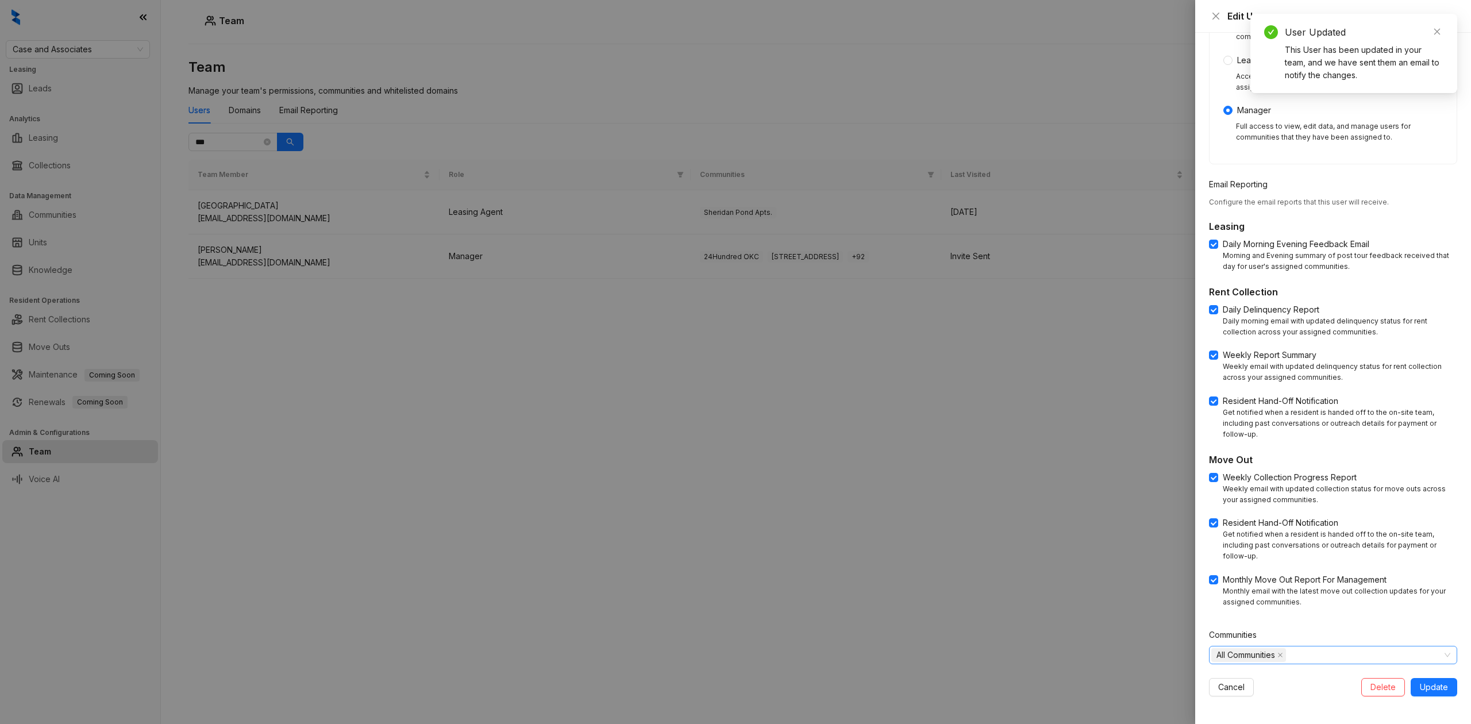
click at [1312, 655] on div "All Communities" at bounding box center [1327, 655] width 232 height 16
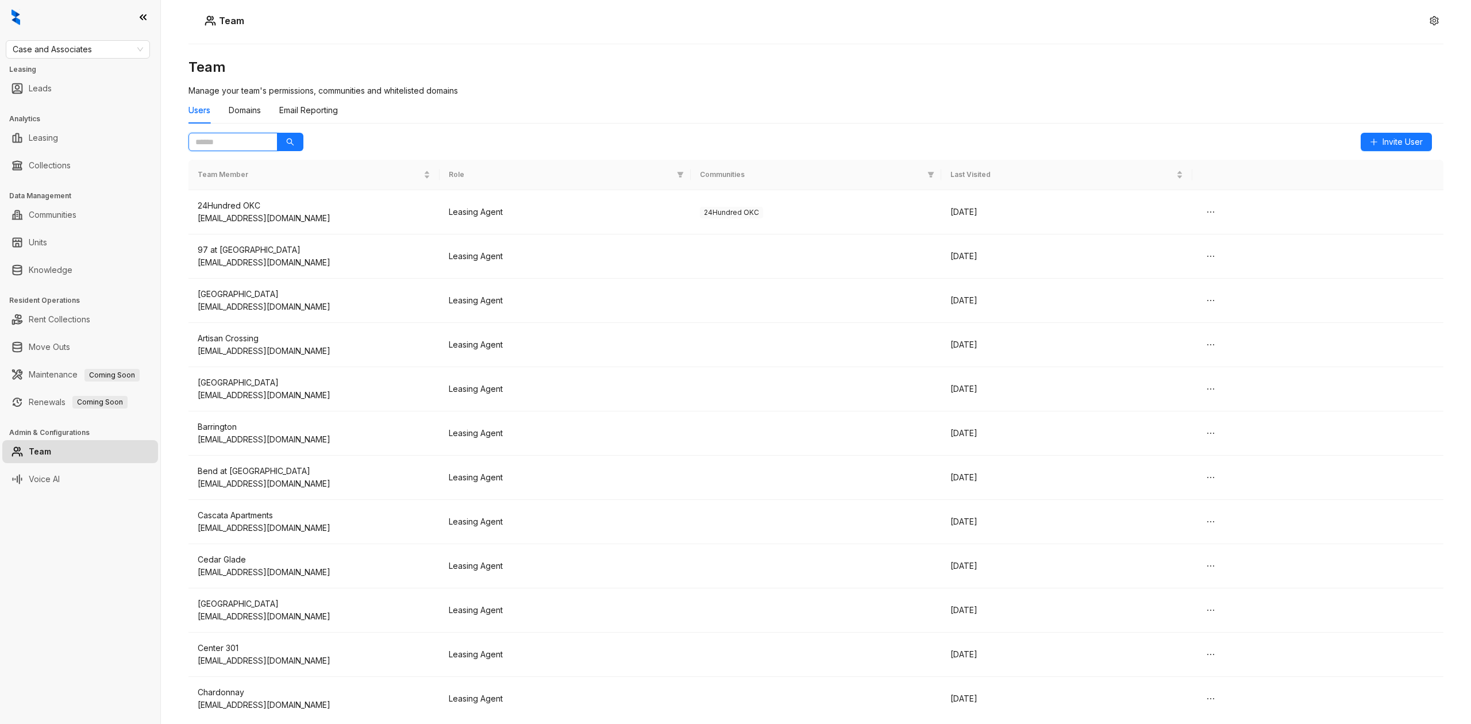
click at [228, 140] on input "text" at bounding box center [228, 142] width 66 height 13
click at [286, 143] on icon "search" at bounding box center [290, 142] width 8 height 8
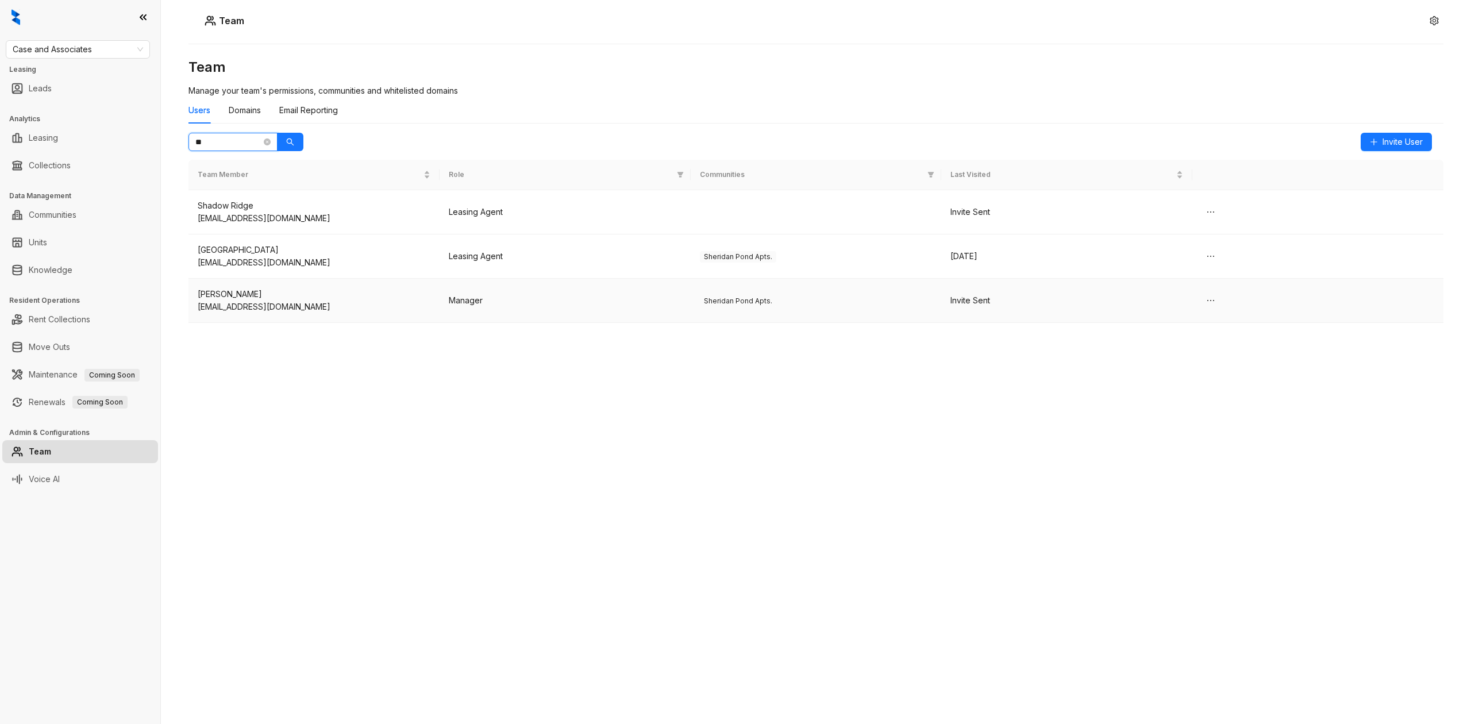
type input "**"
click at [322, 299] on div "[PERSON_NAME]" at bounding box center [314, 294] width 233 height 13
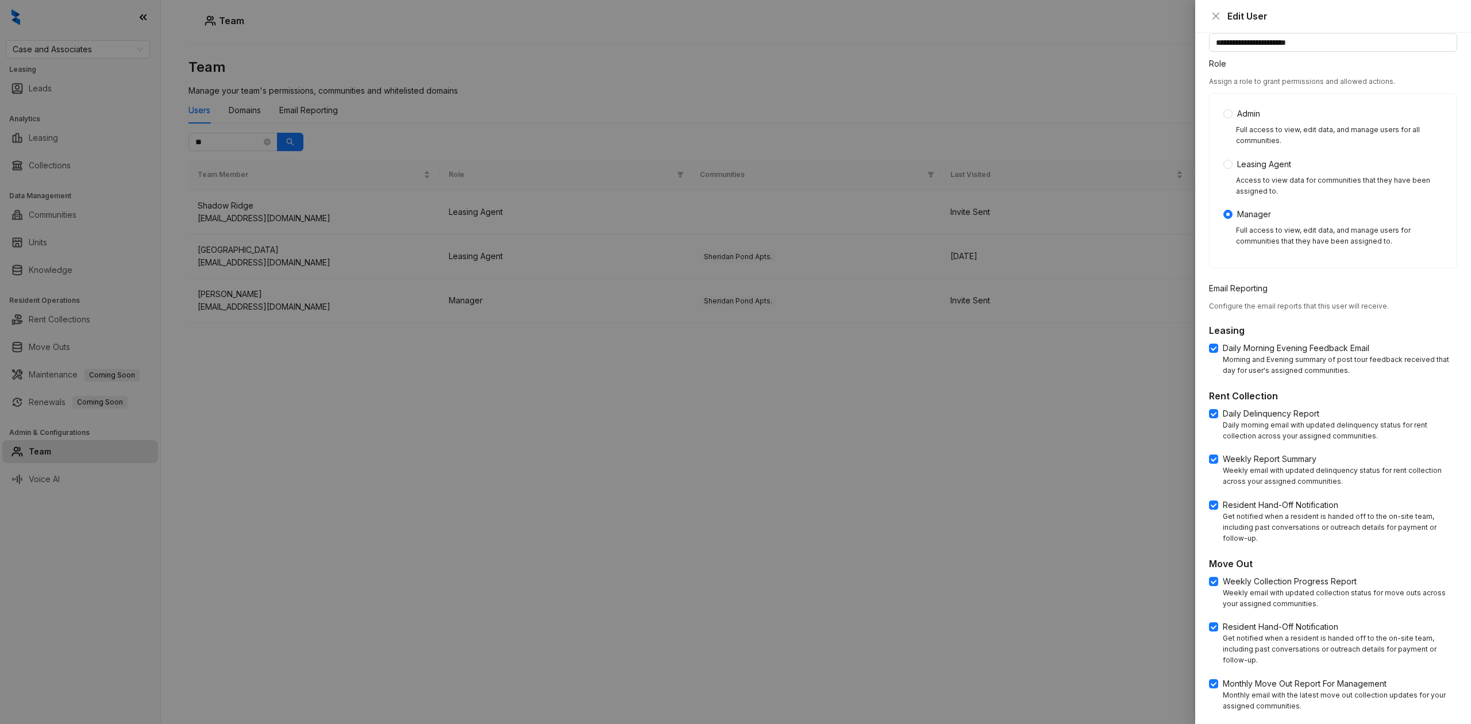
scroll to position [196, 0]
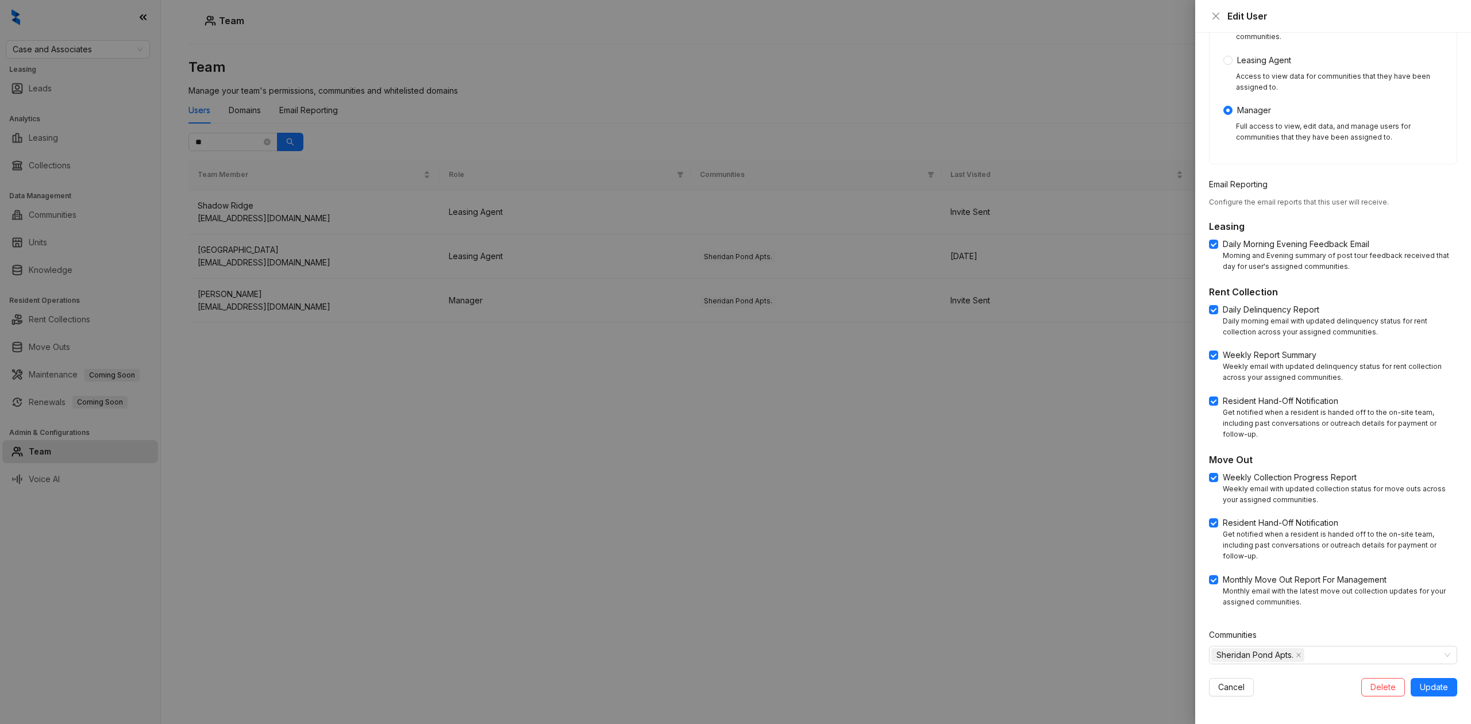
drag, startPoint x: 826, startPoint y: 577, endPoint x: 764, endPoint y: 538, distance: 72.5
click at [824, 572] on div at bounding box center [735, 362] width 1471 height 724
